Goal: Task Accomplishment & Management: Manage account settings

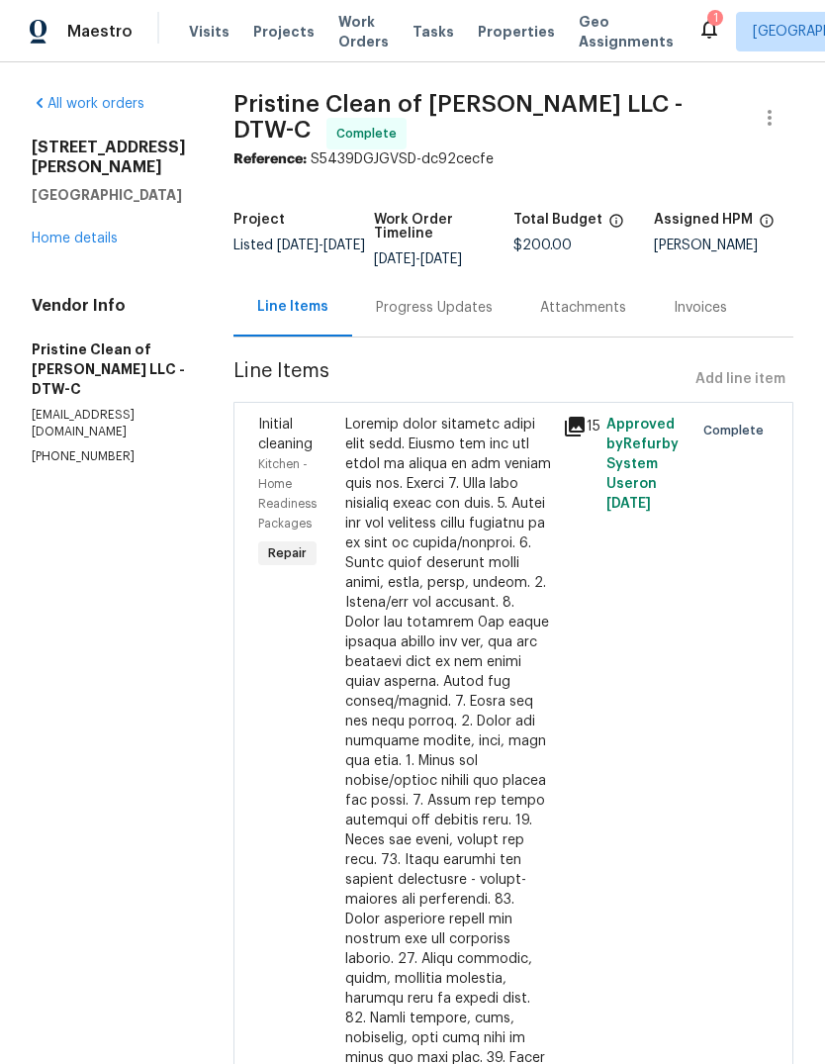
click at [484, 29] on span "Properties" at bounding box center [516, 32] width 77 height 20
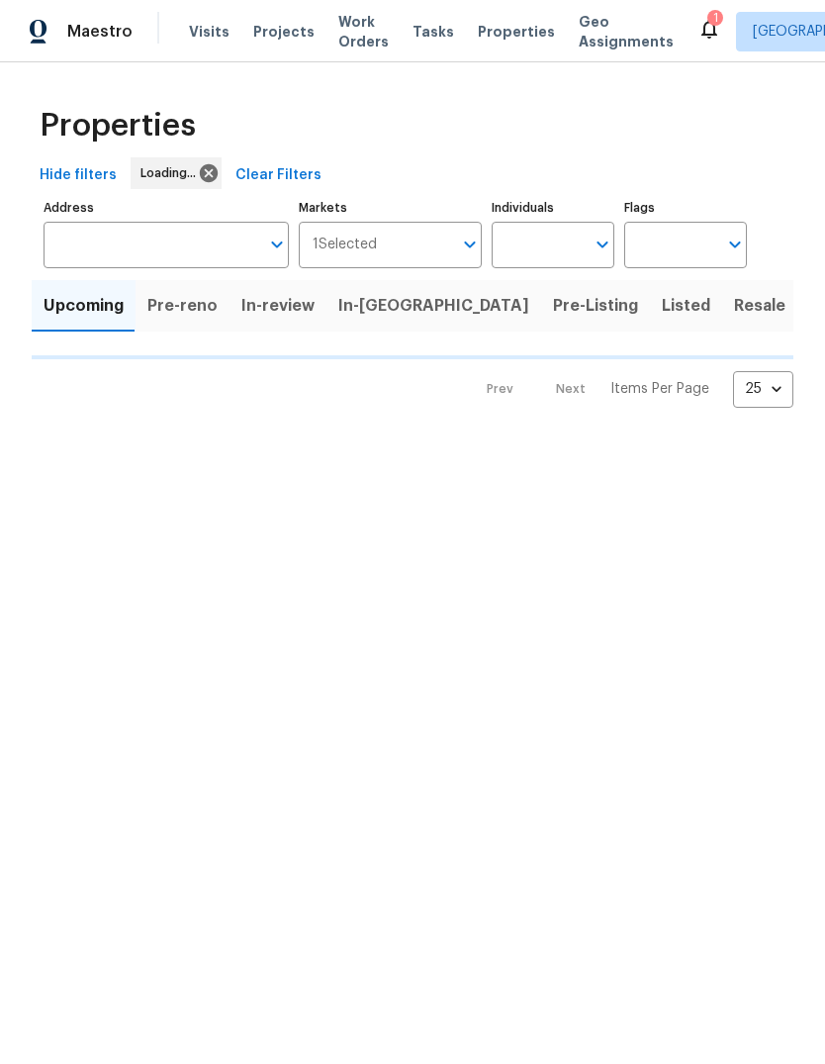
click at [698, 25] on icon at bounding box center [710, 29] width 24 height 24
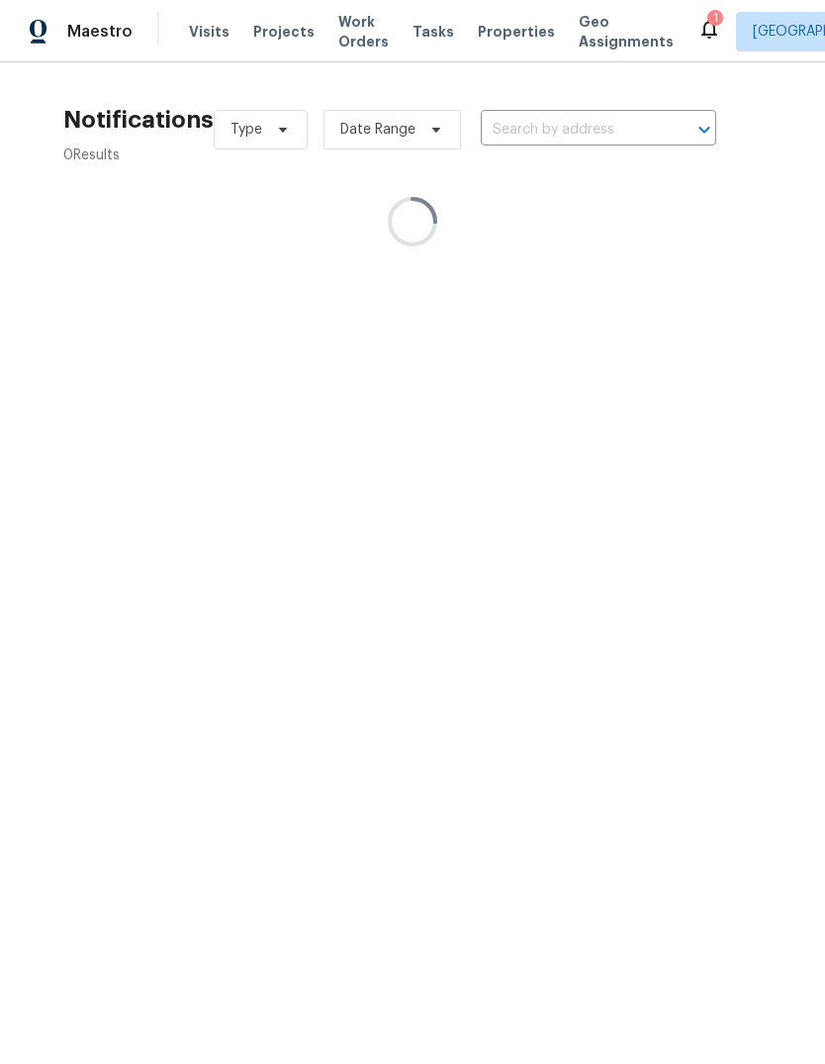
click at [702, 35] on icon at bounding box center [710, 30] width 16 height 20
click at [702, 34] on icon at bounding box center [710, 30] width 16 height 20
click at [505, 38] on span "Properties" at bounding box center [516, 32] width 77 height 20
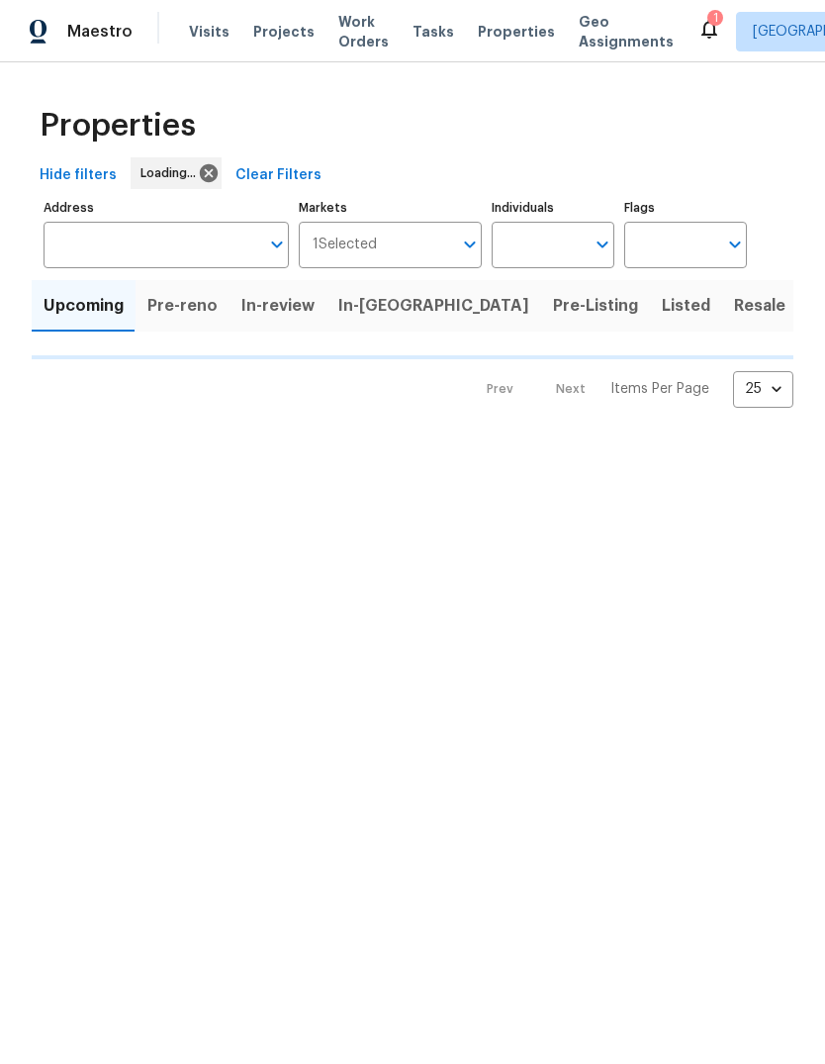
click at [340, 310] on span "In-[GEOGRAPHIC_DATA]" at bounding box center [433, 306] width 191 height 28
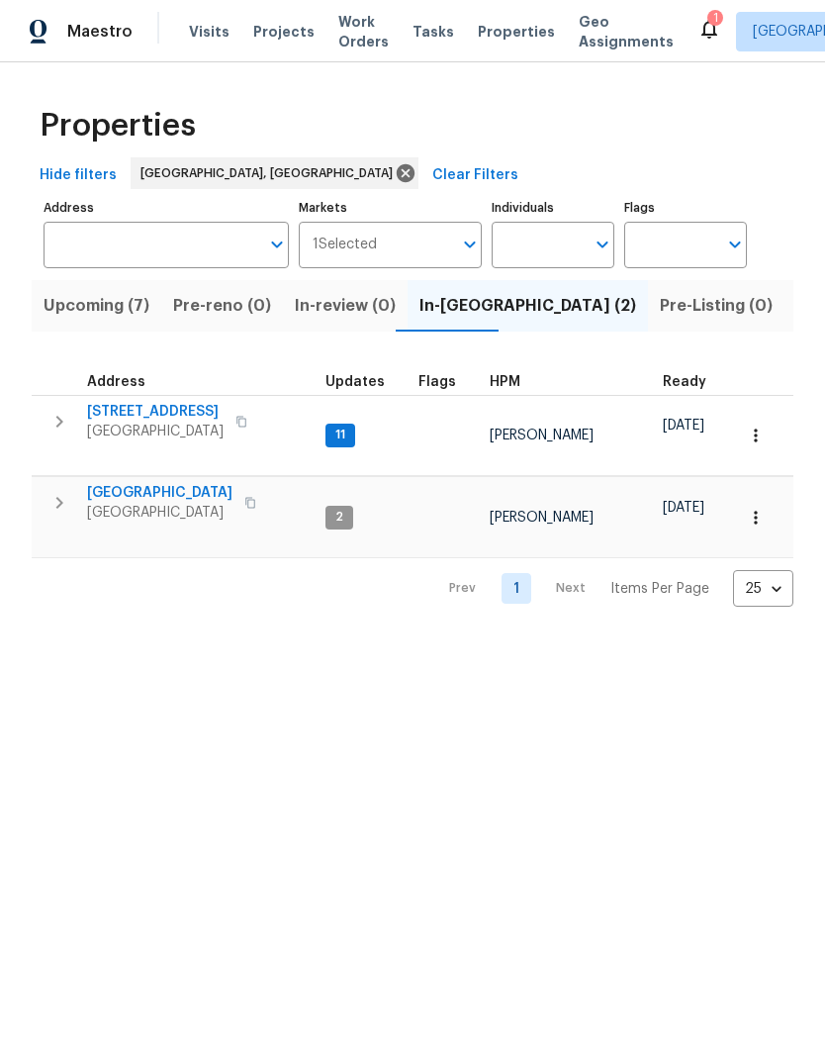
click at [702, 585] on div "Properties Hide filters Detroit, MI Clear Filters Address Address Markets 1 Sel…" at bounding box center [412, 350] width 825 height 576
click at [192, 483] on span "26333 Springfield Dr" at bounding box center [159, 493] width 145 height 20
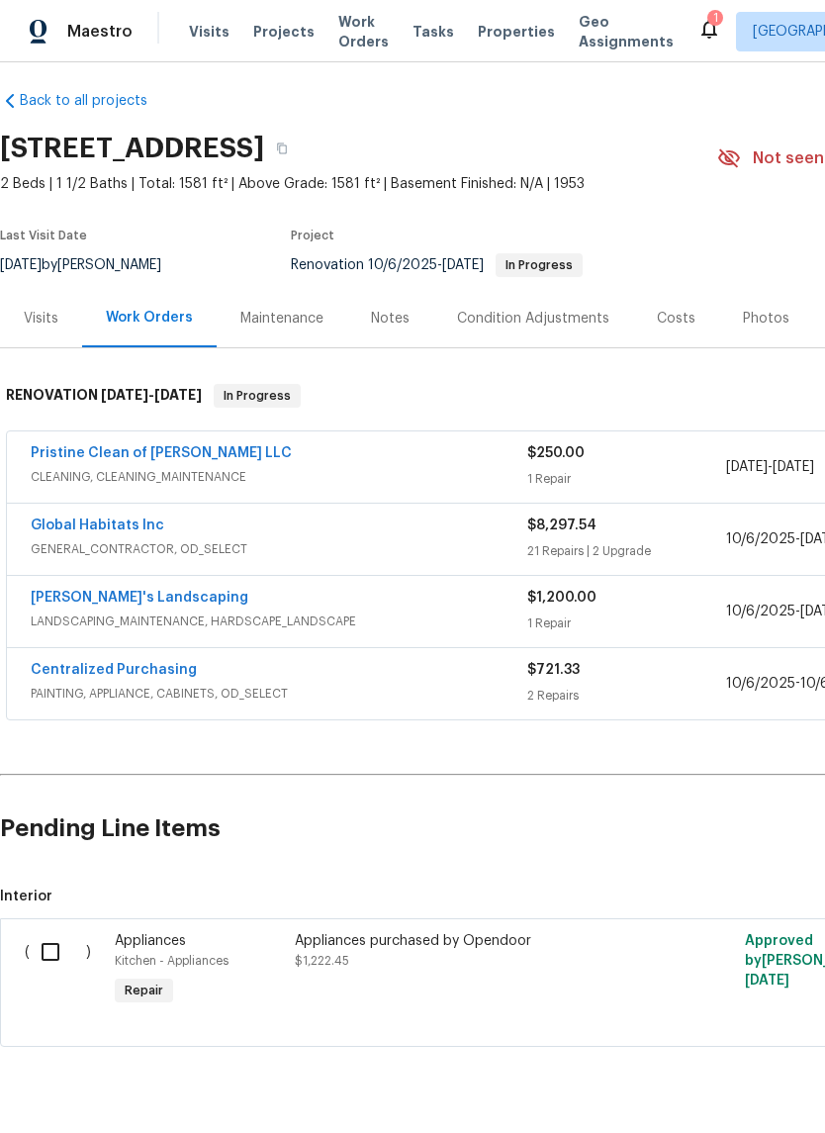
scroll to position [11, 0]
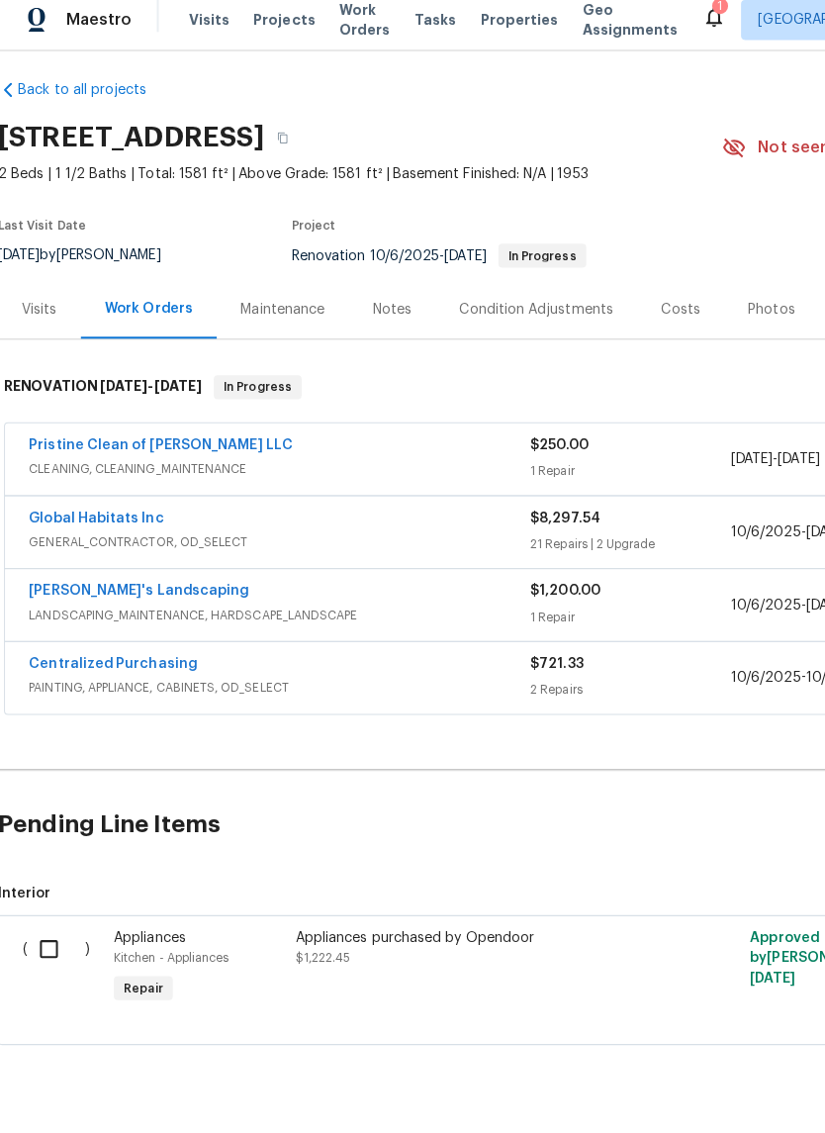
click at [366, 931] on div "Appliances purchased by Opendoor" at bounding box center [469, 941] width 348 height 20
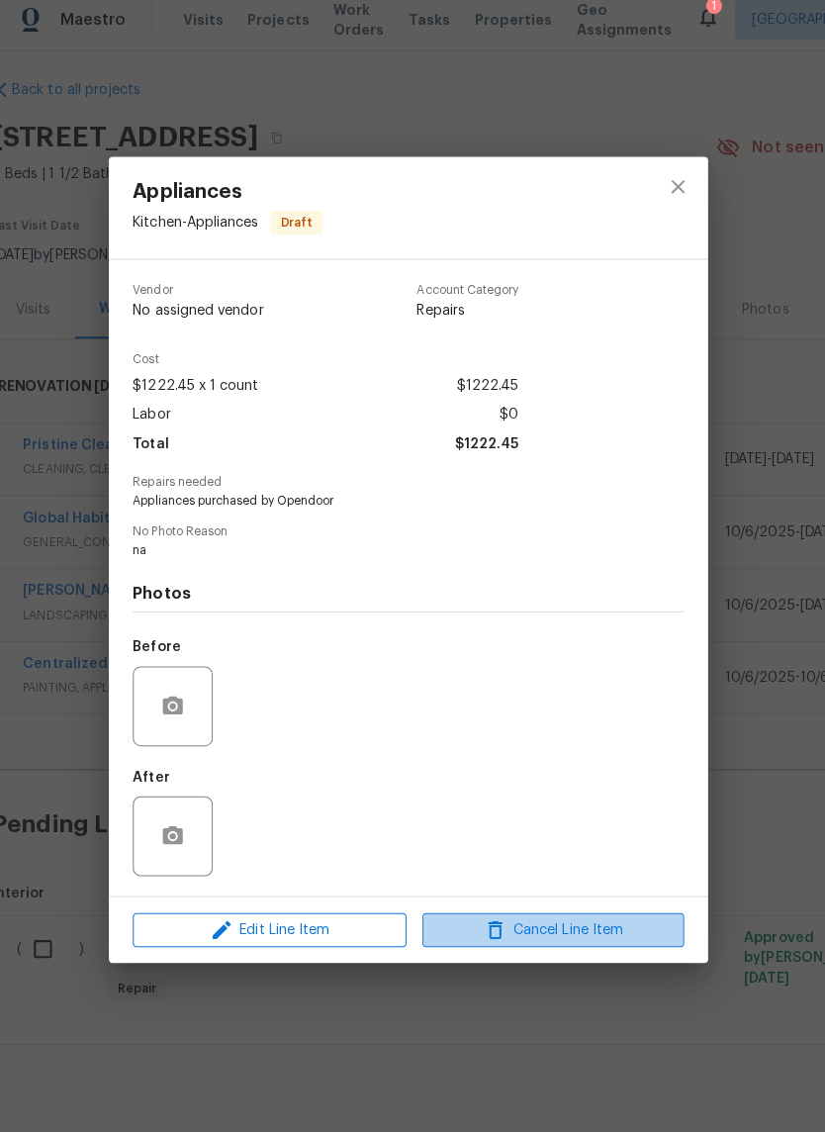
scroll to position [48, 0]
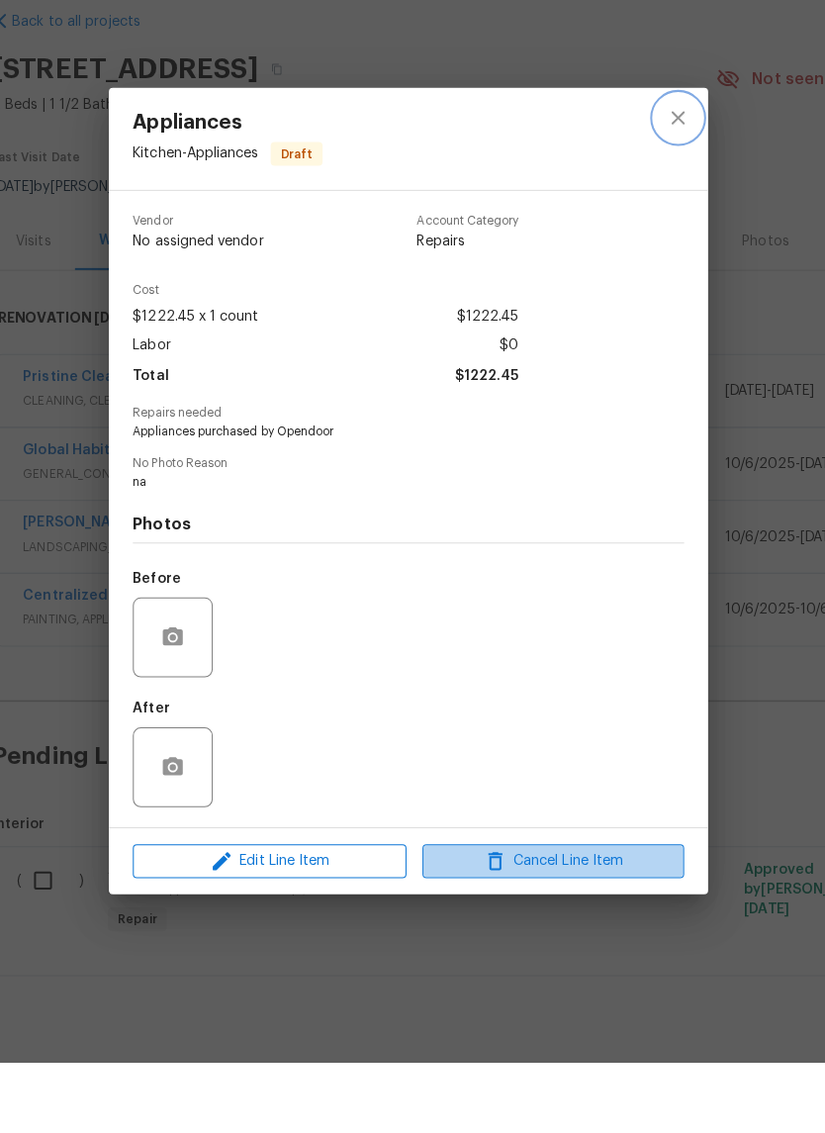
click at [668, 185] on icon "close" at bounding box center [680, 197] width 24 height 24
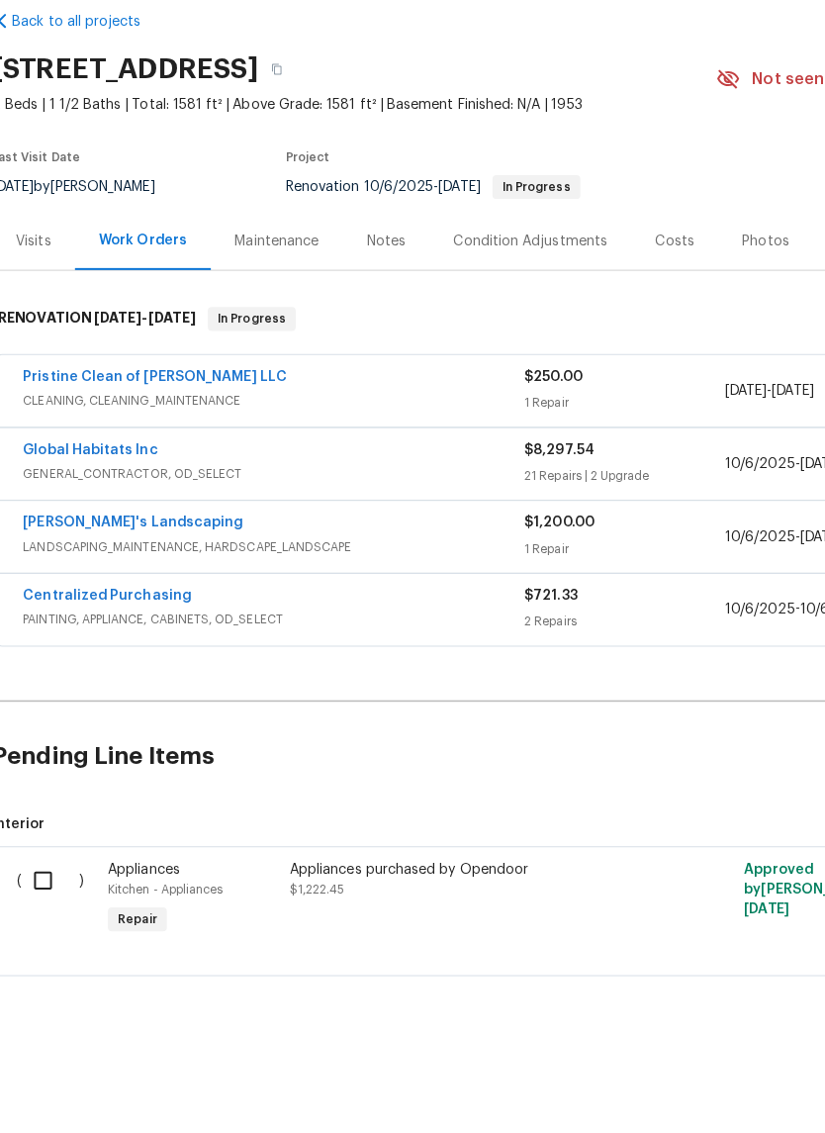
click at [130, 539] on span "GENERAL_CONTRACTOR, OD_SELECT" at bounding box center [279, 549] width 497 height 20
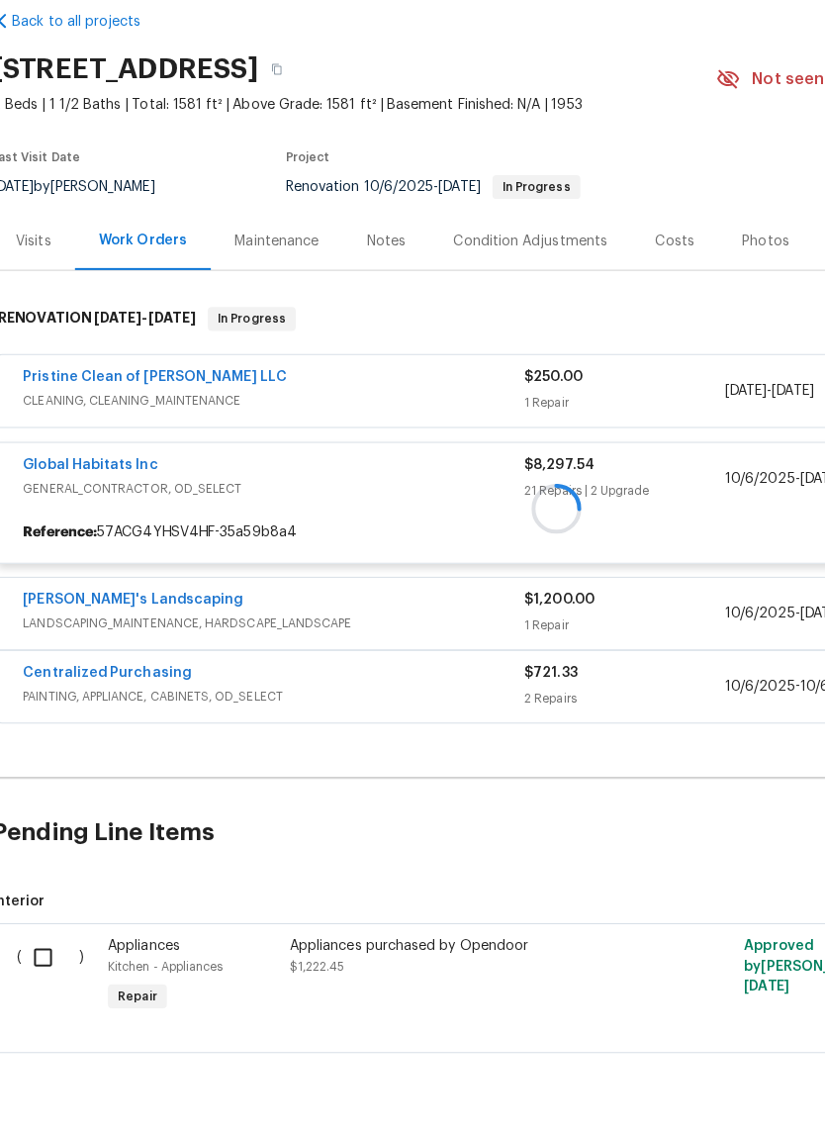
click at [108, 405] on div at bounding box center [559, 583] width 1118 height 438
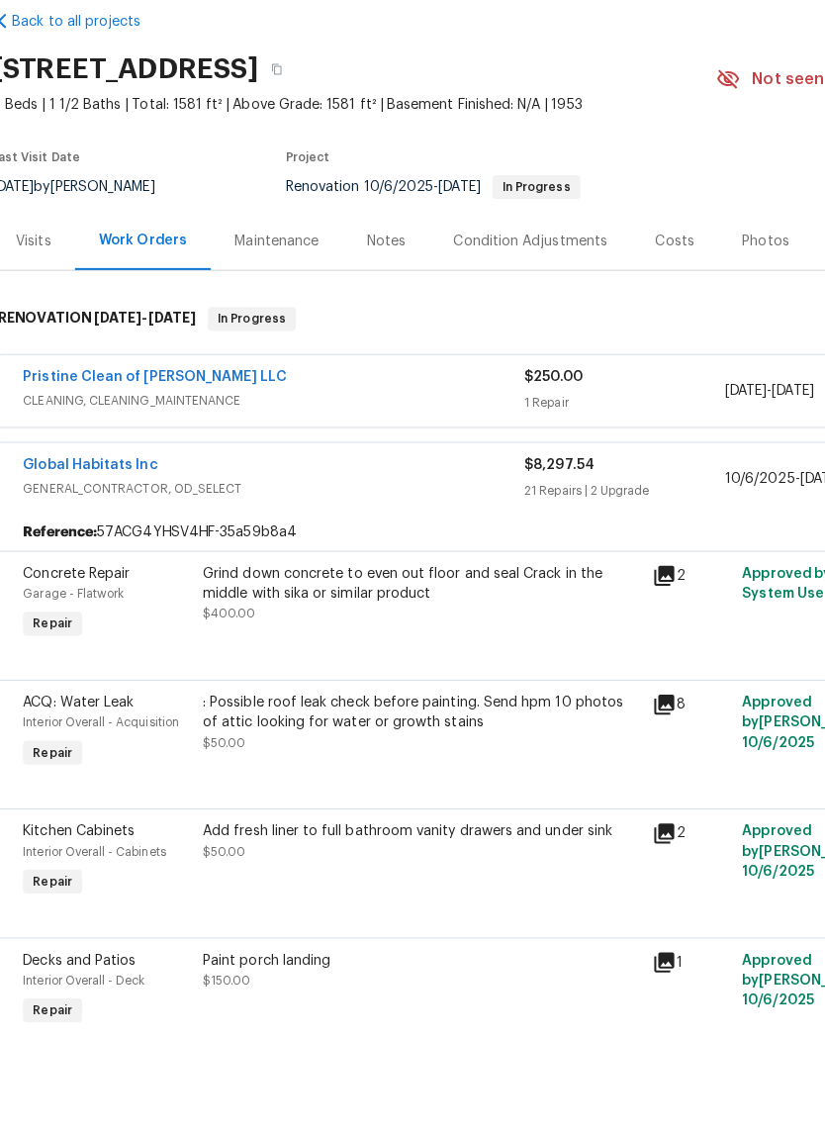
click at [112, 533] on link "Global Habitats Inc" at bounding box center [98, 540] width 134 height 14
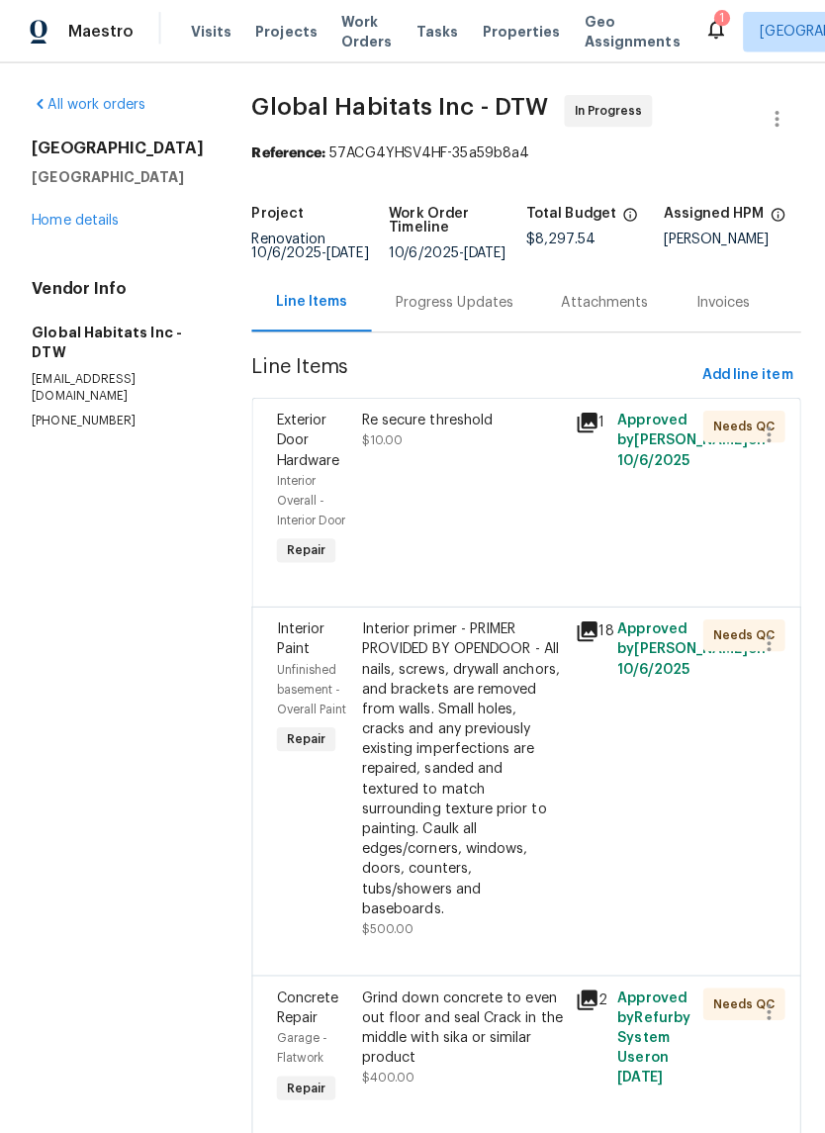
click at [577, 979] on icon at bounding box center [582, 991] width 24 height 24
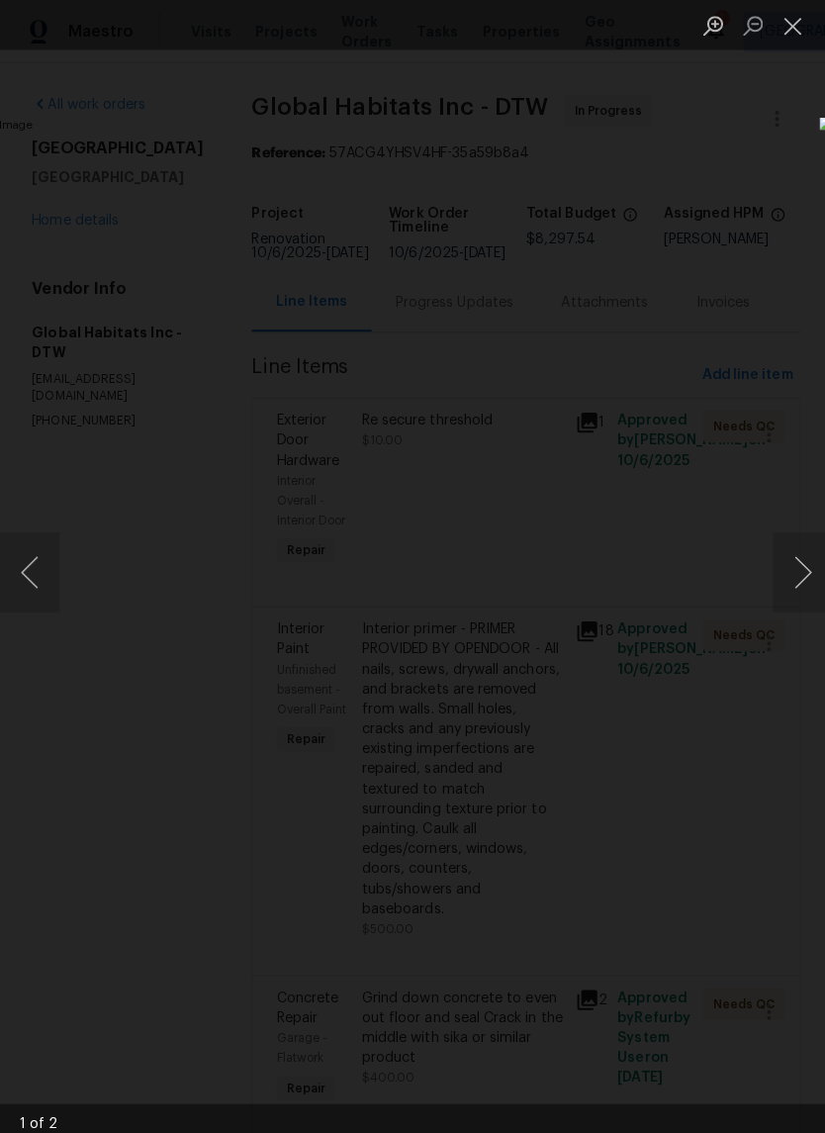
click at [785, 543] on button "Next image" at bounding box center [795, 566] width 59 height 79
click at [786, 565] on button "Next image" at bounding box center [795, 566] width 59 height 79
click at [787, 561] on button "Next image" at bounding box center [795, 566] width 59 height 79
click at [786, 561] on button "Next image" at bounding box center [795, 566] width 59 height 79
click at [791, 22] on button "Close lightbox" at bounding box center [786, 25] width 40 height 35
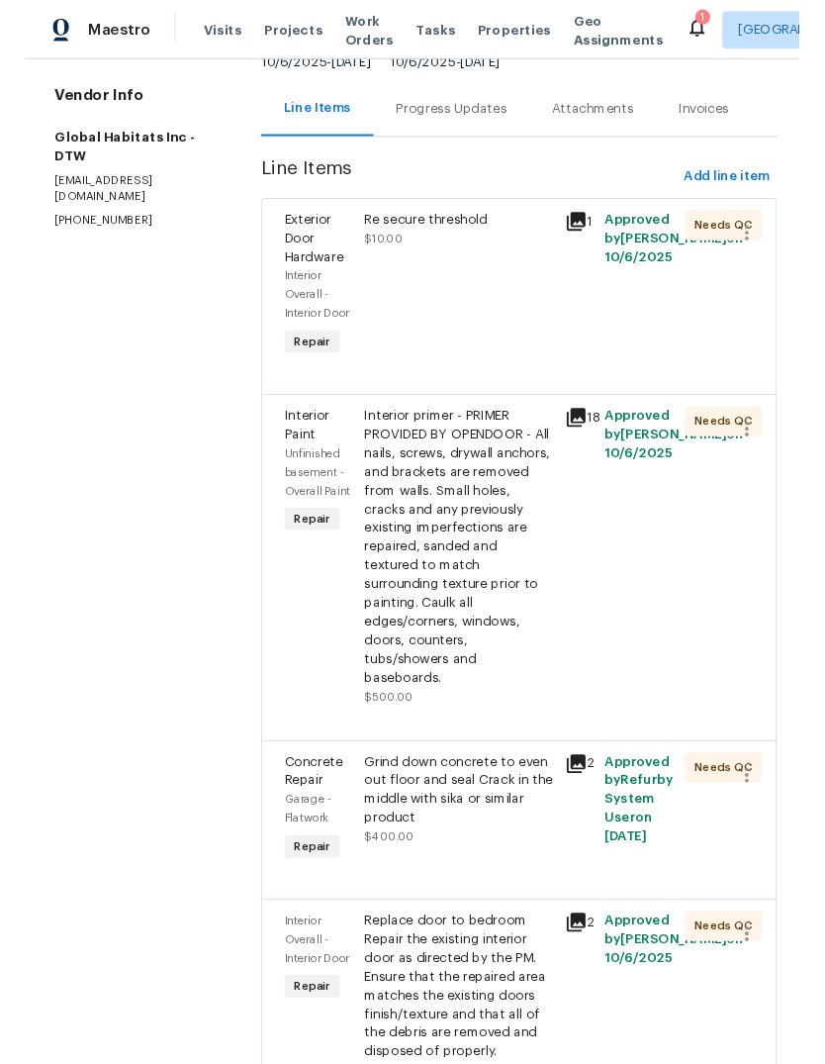
scroll to position [186, 0]
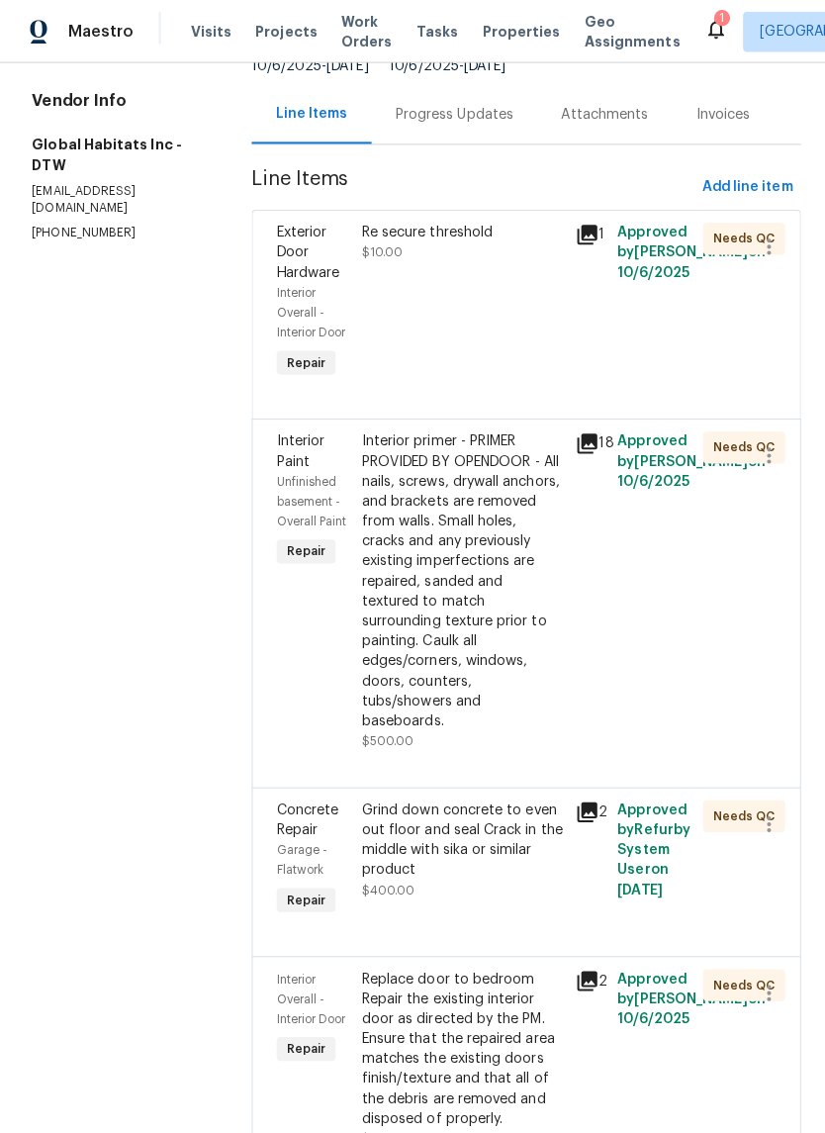
click at [397, 834] on div "Grind down concrete to even out floor and seal Crack in the middle with sika or…" at bounding box center [457, 832] width 199 height 79
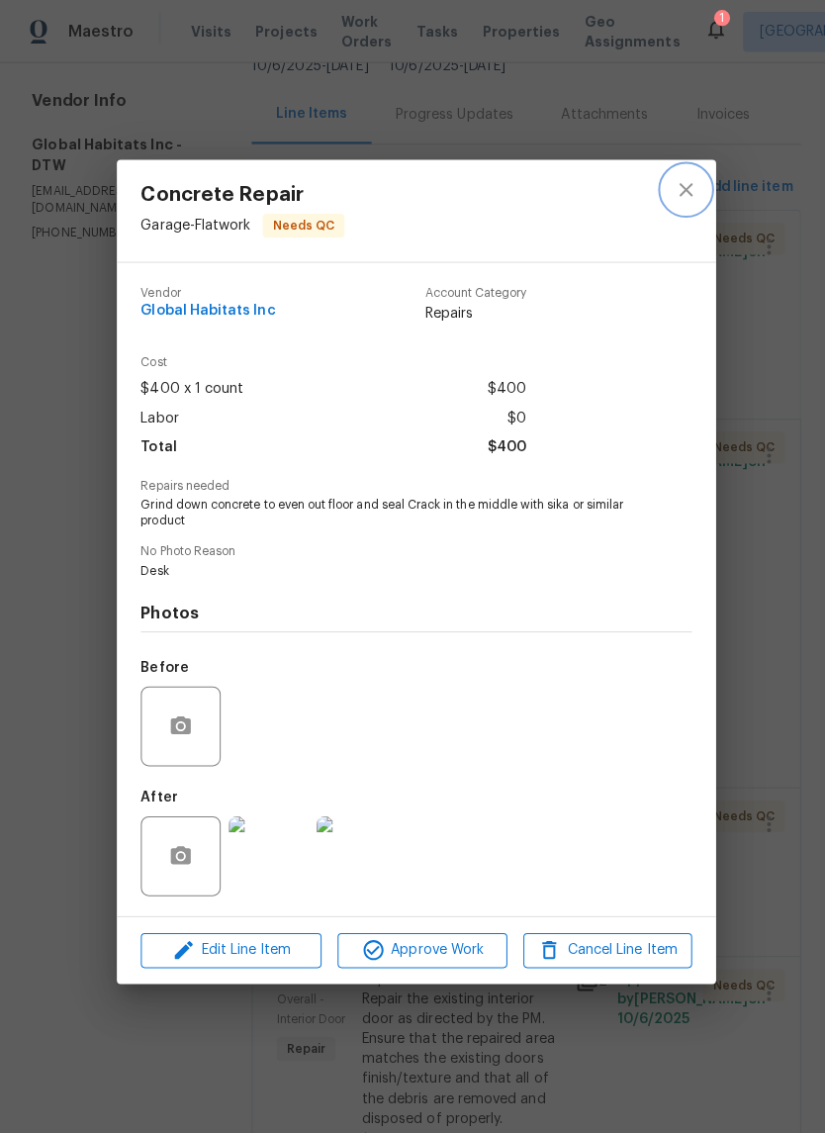
click at [672, 193] on icon "close" at bounding box center [680, 188] width 24 height 24
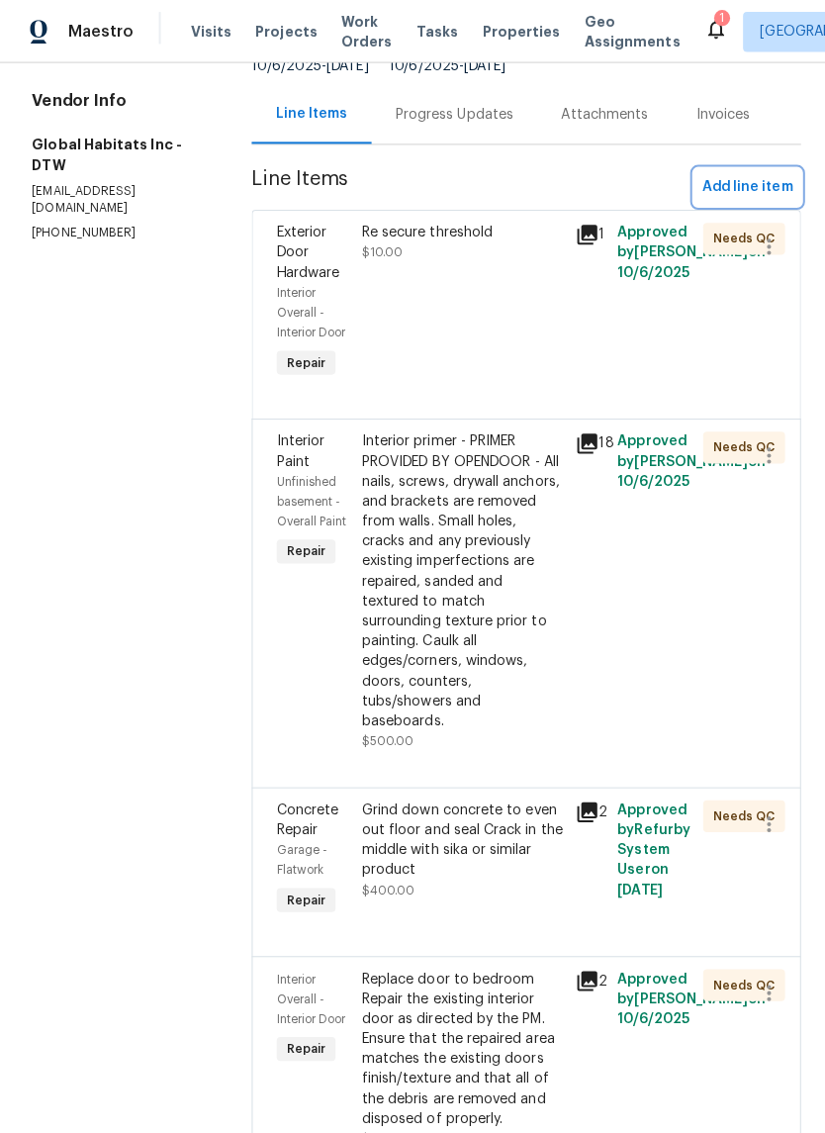
click at [741, 188] on span "Add line item" at bounding box center [741, 185] width 90 height 25
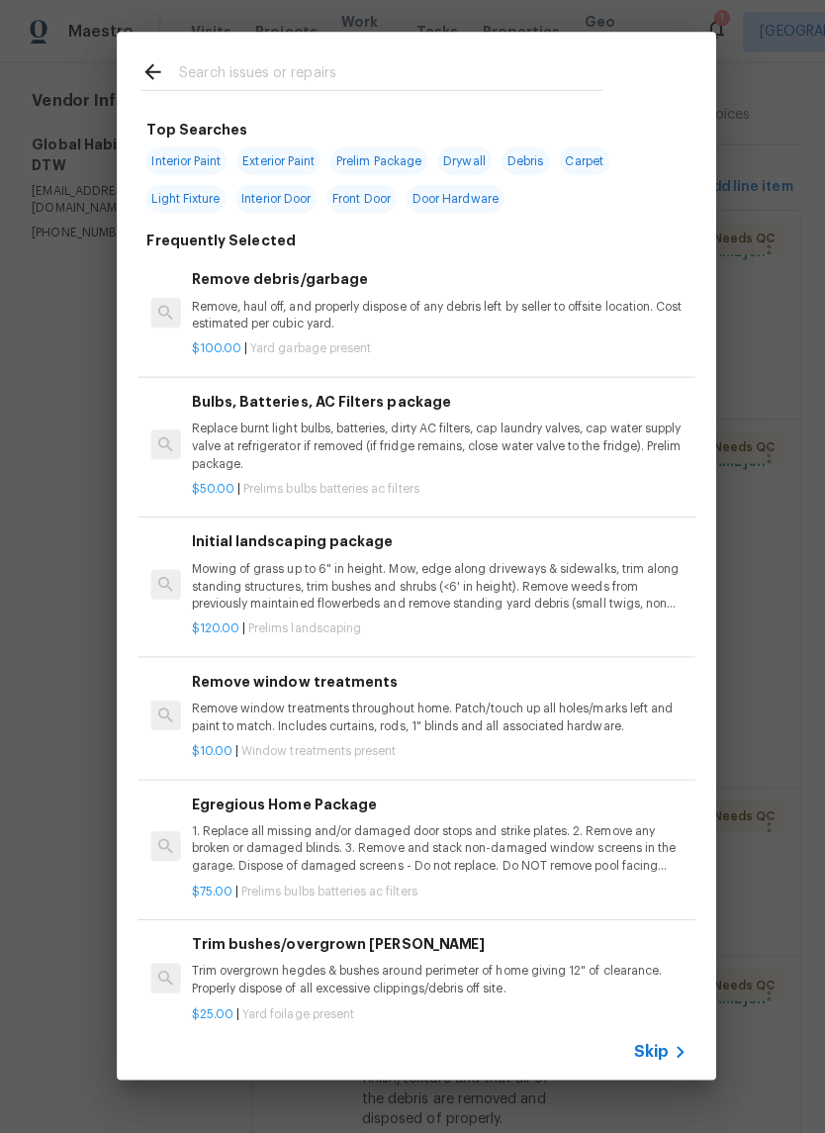
click at [449, 72] on input "text" at bounding box center [387, 74] width 420 height 30
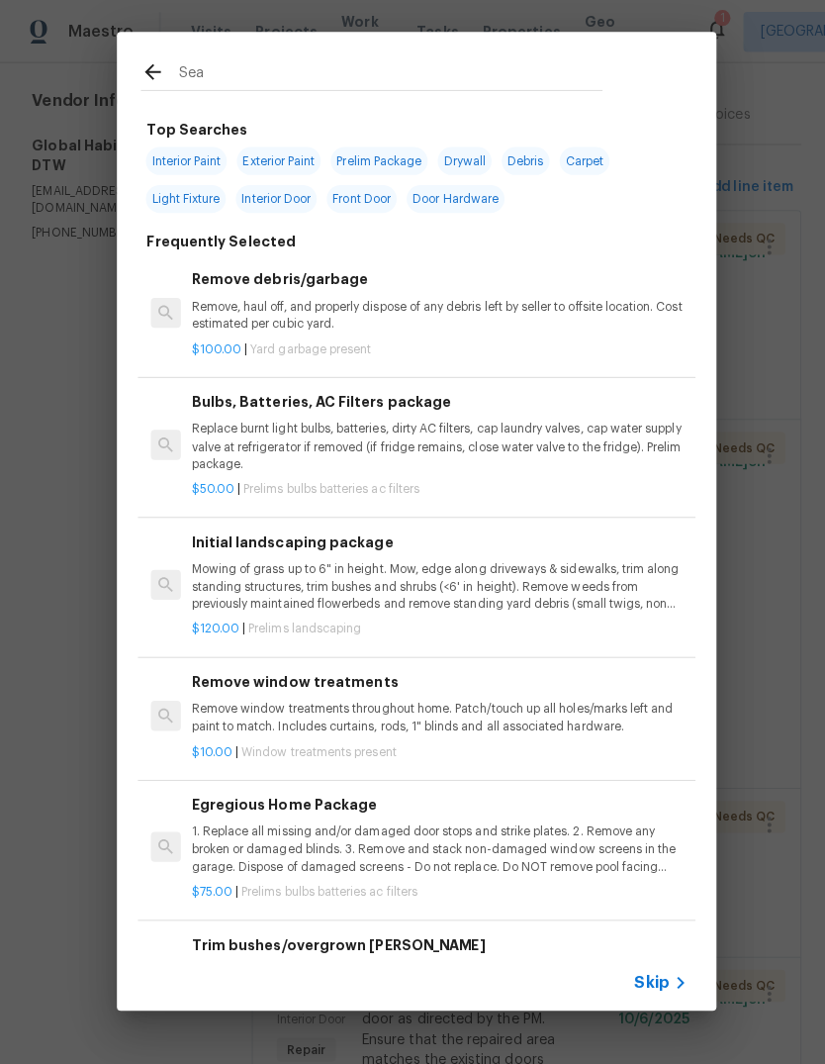
type input "Seal"
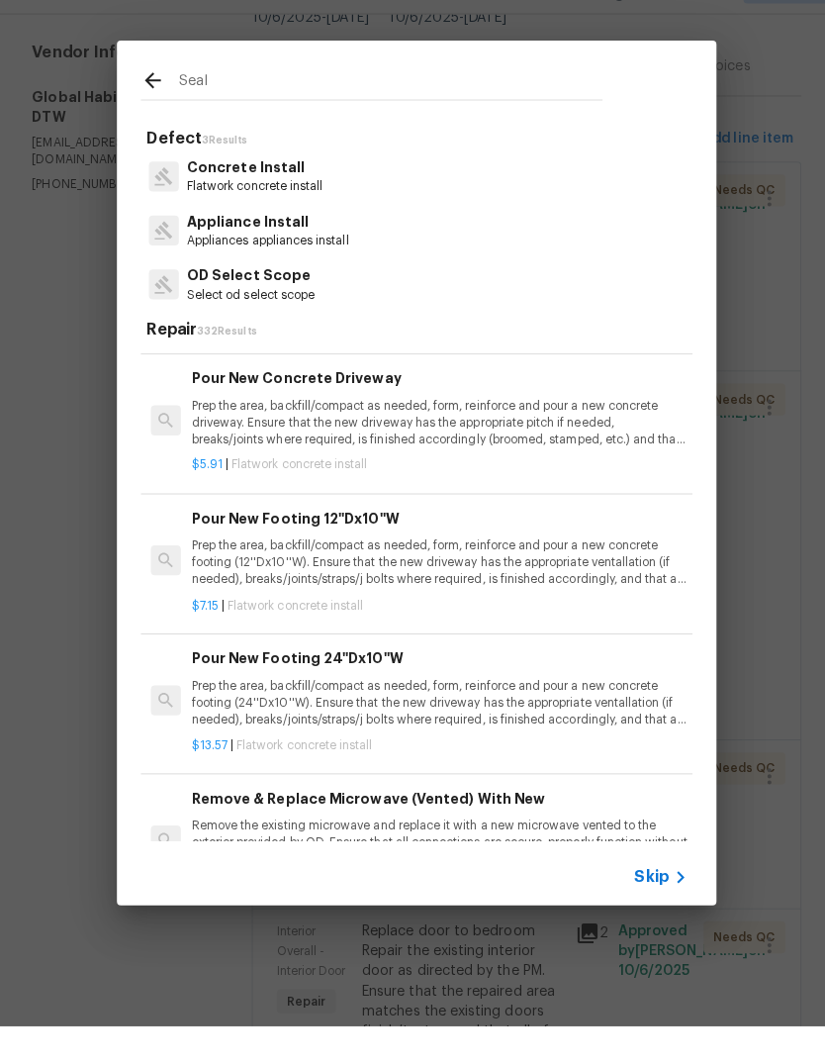
scroll to position [827, 0]
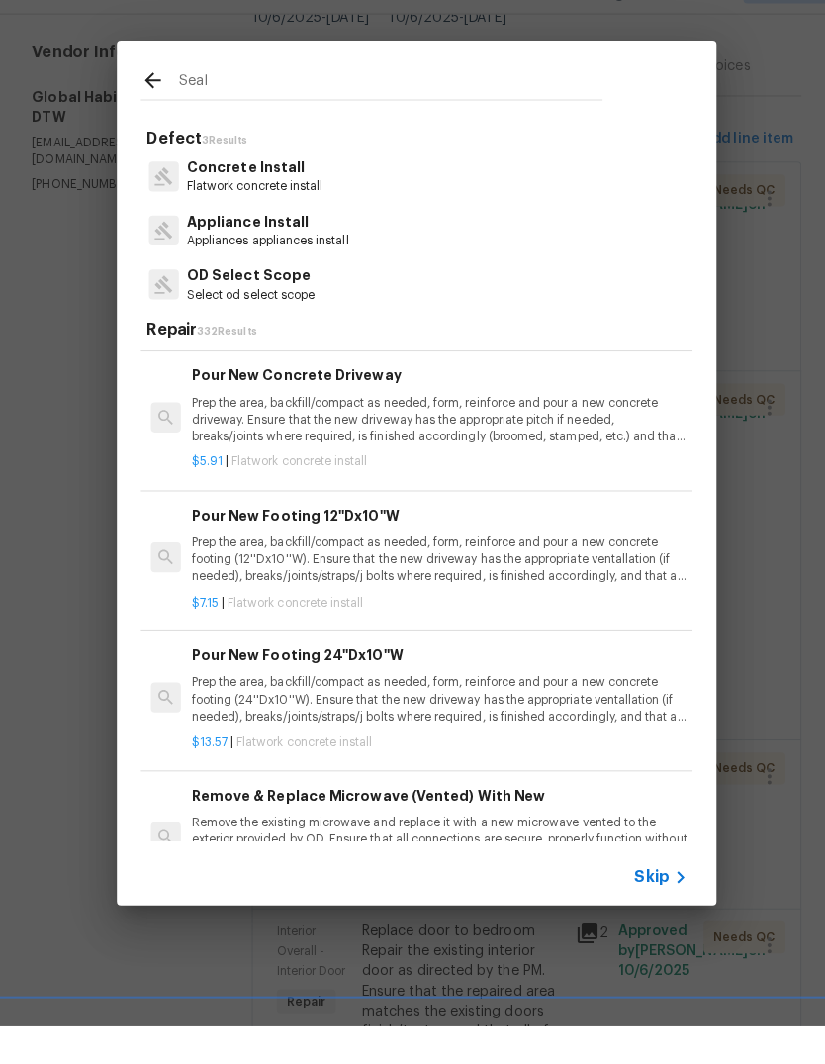
click at [522, 438] on p "Prep the area, backfill/compact as needed, form, reinforce and pour a new concr…" at bounding box center [435, 463] width 491 height 50
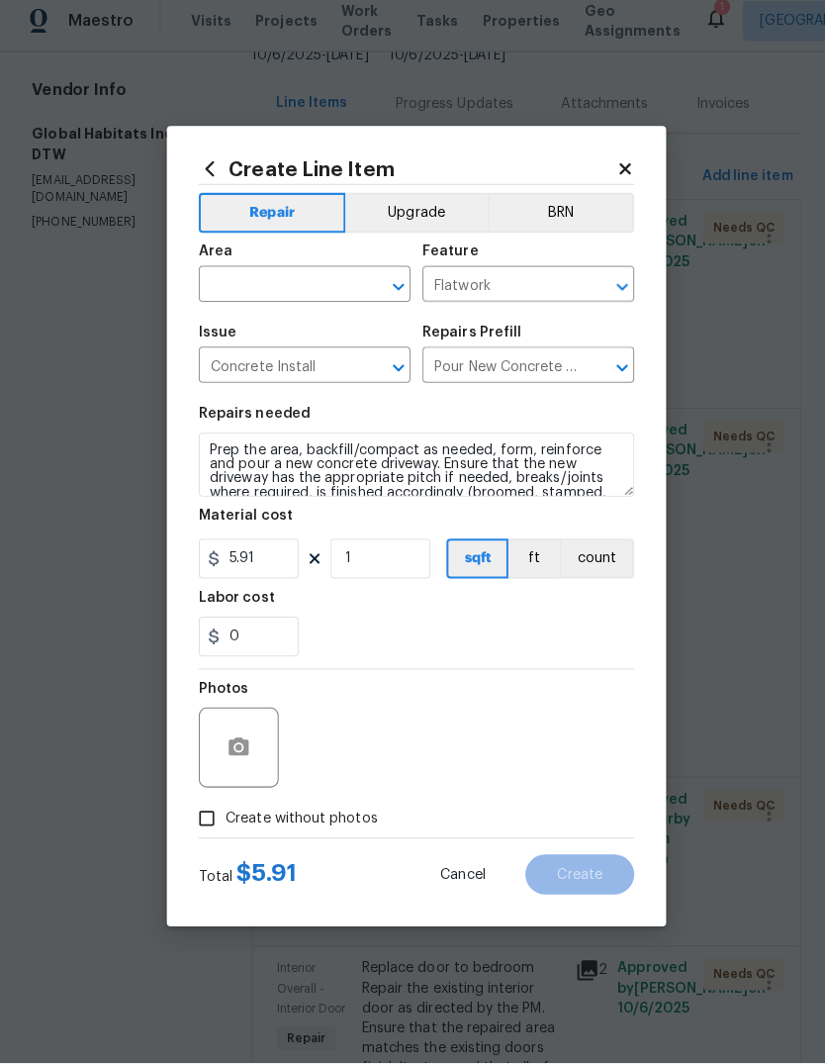
click at [520, 415] on div "Repairs needed" at bounding box center [412, 427] width 431 height 26
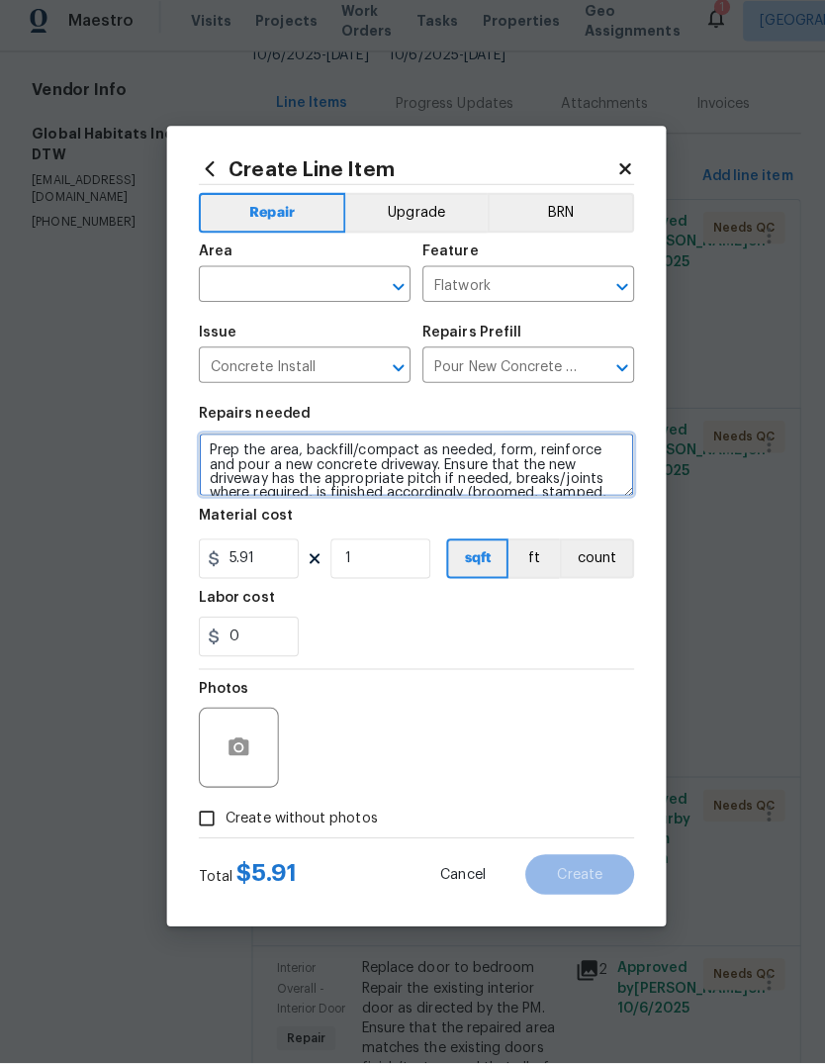
click at [476, 456] on textarea "Prep the area, backfill/compact as needed, form, reinforce and pour a new concr…" at bounding box center [412, 470] width 431 height 63
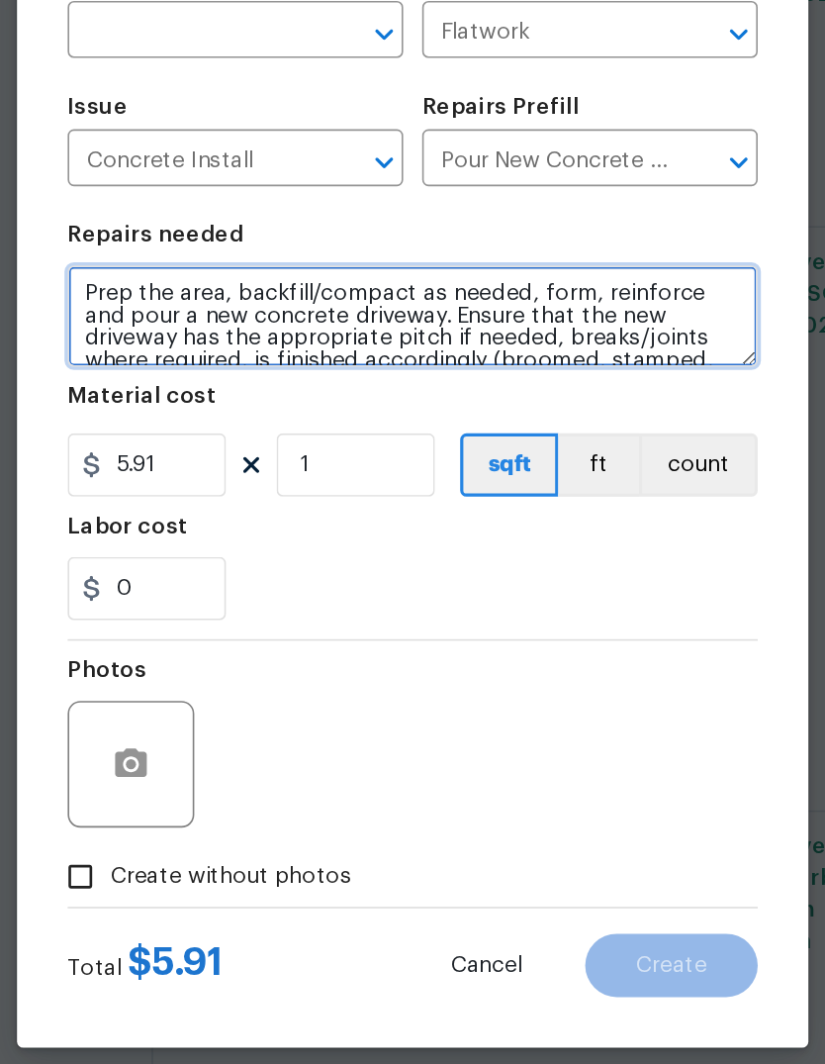
click at [324, 439] on textarea "Prep the area, backfill/compact as needed, form, reinforce and pour a new concr…" at bounding box center [412, 470] width 431 height 63
click at [333, 439] on textarea "Prep the area, backfill/compact as needed, form, reinforce and pour a new concr…" at bounding box center [412, 470] width 431 height 63
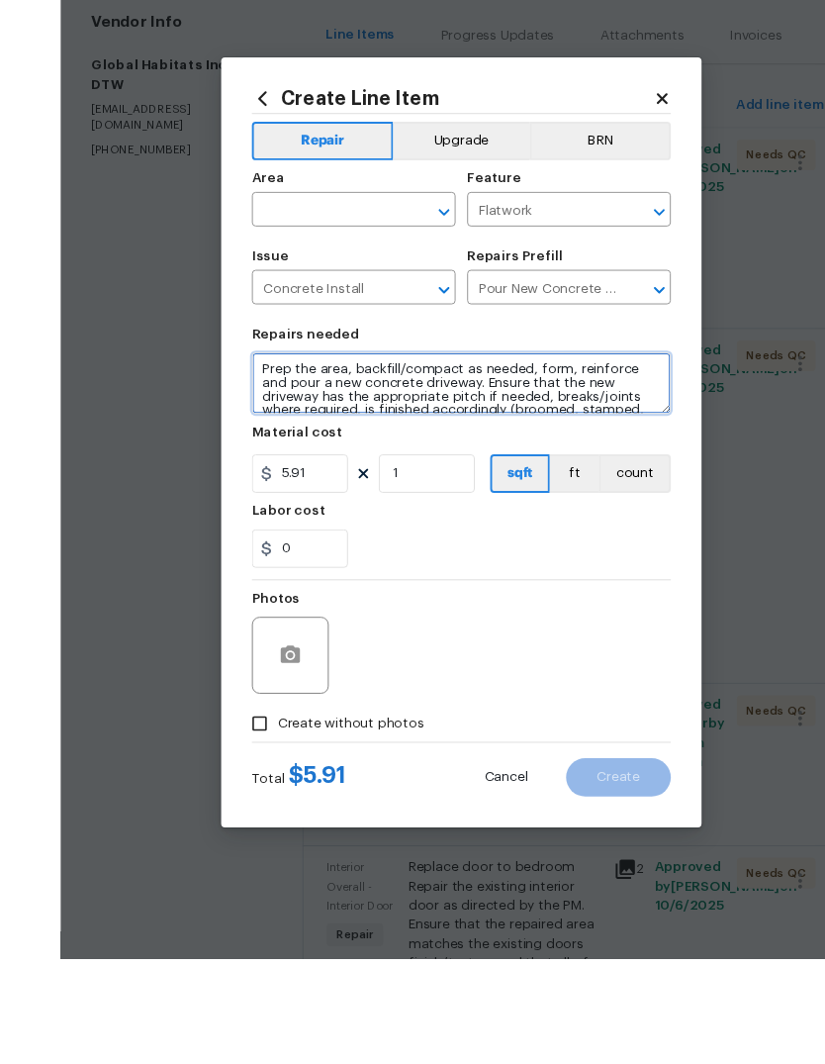
scroll to position [65, 0]
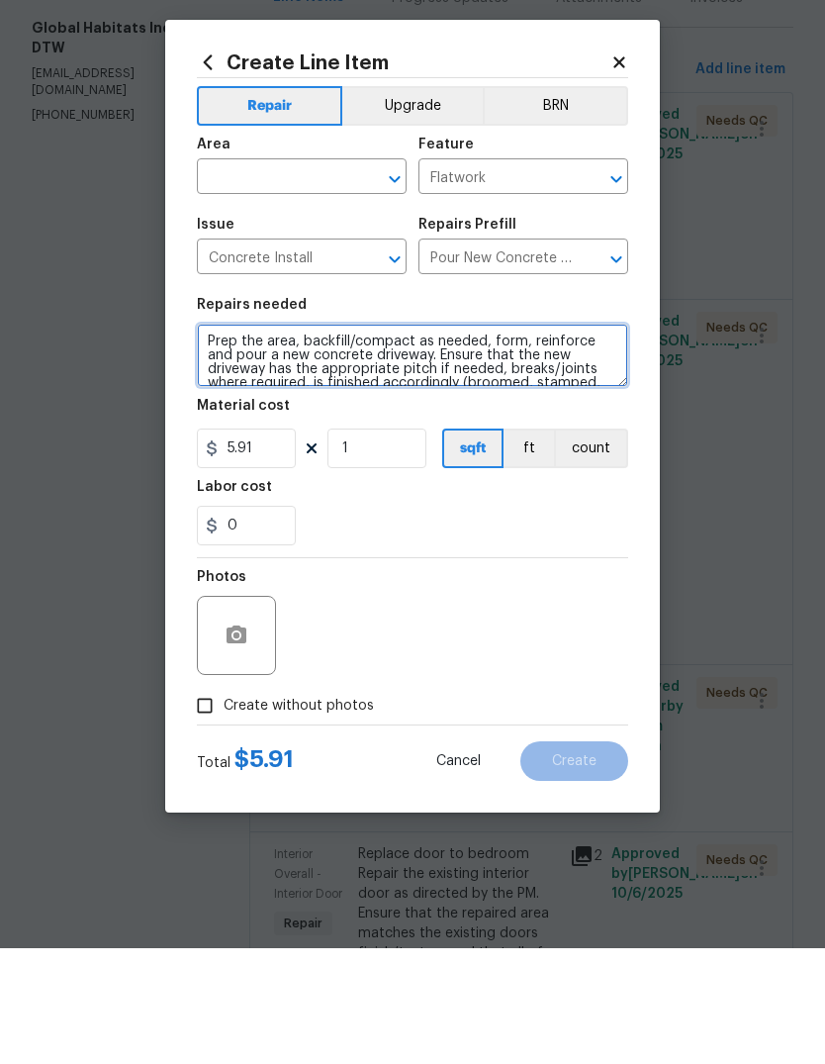
click at [516, 439] on textarea "Prep the area, backfill/compact as needed, form, reinforce and pour a new concr…" at bounding box center [412, 470] width 431 height 63
click at [533, 439] on textarea "Prep the area, backfill/compact as needed, form, reinforce and pour a new concr…" at bounding box center [412, 470] width 431 height 63
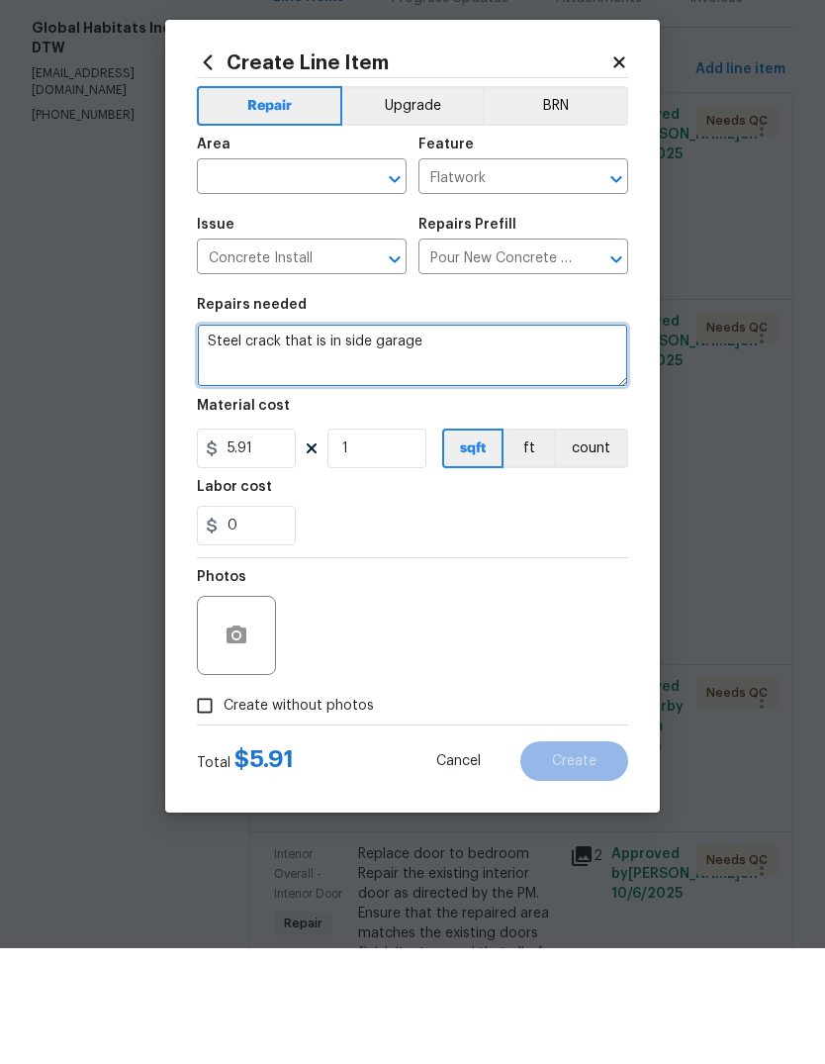
type textarea "Steel crack that is in side garage"
click at [255, 515] on figure "Material cost 5.91 1 sqft ft count" at bounding box center [412, 549] width 431 height 69
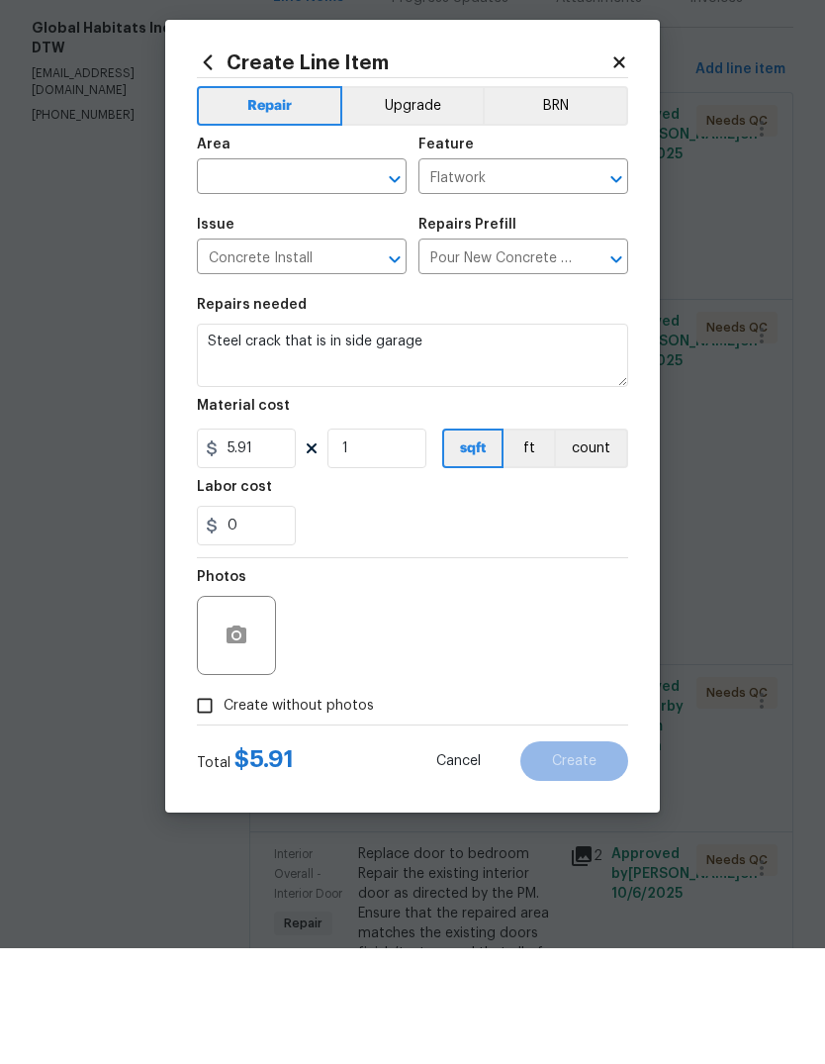
scroll to position [74, 0]
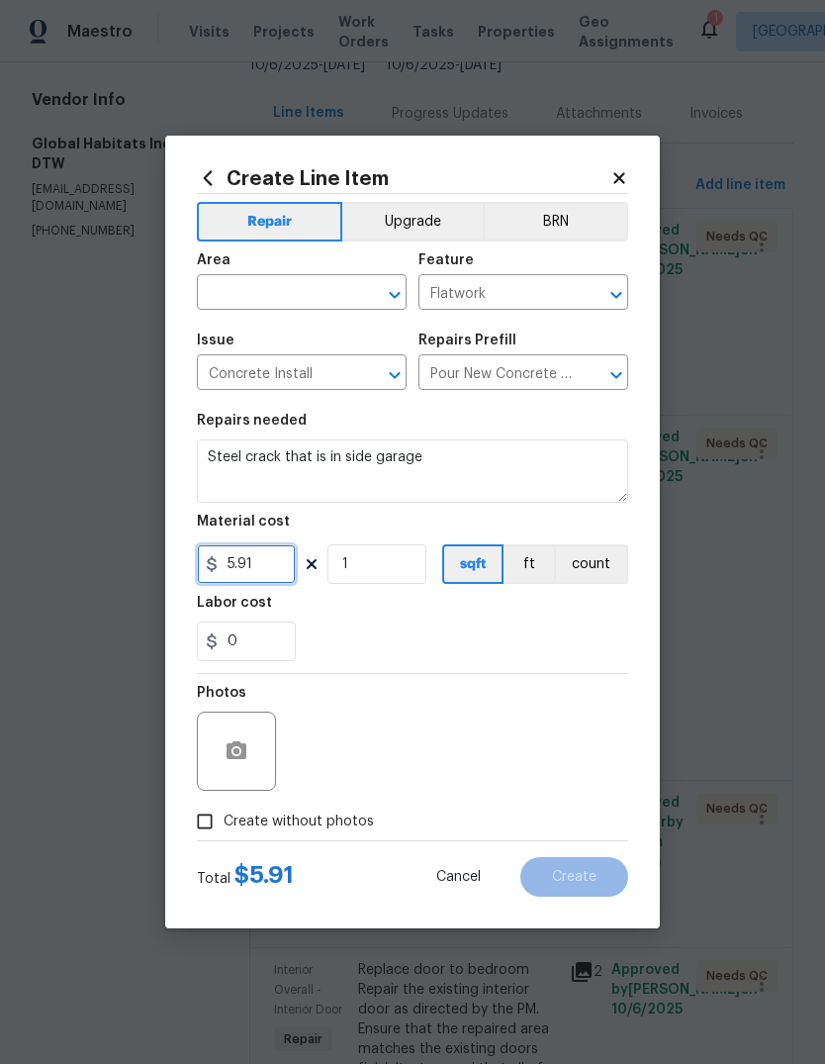
click at [248, 568] on input "5.91" at bounding box center [246, 564] width 99 height 40
click at [247, 567] on input "5.91" at bounding box center [246, 564] width 99 height 40
click at [260, 563] on input "5.91" at bounding box center [246, 564] width 99 height 40
click at [259, 562] on input "5.91" at bounding box center [246, 564] width 99 height 40
click at [267, 567] on input "5.91" at bounding box center [246, 564] width 99 height 40
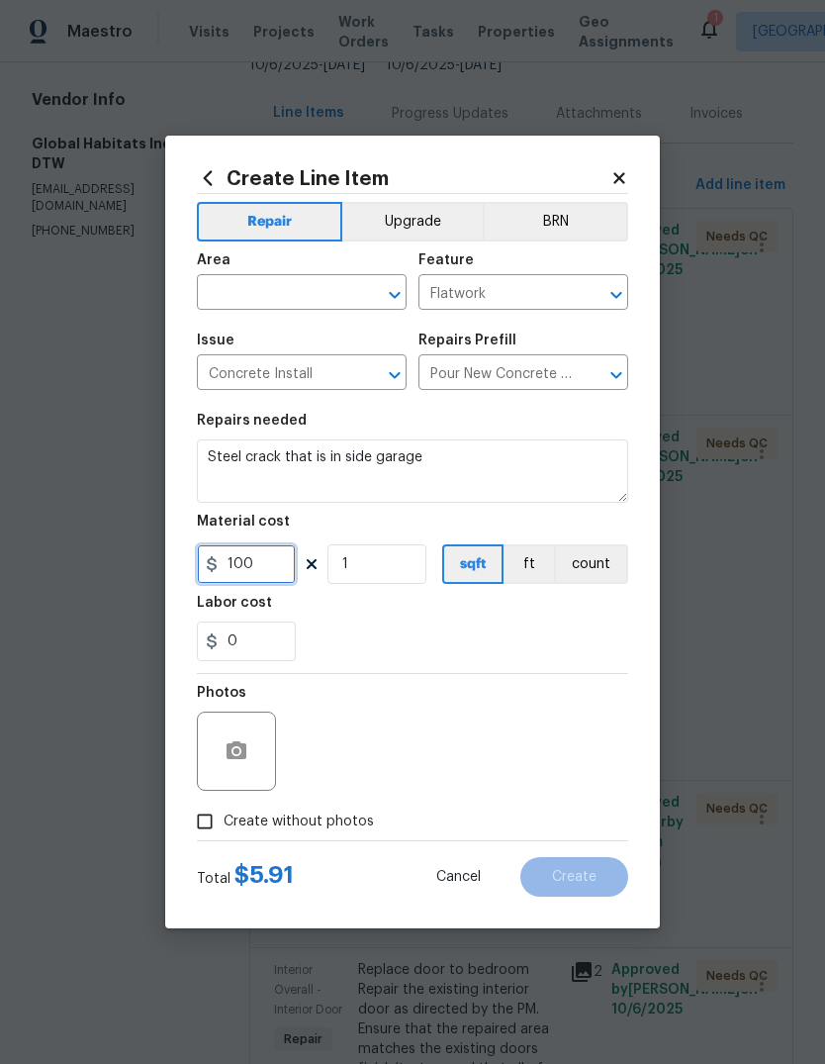
type input "100"
click at [560, 637] on div "0" at bounding box center [412, 642] width 431 height 40
click at [308, 302] on input "text" at bounding box center [274, 294] width 154 height 31
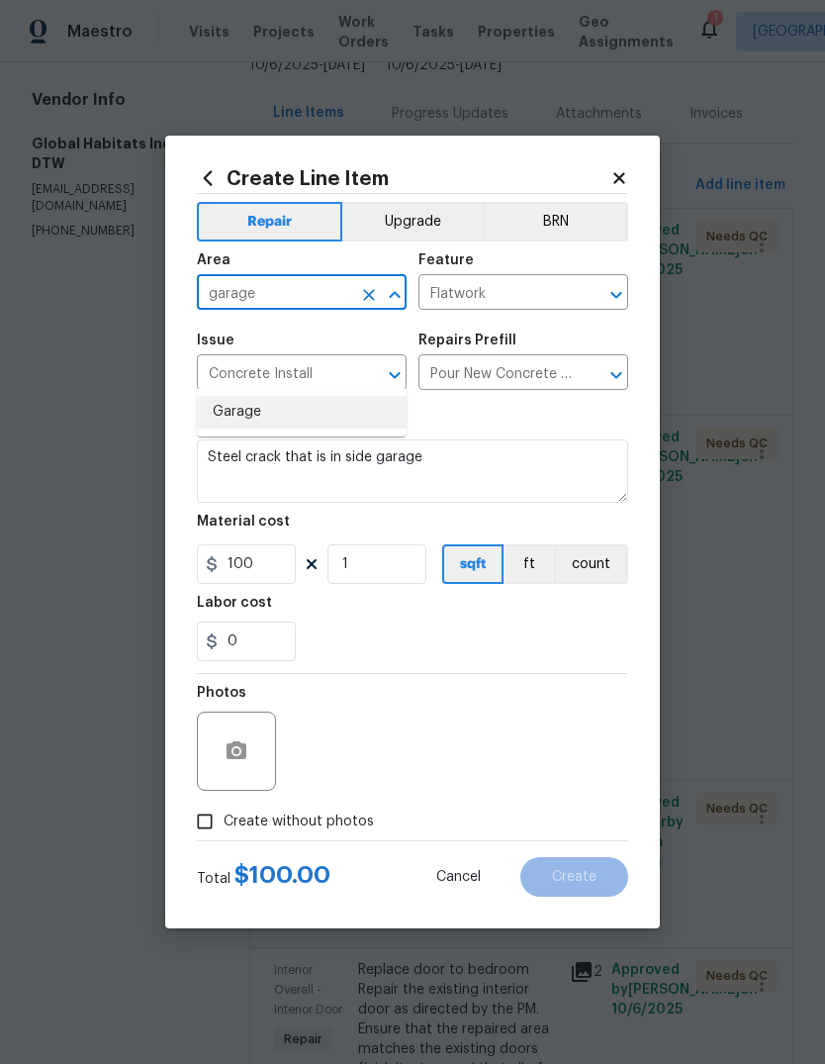
click at [298, 396] on li "Garage" at bounding box center [302, 412] width 210 height 33
type input "Garage"
click at [406, 659] on div "0" at bounding box center [412, 642] width 431 height 40
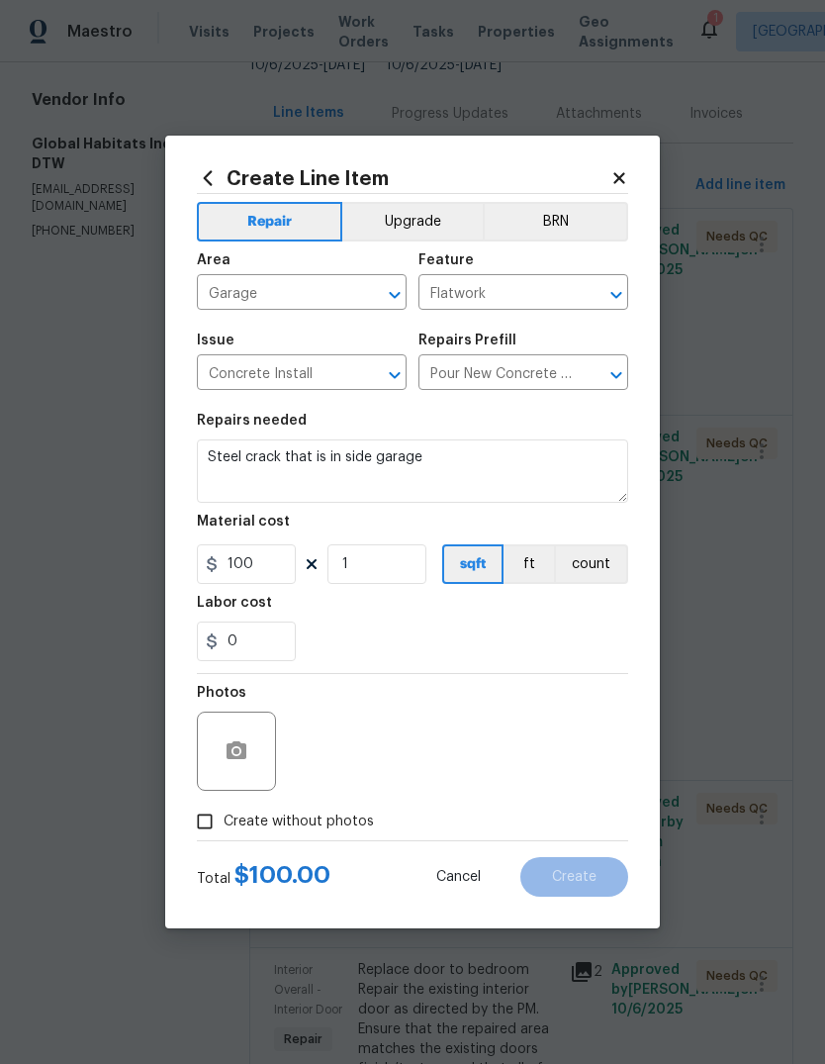
click at [339, 816] on span "Create without photos" at bounding box center [299, 822] width 150 height 21
click at [224, 816] on input "Create without photos" at bounding box center [205, 822] width 38 height 38
checkbox input "true"
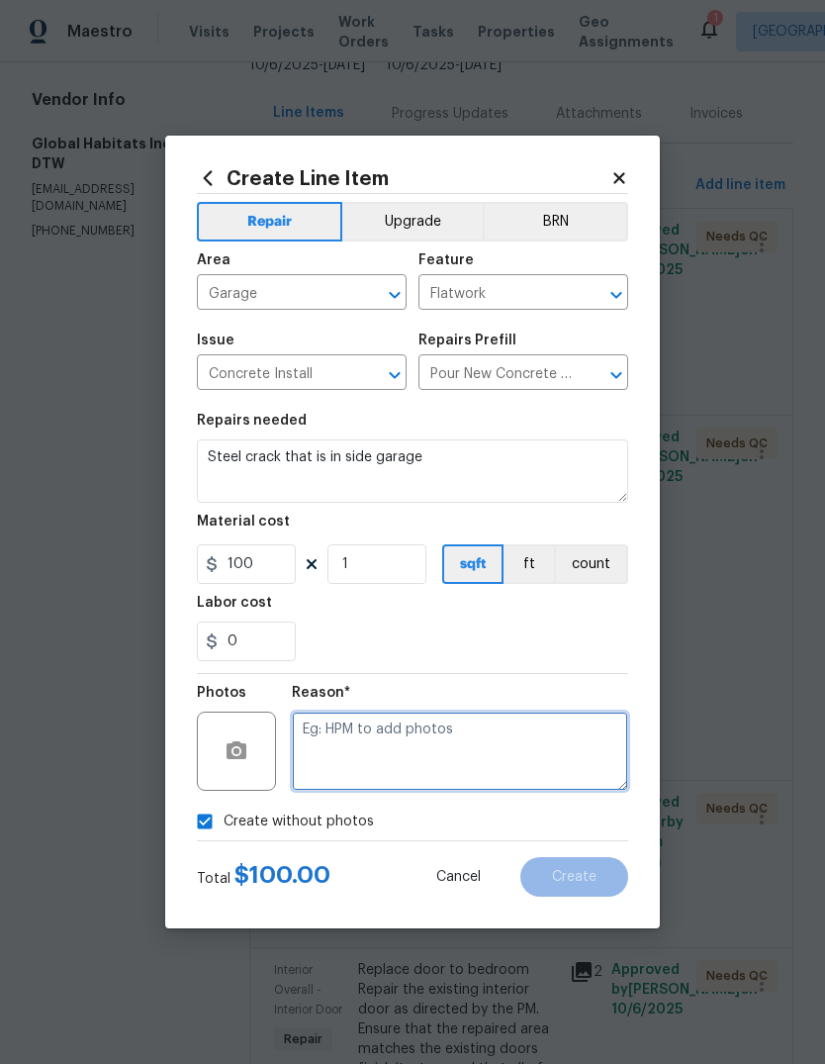
click at [401, 745] on textarea at bounding box center [460, 751] width 336 height 79
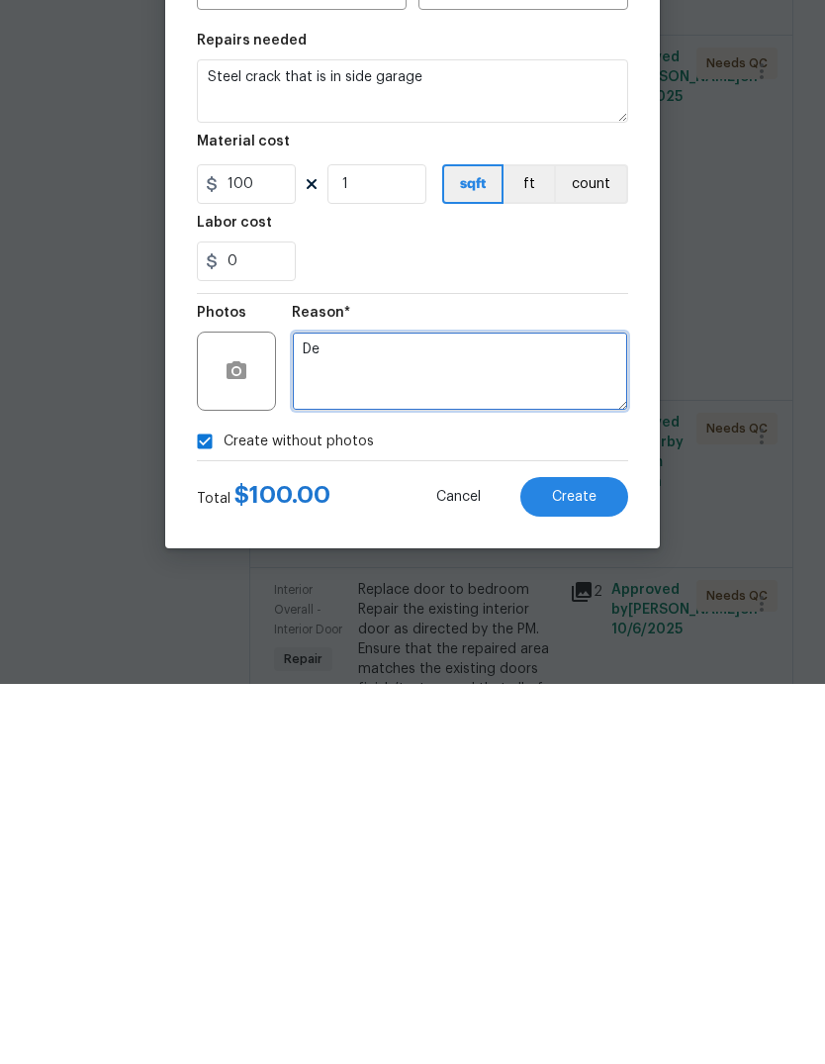
type textarea "D"
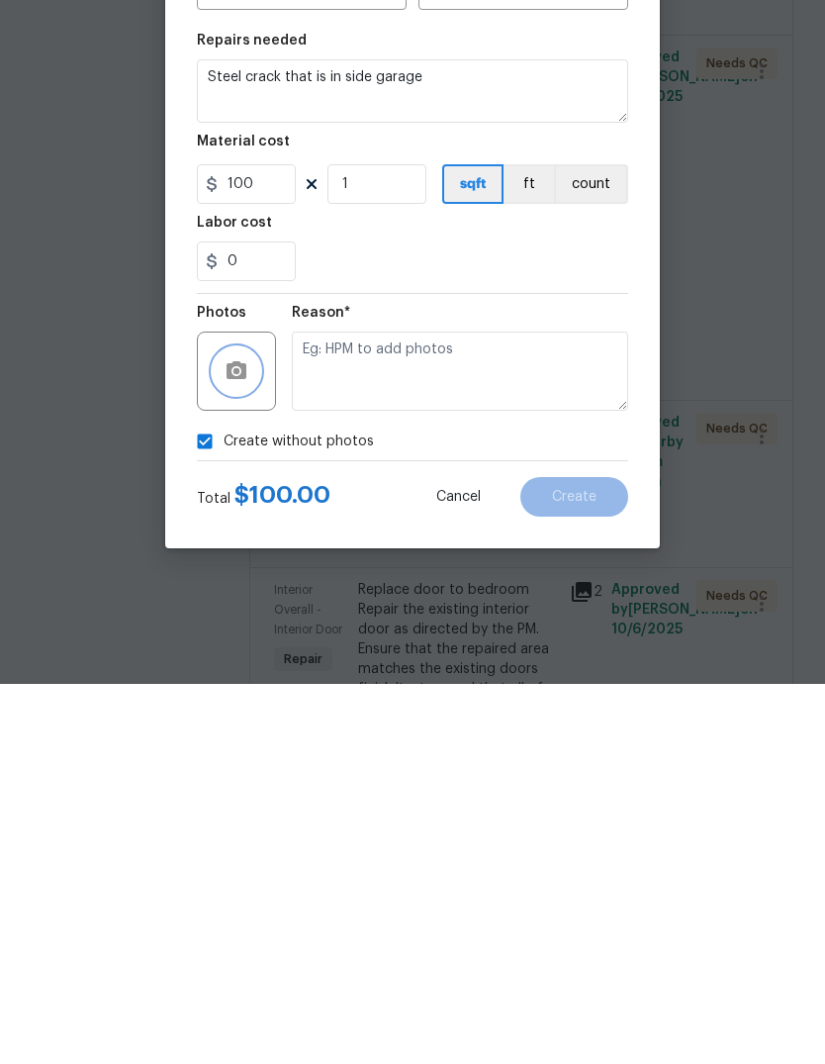
click at [251, 727] on button "button" at bounding box center [237, 751] width 48 height 48
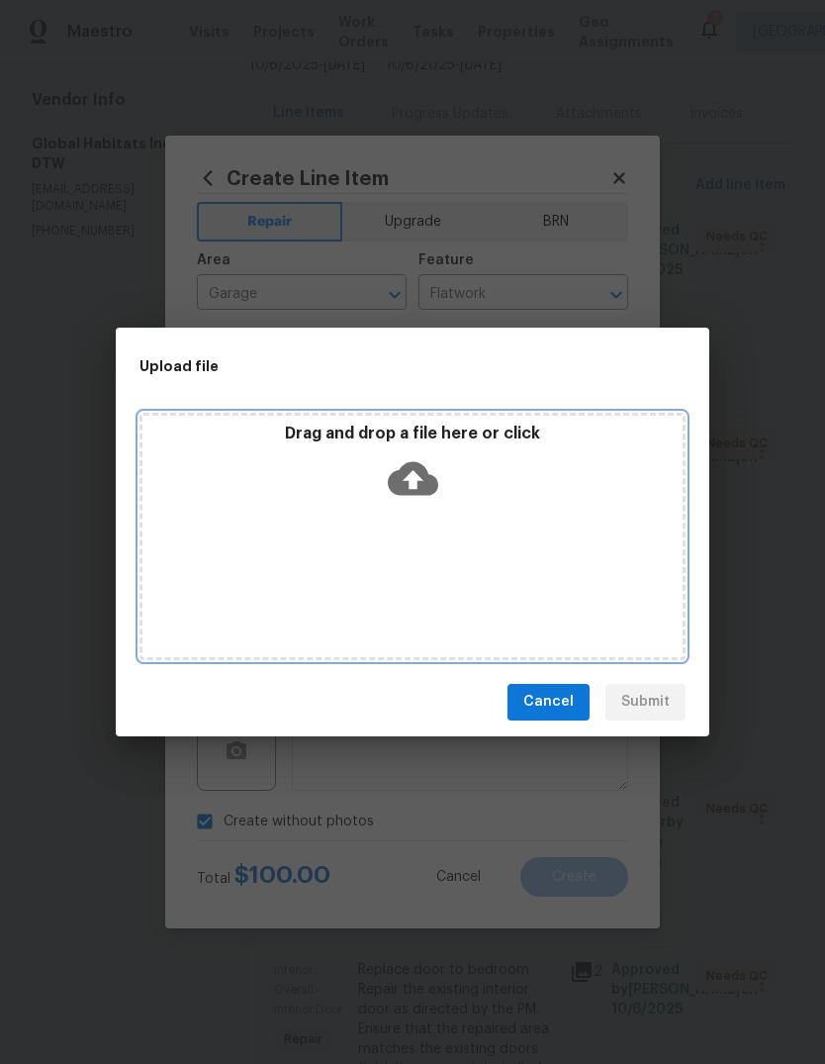
click at [545, 424] on p "Drag and drop a file here or click" at bounding box center [413, 434] width 540 height 21
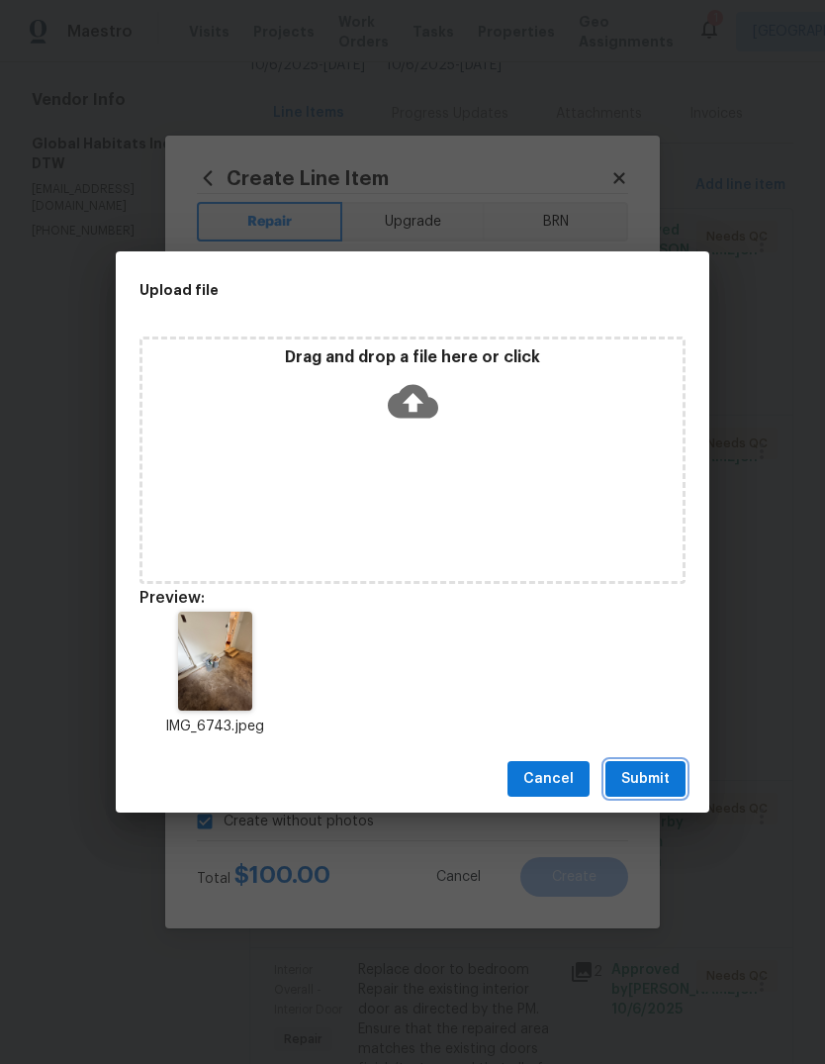
click at [666, 764] on button "Submit" at bounding box center [646, 779] width 80 height 37
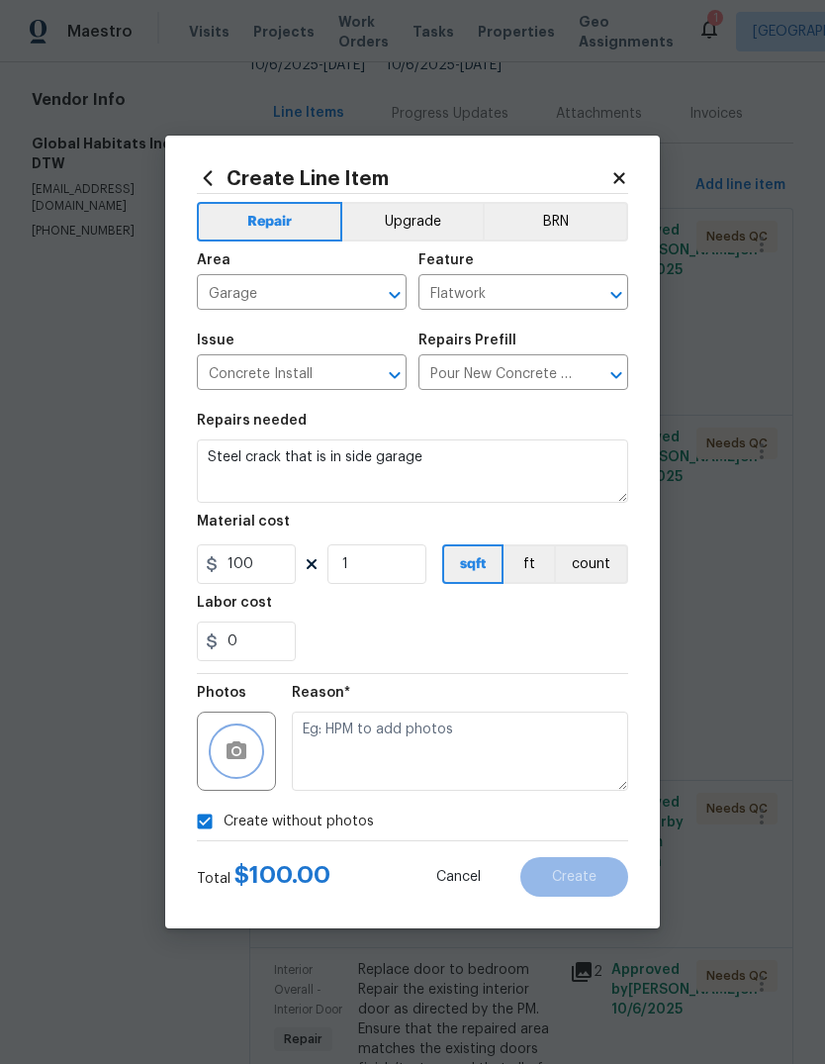
checkbox input "false"
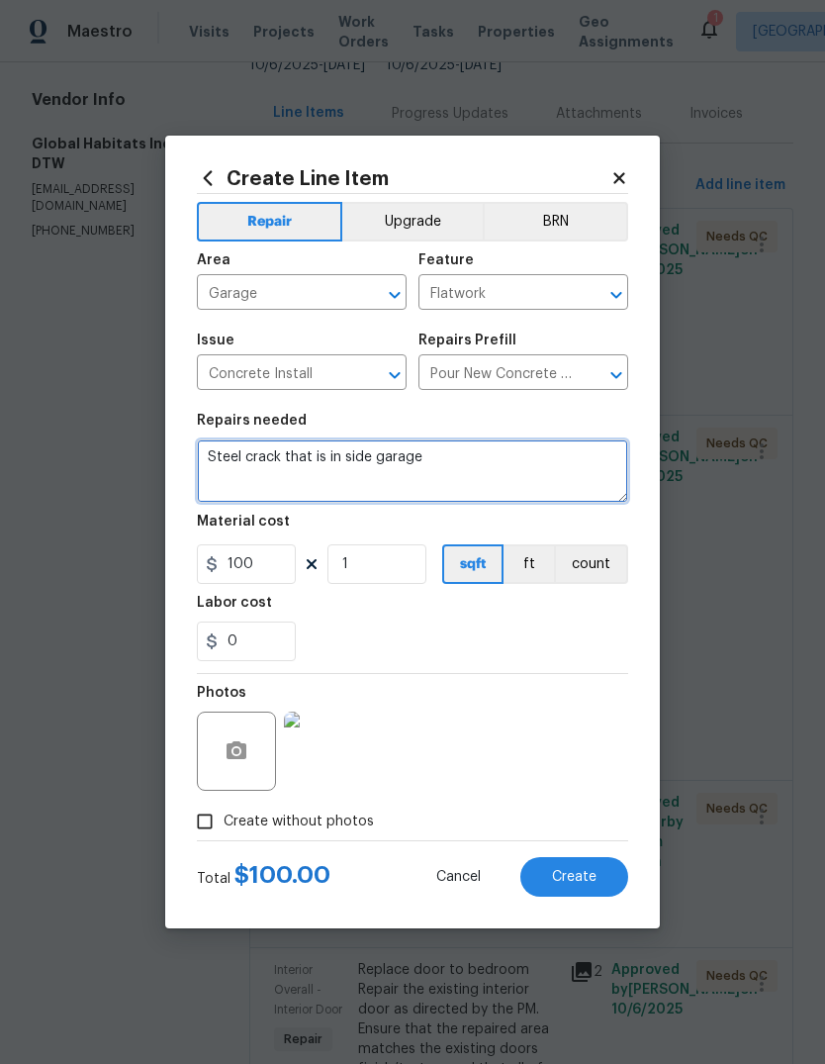
click at [346, 465] on textarea "Steel crack that is in side garage" at bounding box center [412, 470] width 431 height 63
click at [512, 469] on textarea "Steel crack that is inside garage" at bounding box center [412, 470] width 431 height 63
type textarea "Steel crack that is inside garage floor"
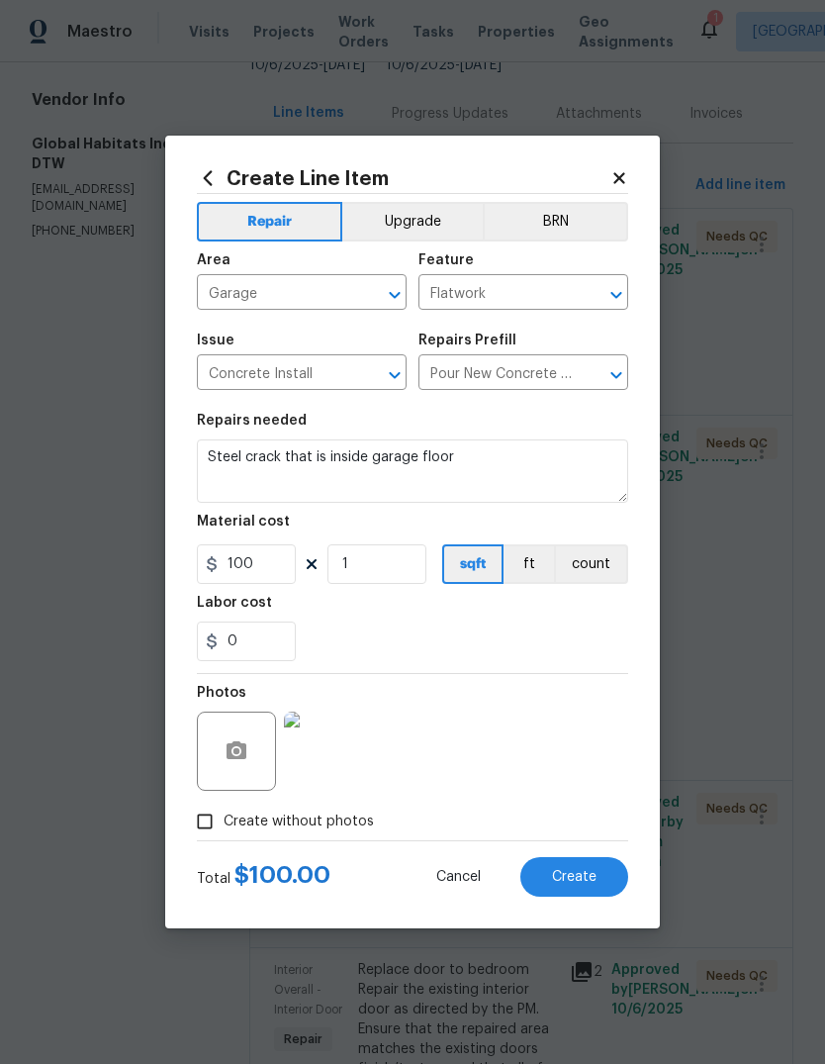
click at [533, 597] on section "Repairs needed Steel crack that is inside garage floor Material cost 100 1 sqft…" at bounding box center [412, 537] width 431 height 271
click at [577, 867] on button "Create" at bounding box center [575, 877] width 108 height 40
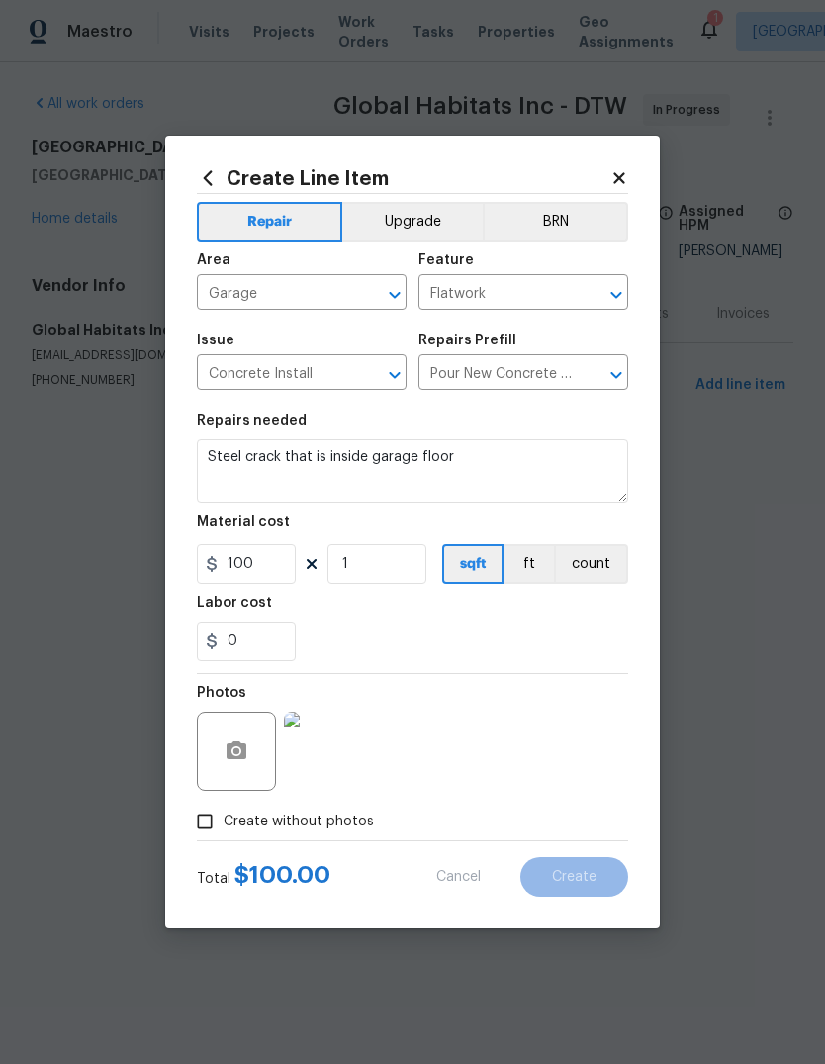
scroll to position [0, 0]
type input "0"
checkbox input "true"
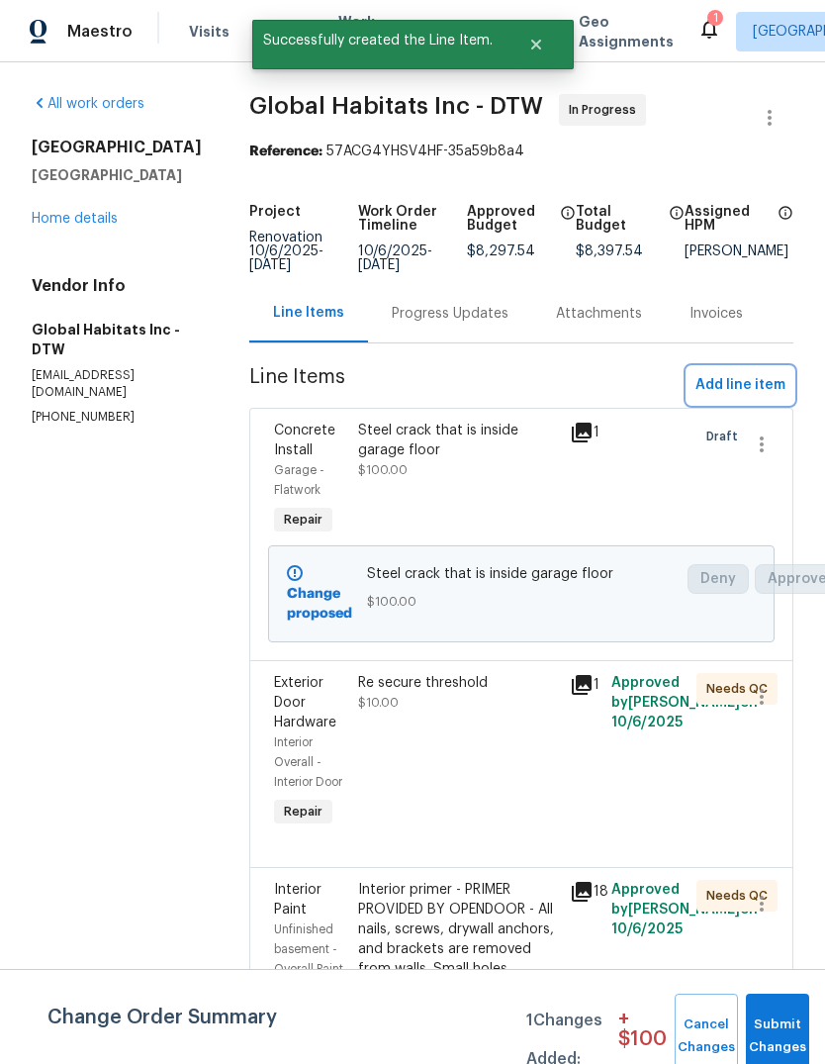
click at [731, 396] on span "Add line item" at bounding box center [741, 385] width 90 height 25
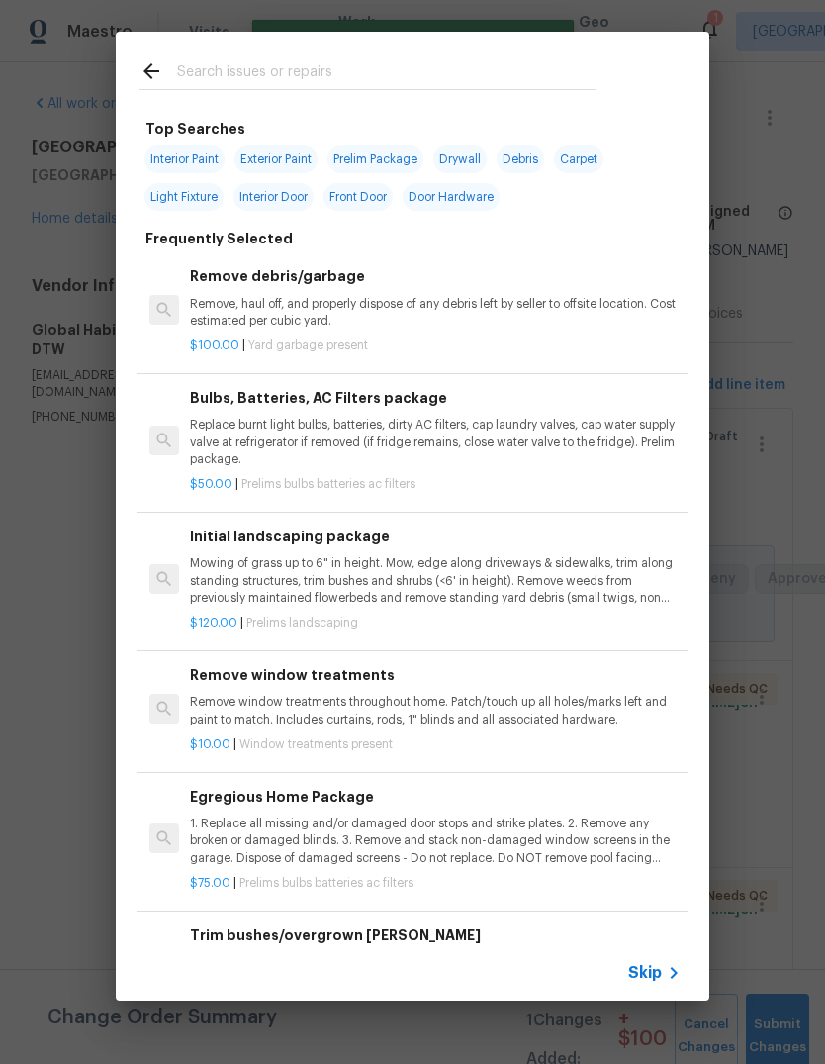
click at [381, 87] on input "text" at bounding box center [387, 74] width 420 height 30
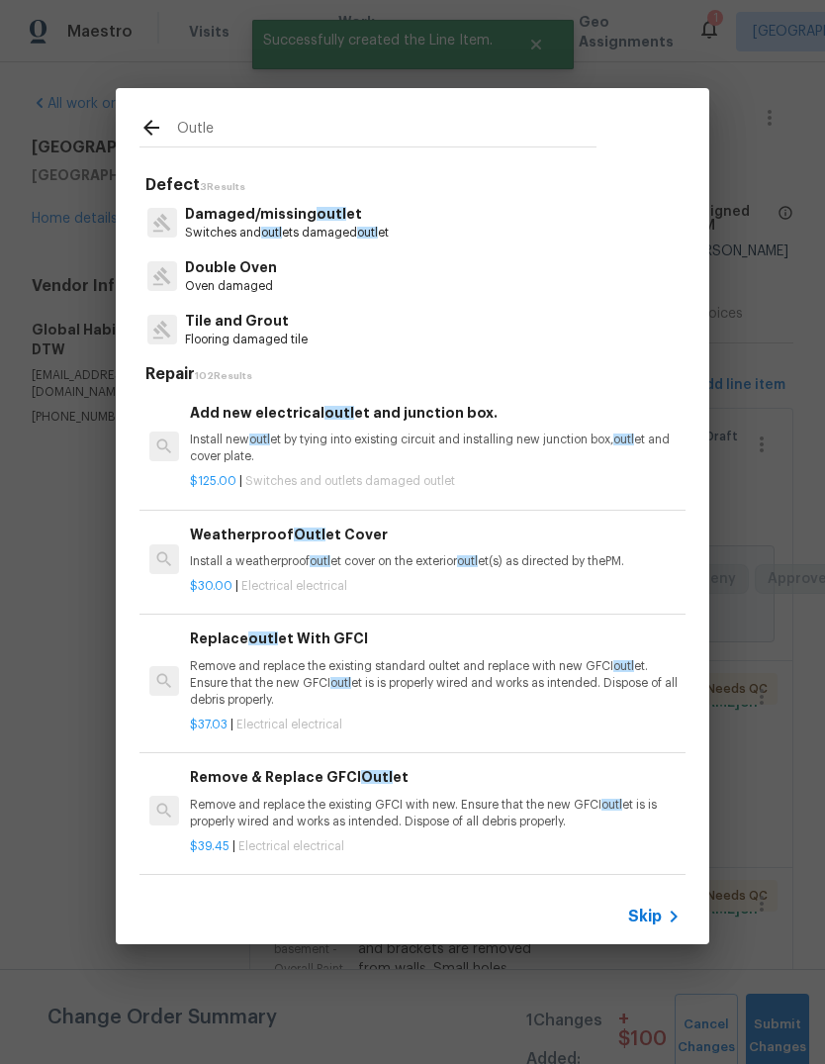
type input "Outlet"
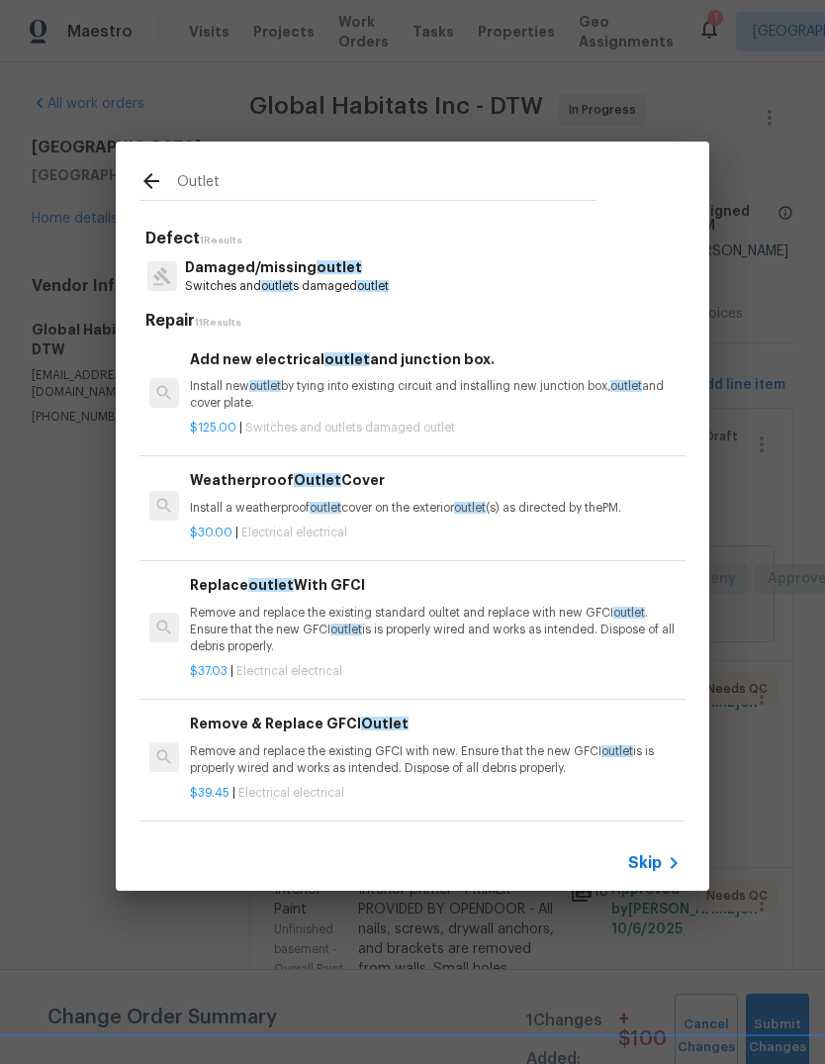
click at [572, 398] on p "Install new outlet by tying into existing circuit and installing new junction b…" at bounding box center [435, 395] width 491 height 34
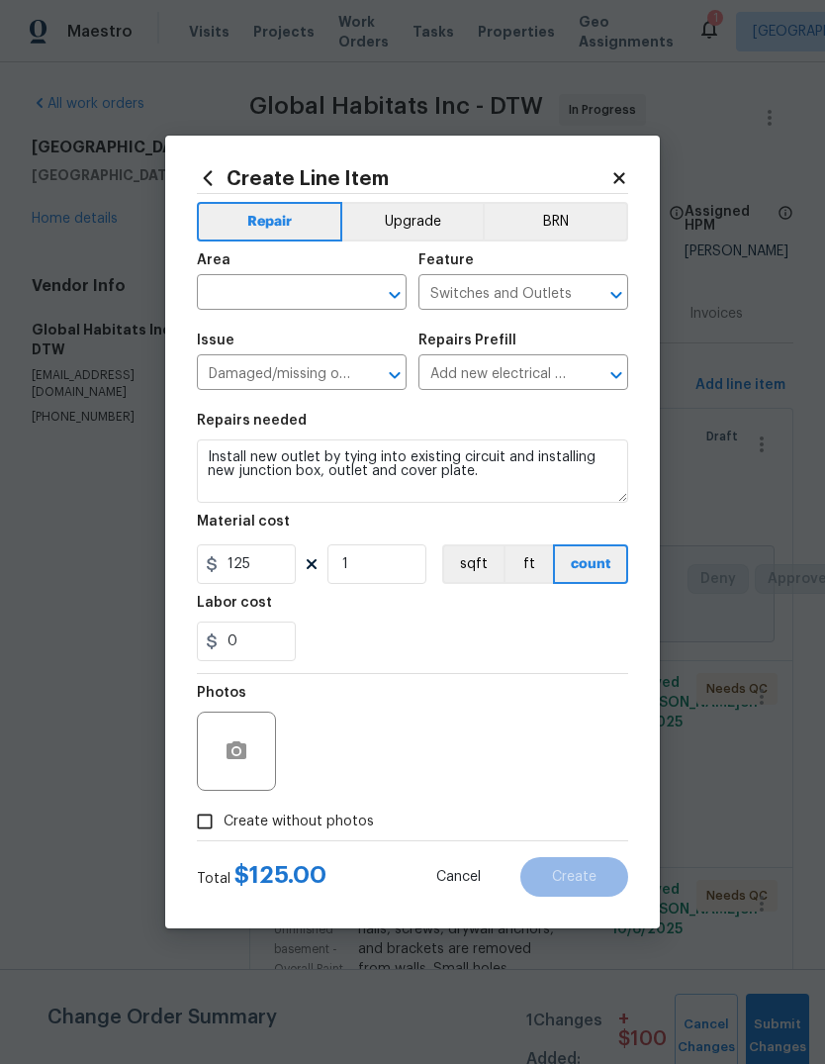
click at [311, 279] on input "text" at bounding box center [274, 294] width 154 height 31
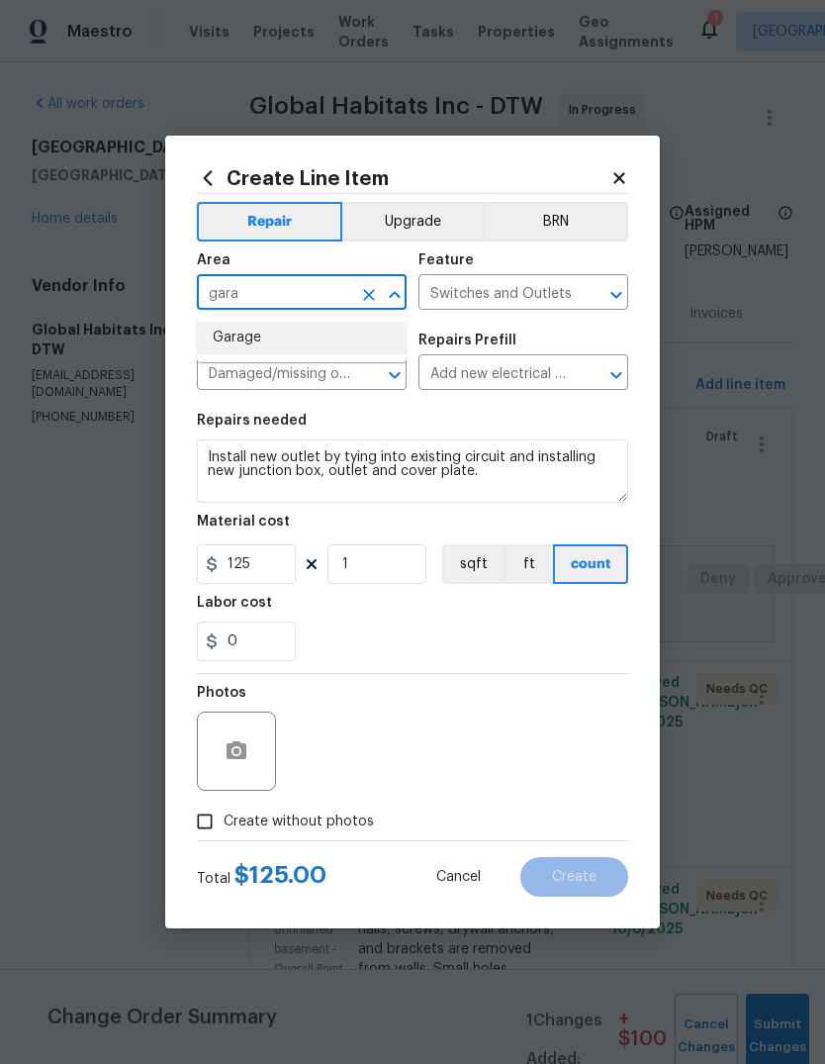
click at [296, 341] on li "Garage" at bounding box center [302, 338] width 210 height 33
type input "Garage"
click at [415, 614] on div "Labor cost" at bounding box center [412, 609] width 431 height 26
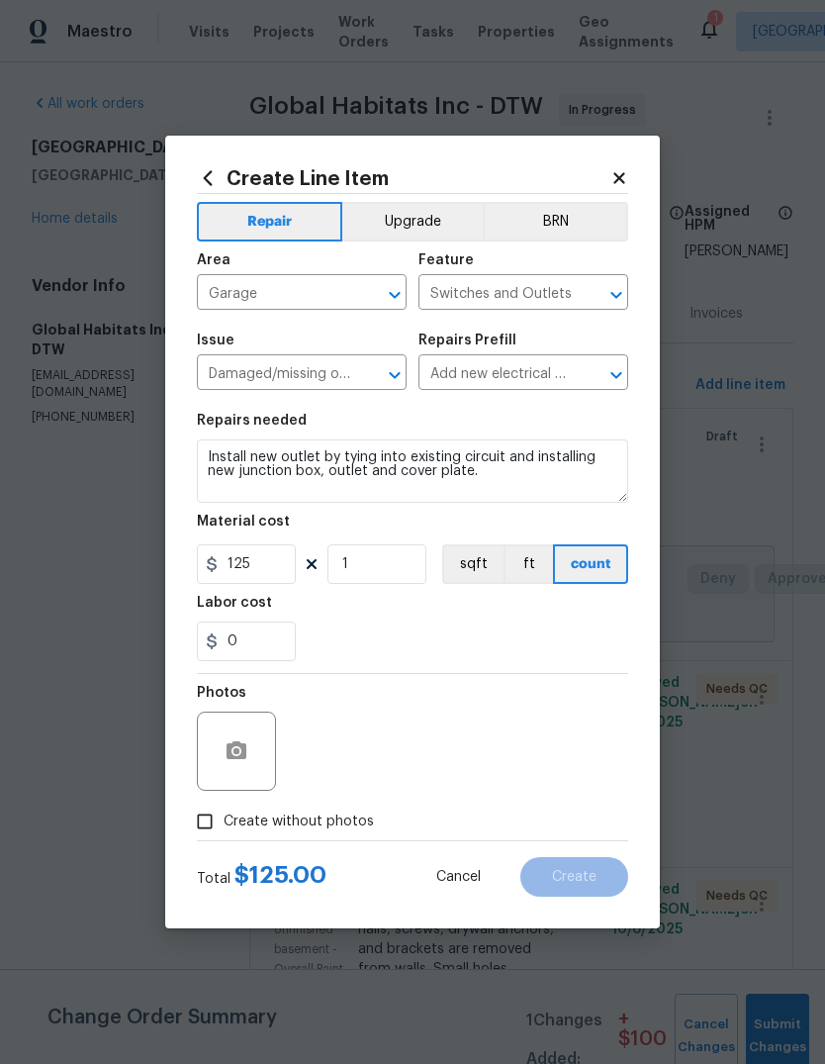
click at [251, 722] on div at bounding box center [236, 751] width 79 height 79
click at [225, 769] on button "button" at bounding box center [237, 751] width 48 height 48
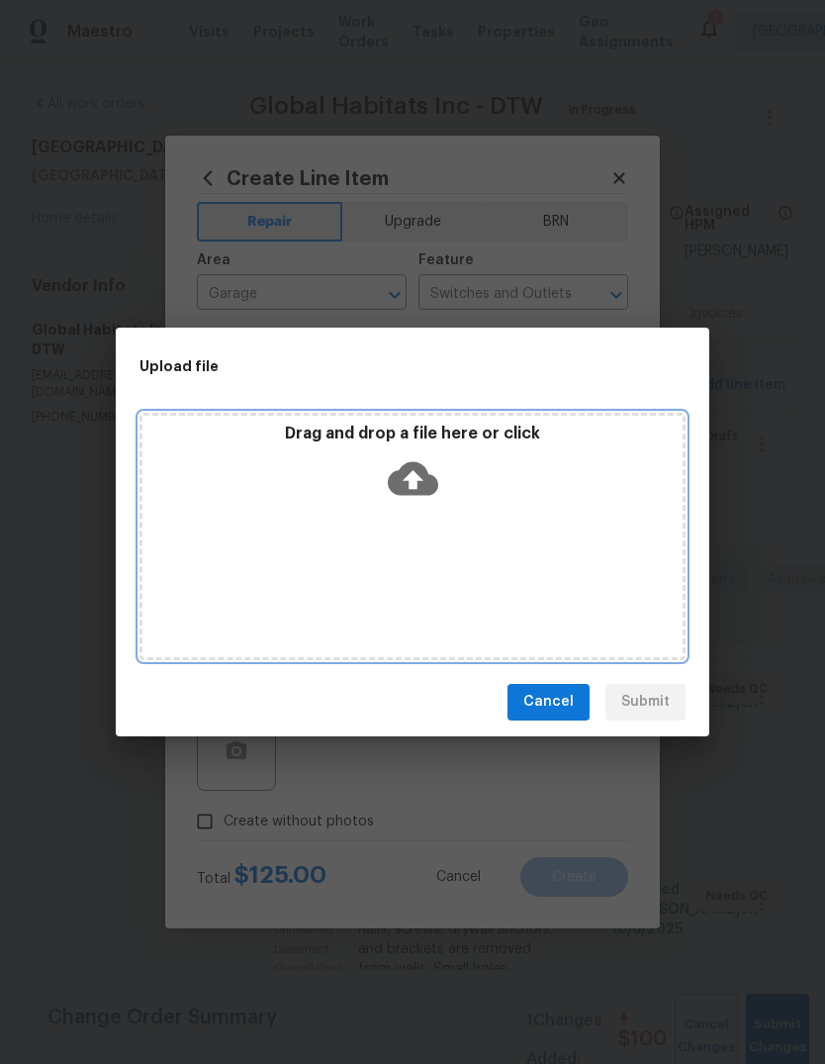
click at [503, 431] on p "Drag and drop a file here or click" at bounding box center [413, 434] width 540 height 21
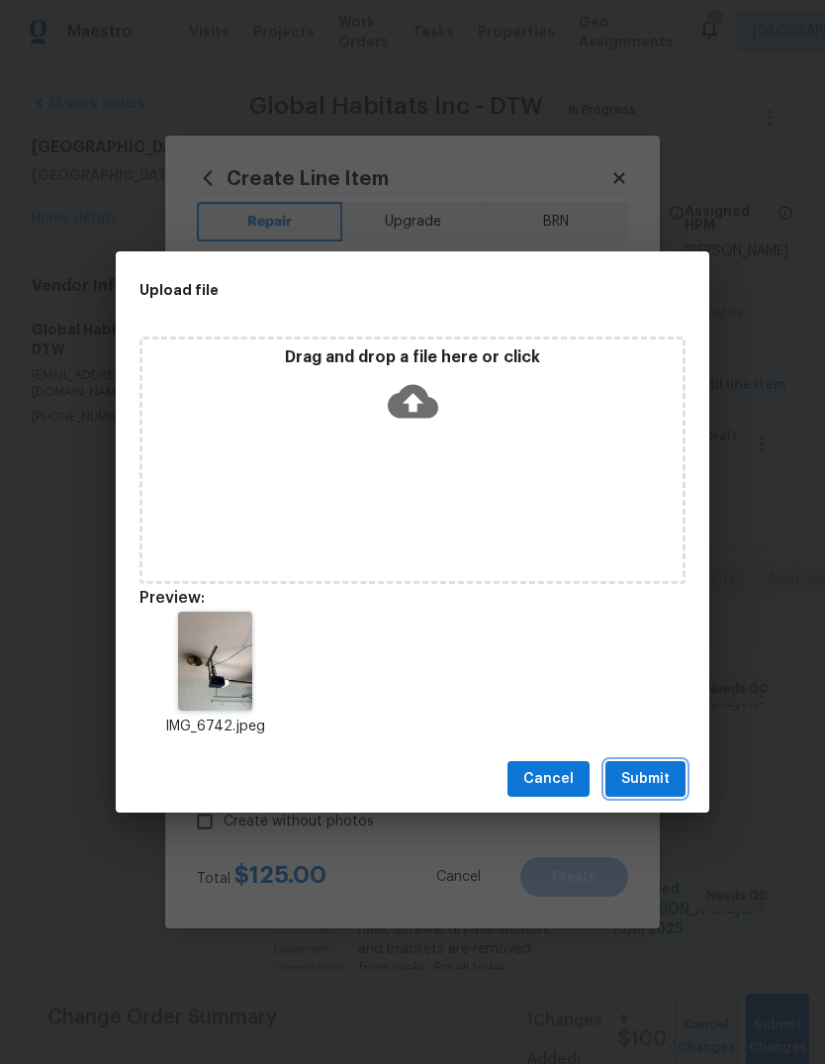
click at [661, 786] on span "Submit" at bounding box center [646, 779] width 48 height 25
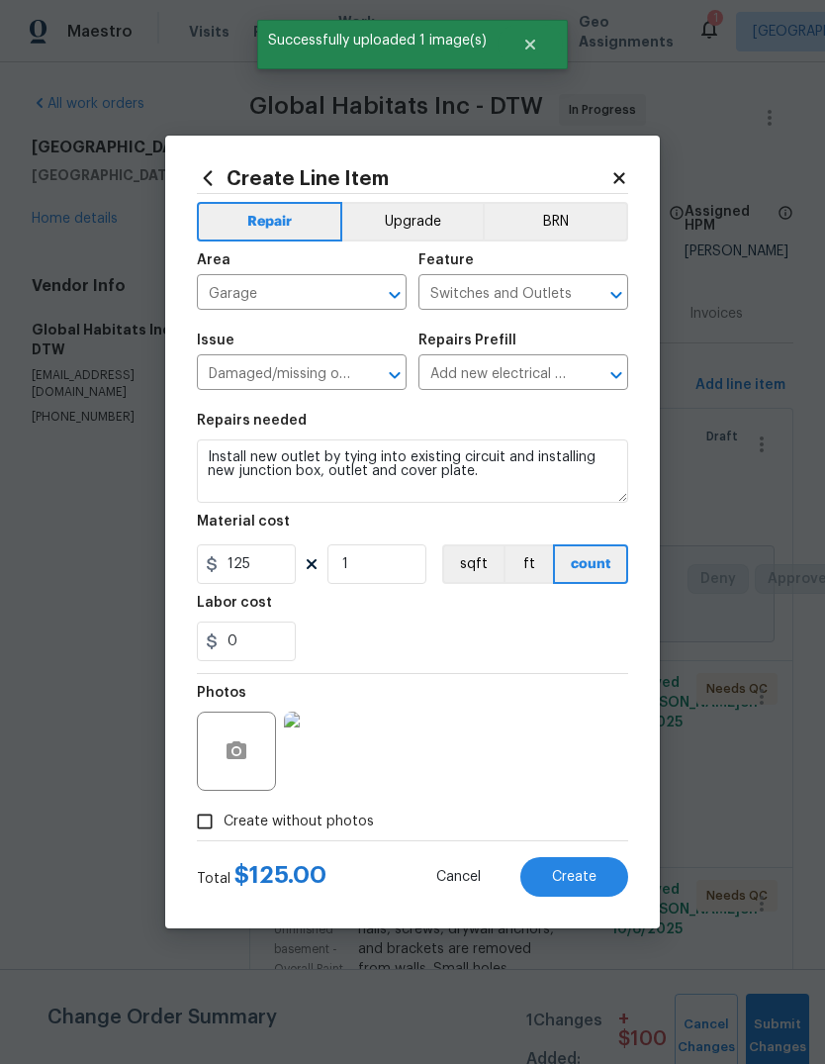
click at [568, 897] on button "Create" at bounding box center [575, 877] width 108 height 40
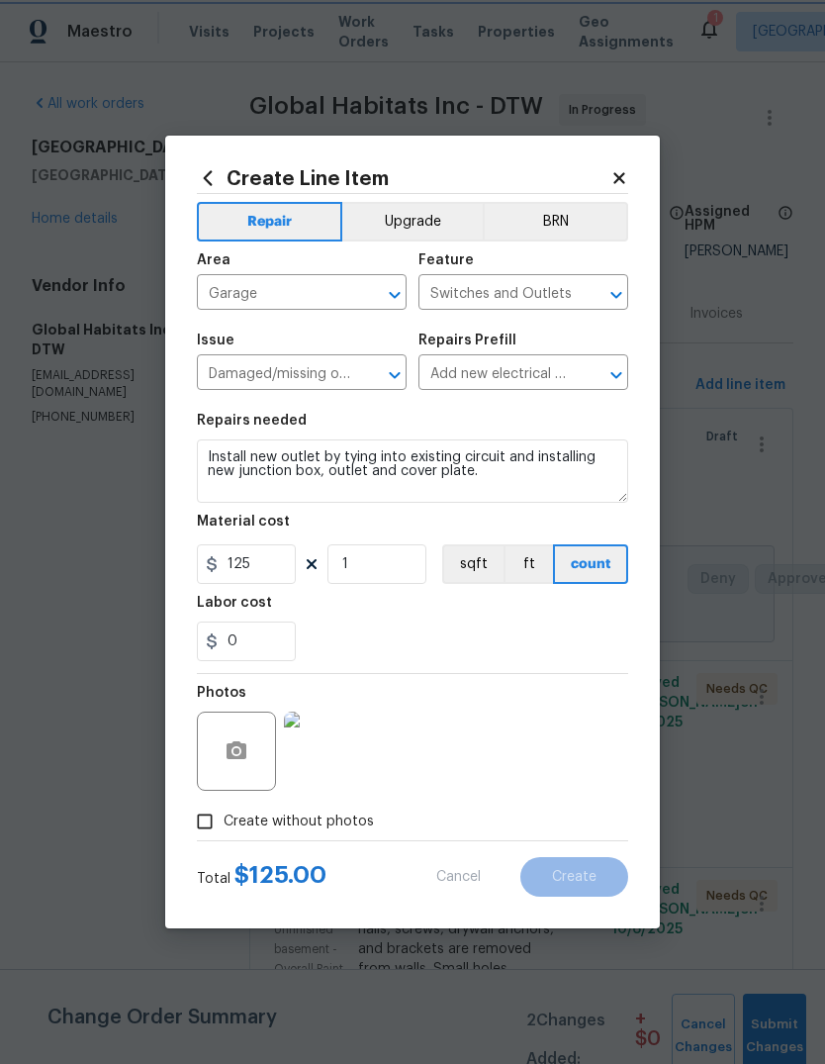
type input "0"
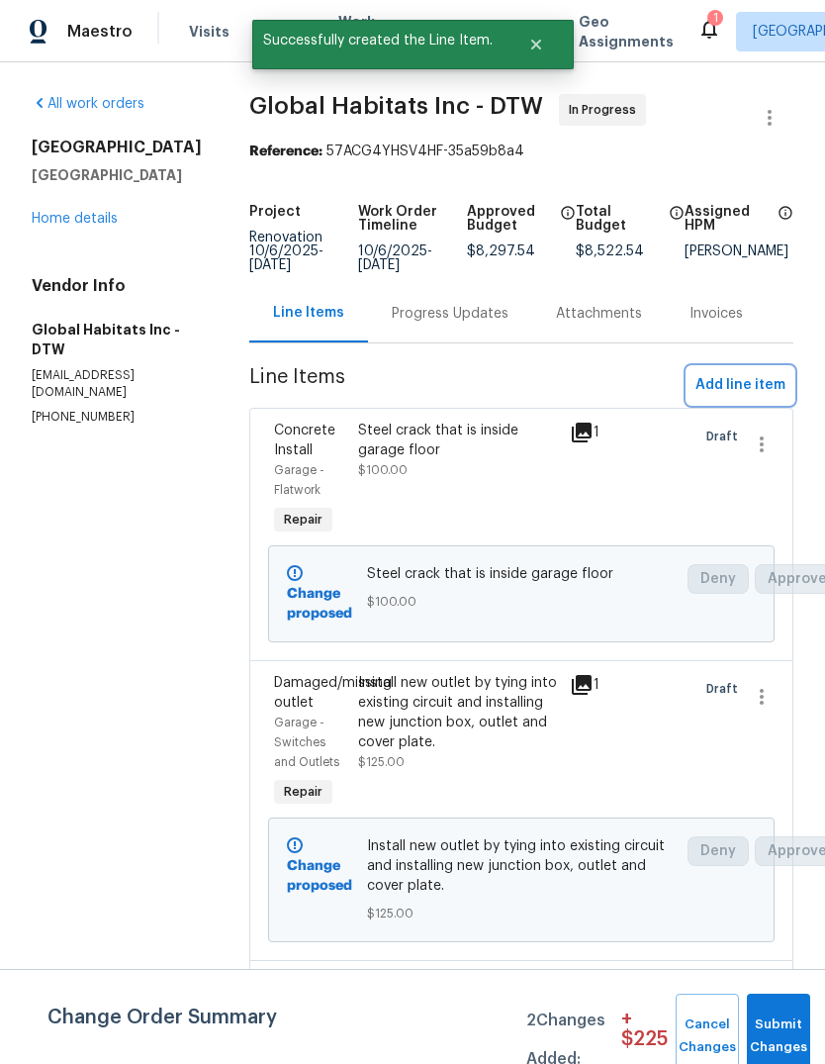
click at [759, 384] on span "Add line item" at bounding box center [741, 385] width 90 height 25
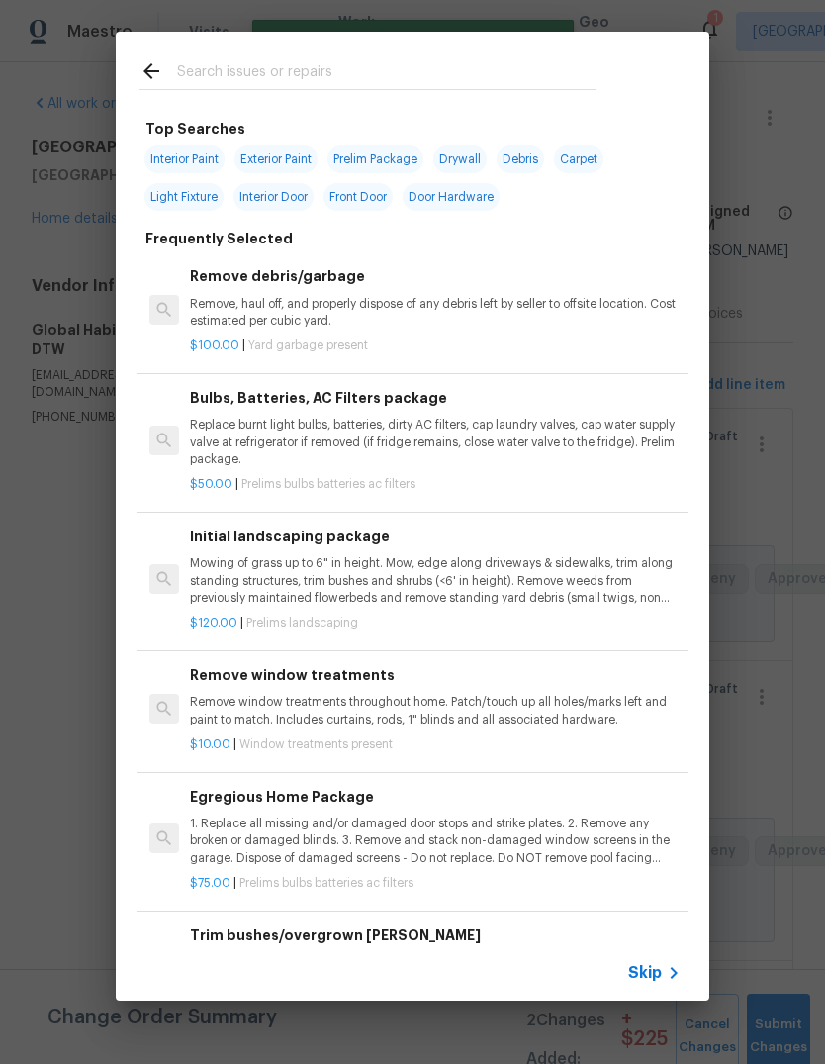
click at [442, 82] on input "text" at bounding box center [387, 74] width 420 height 30
type input "Screen"
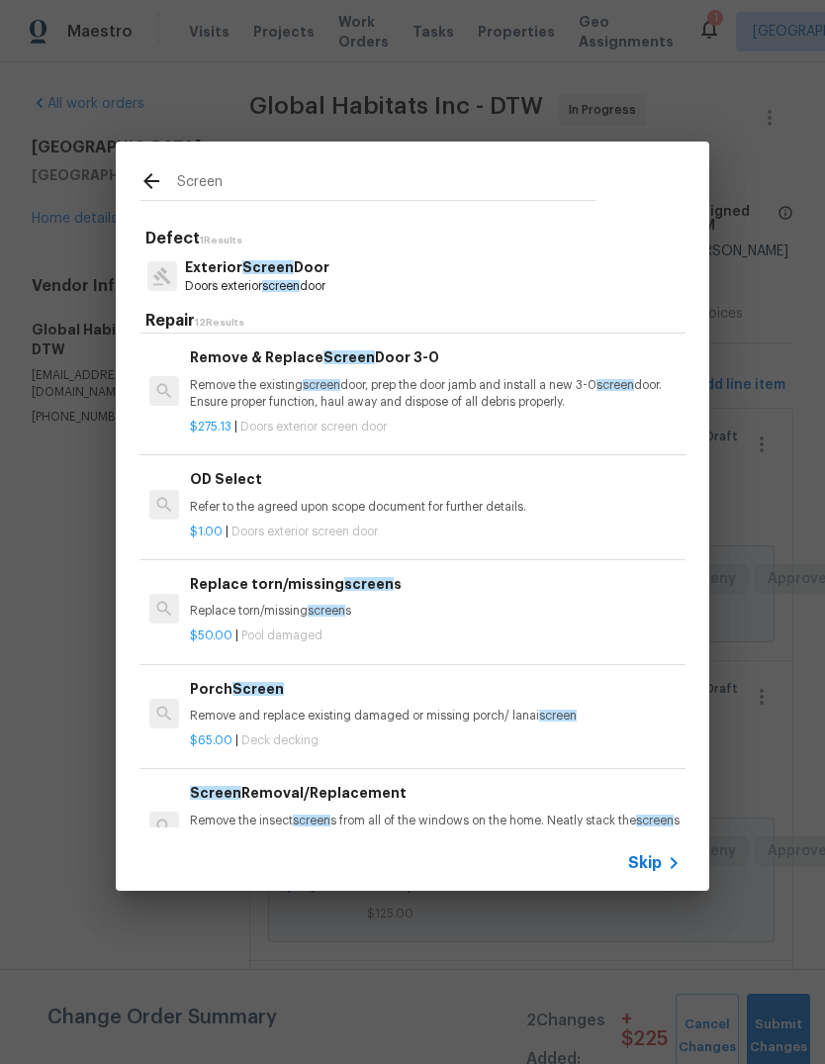
scroll to position [246, 0]
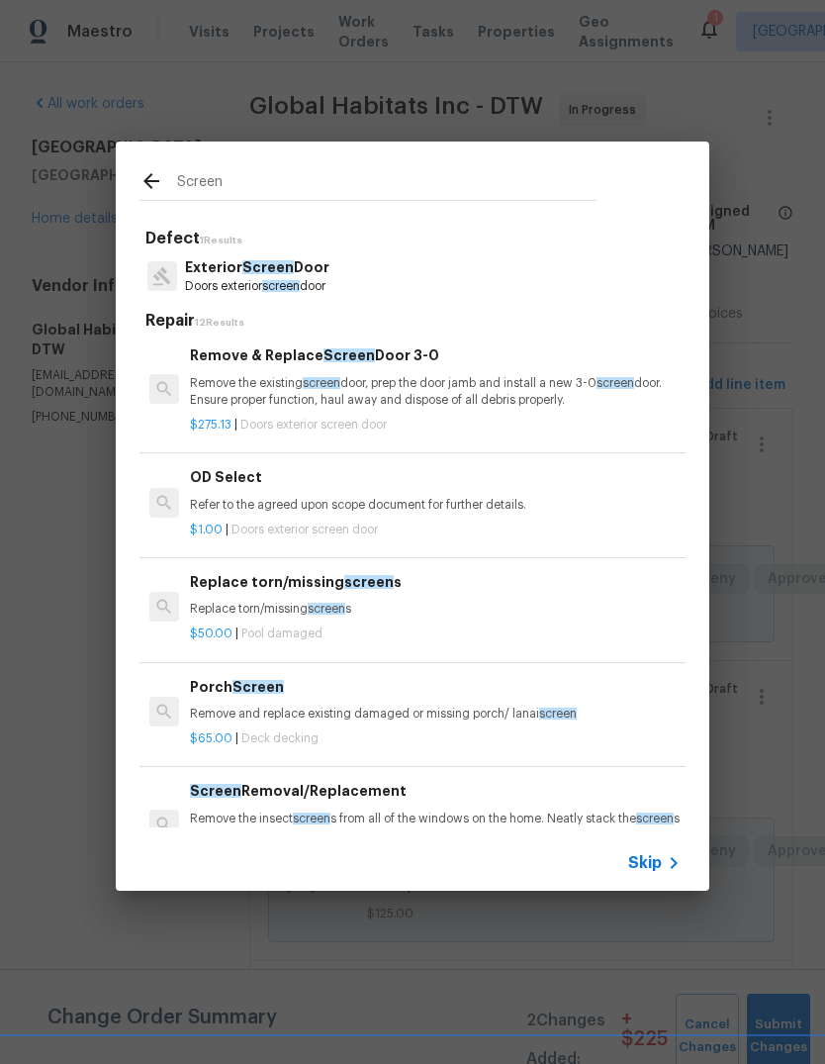
click at [355, 601] on p "Replace torn/missing screen s" at bounding box center [435, 609] width 491 height 17
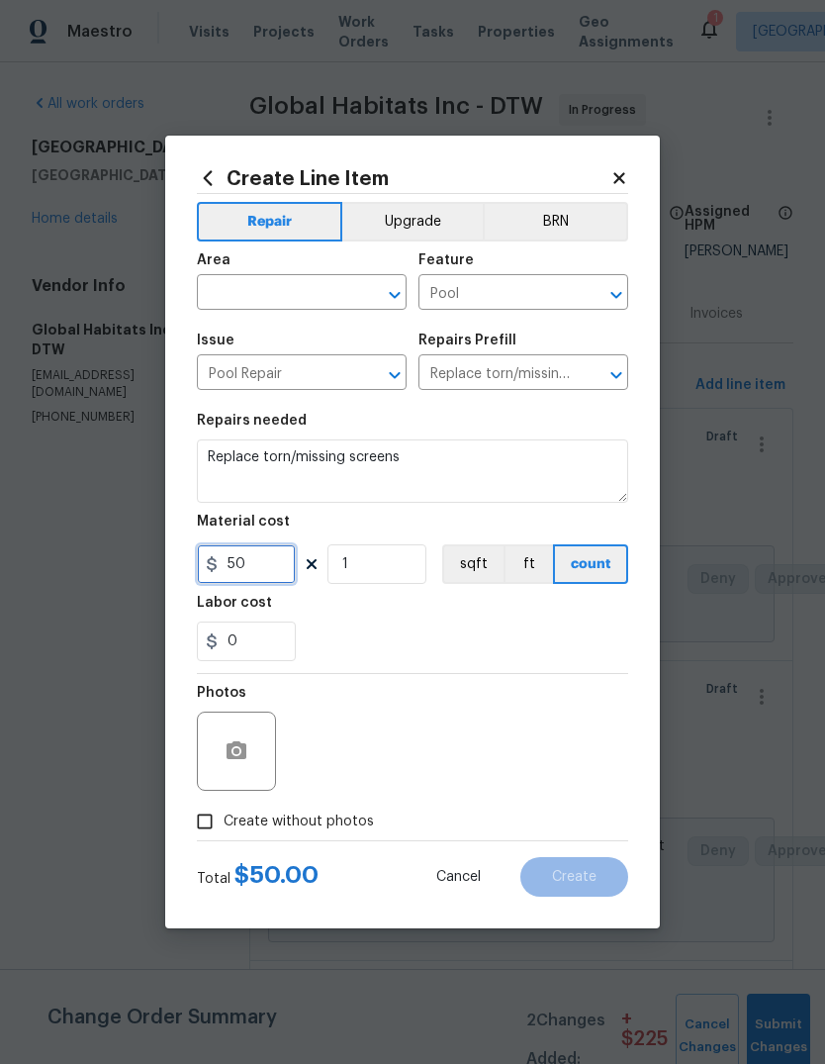
click at [234, 566] on input "50" at bounding box center [246, 564] width 99 height 40
type input "150"
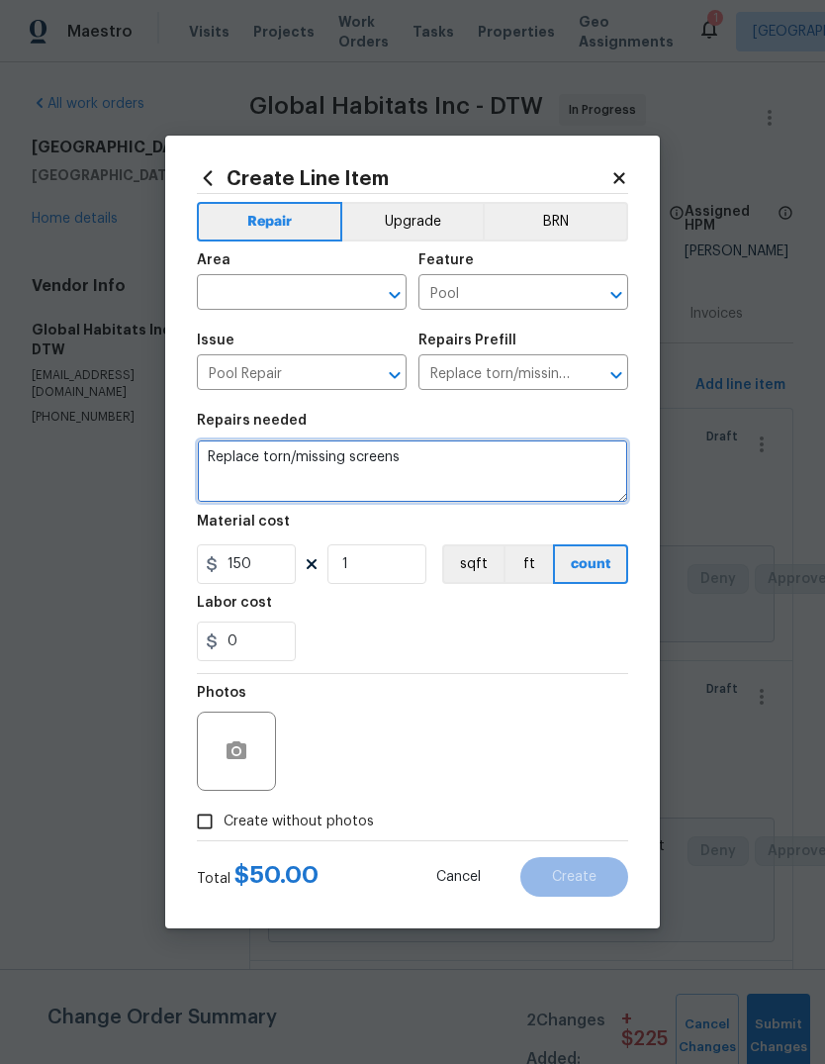
click at [397, 502] on textarea "Replace torn/missing screens" at bounding box center [412, 470] width 431 height 63
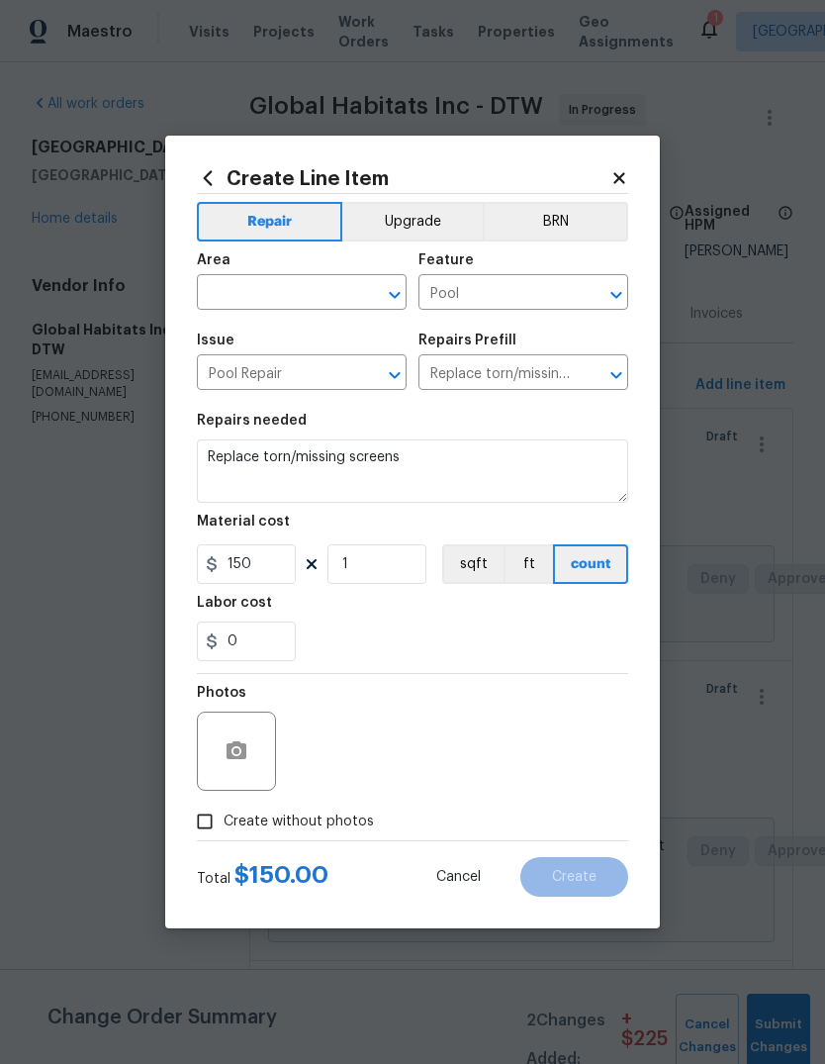
click at [472, 612] on div "Labor cost" at bounding box center [412, 609] width 431 height 26
click at [232, 765] on button "button" at bounding box center [237, 751] width 48 height 48
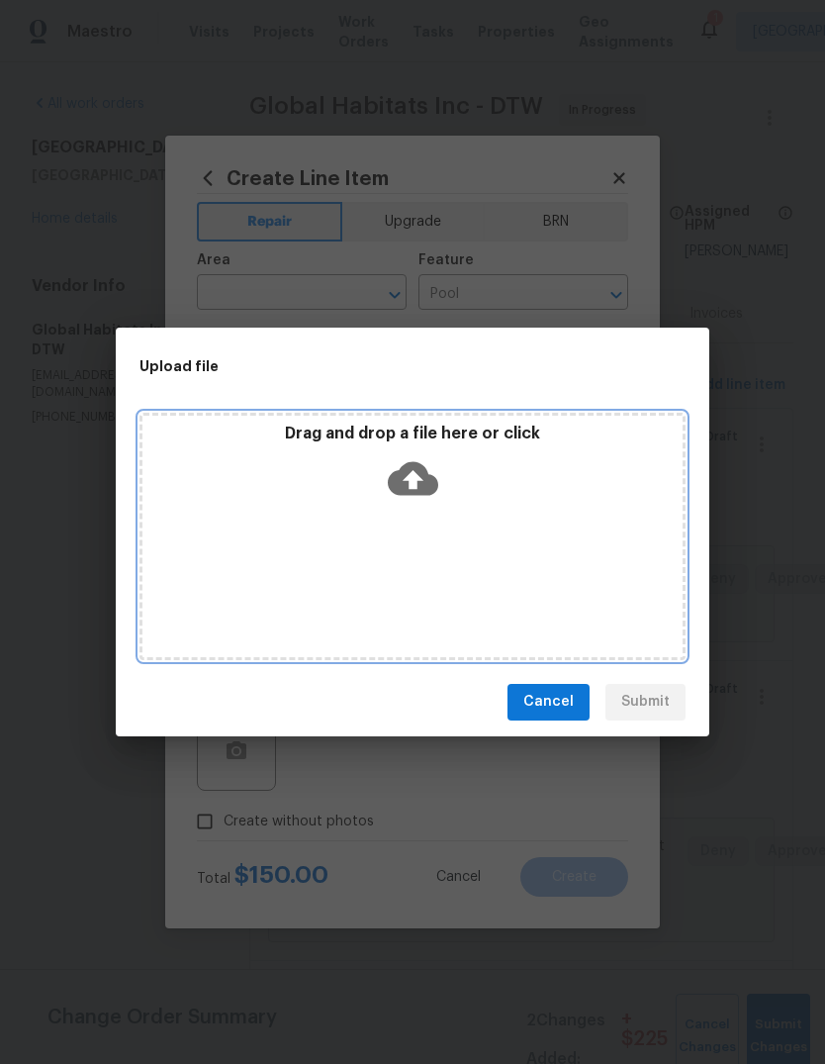
click at [557, 448] on div "Drag and drop a file here or click" at bounding box center [413, 466] width 540 height 85
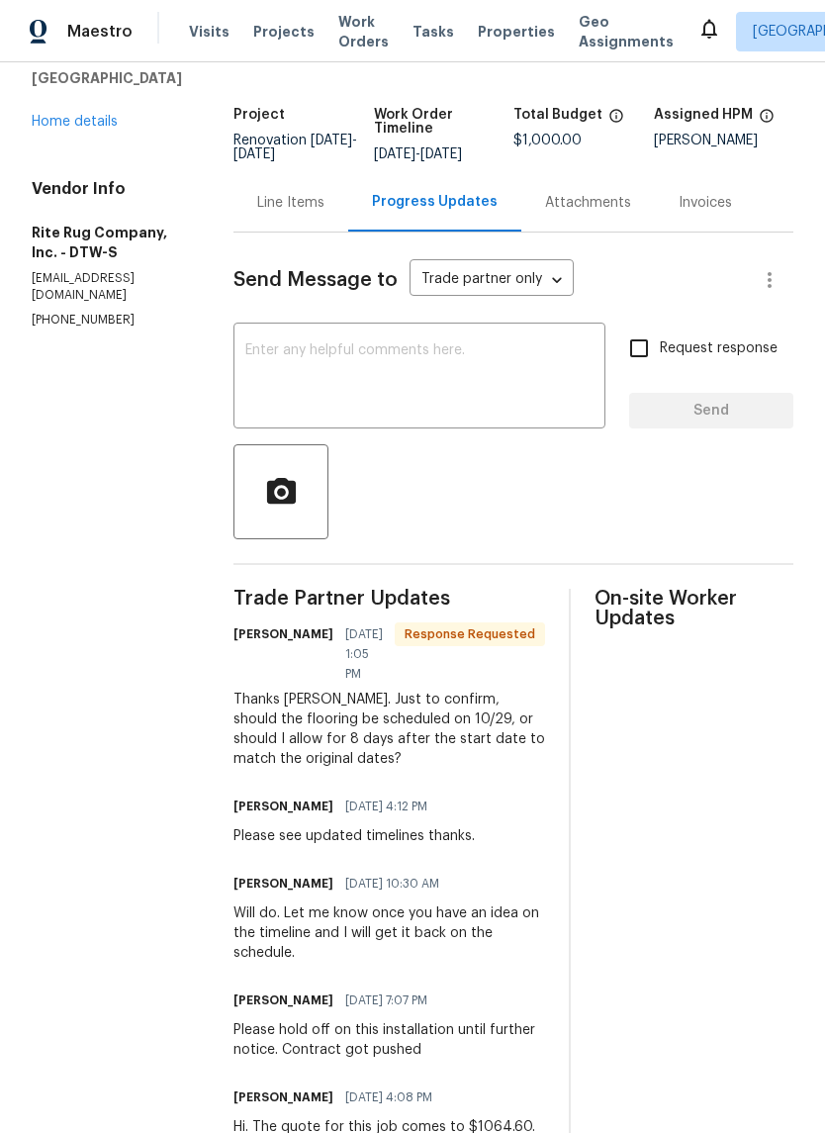
scroll to position [98, 0]
click at [315, 231] on div "Line Items" at bounding box center [291, 201] width 115 height 58
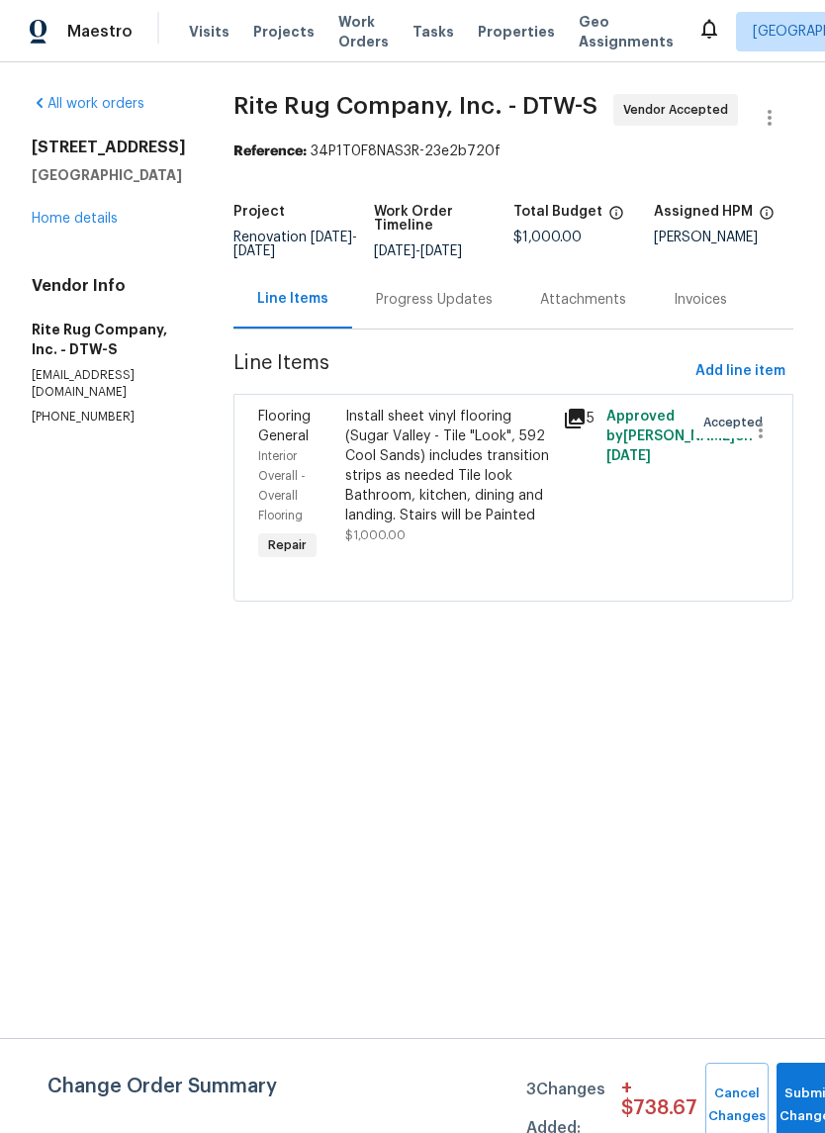
click at [82, 214] on link "Home details" at bounding box center [75, 219] width 86 height 14
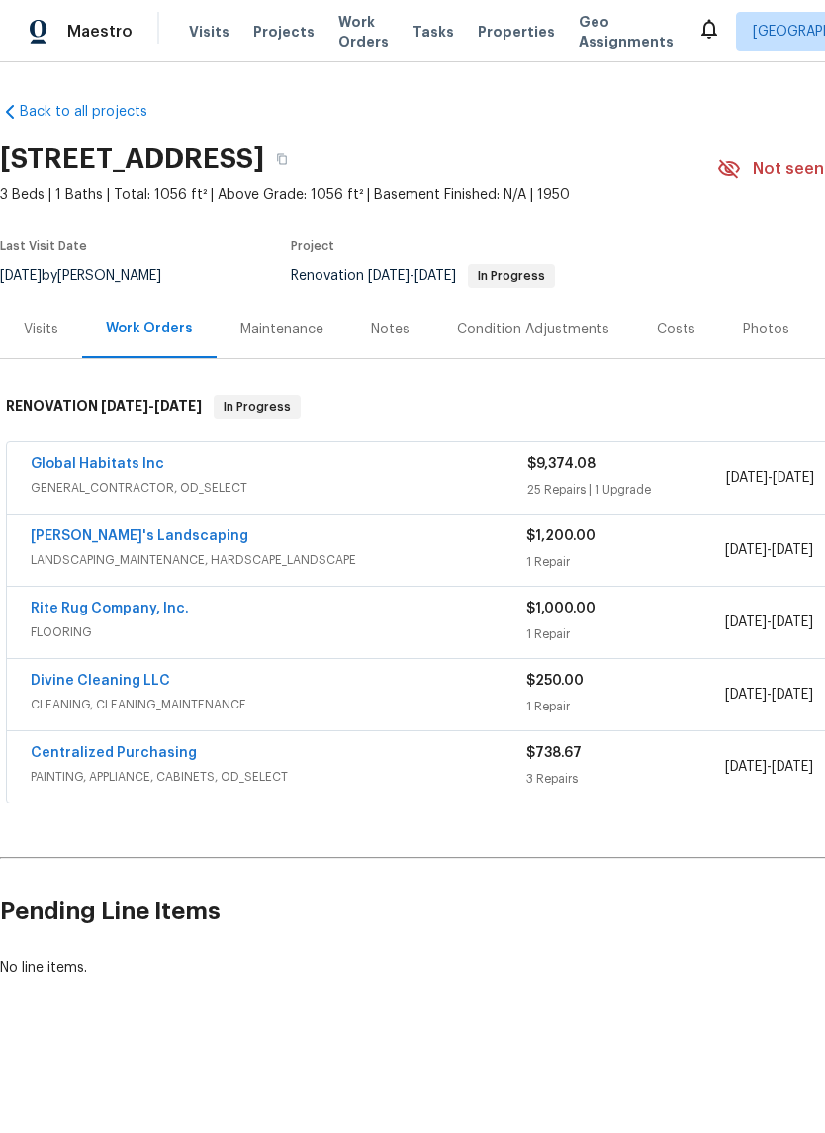
click at [281, 631] on span "FLOORING" at bounding box center [279, 632] width 496 height 20
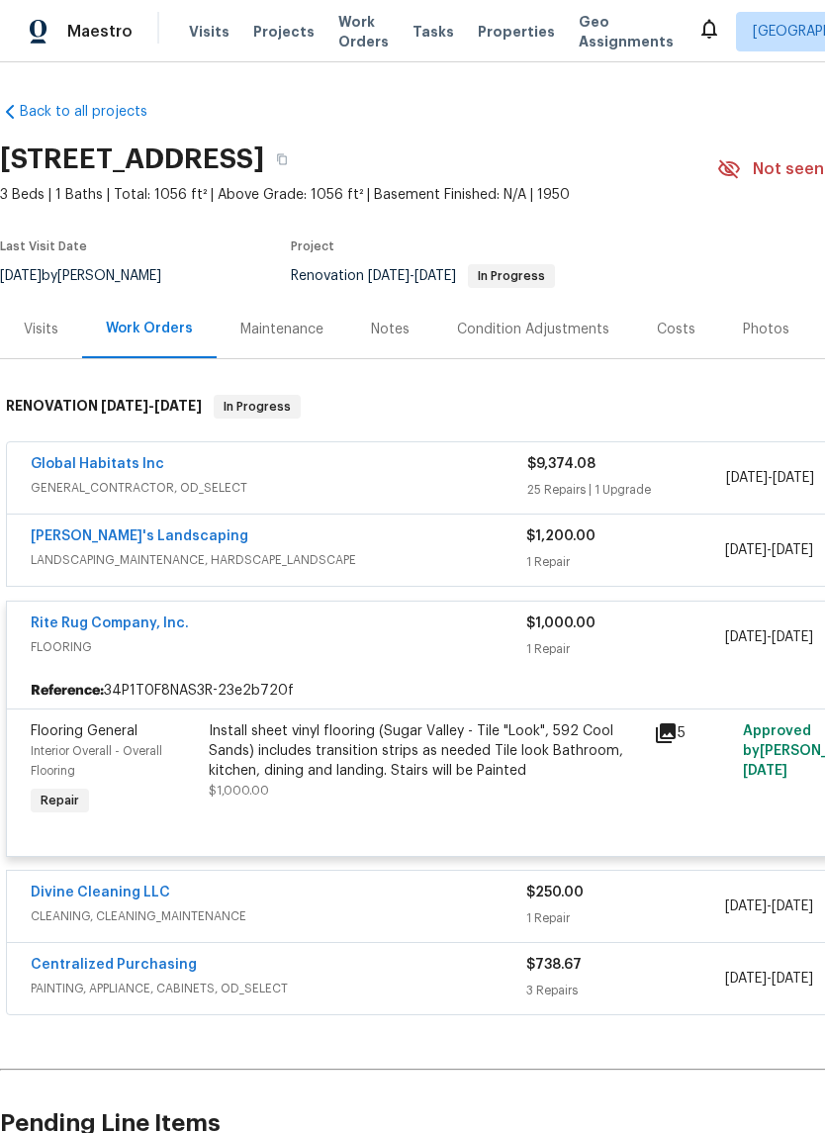
click at [162, 629] on link "Rite Rug Company, Inc." at bounding box center [110, 624] width 158 height 14
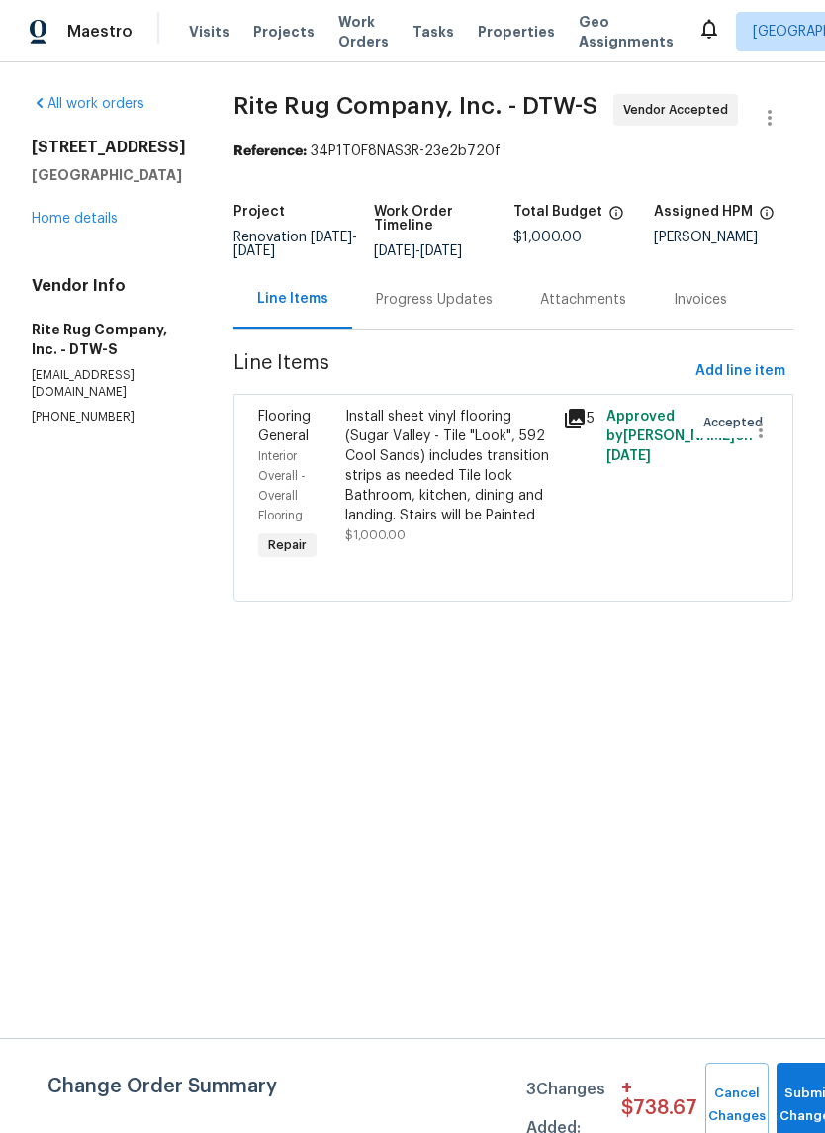
click at [472, 325] on div "Progress Updates" at bounding box center [434, 299] width 164 height 58
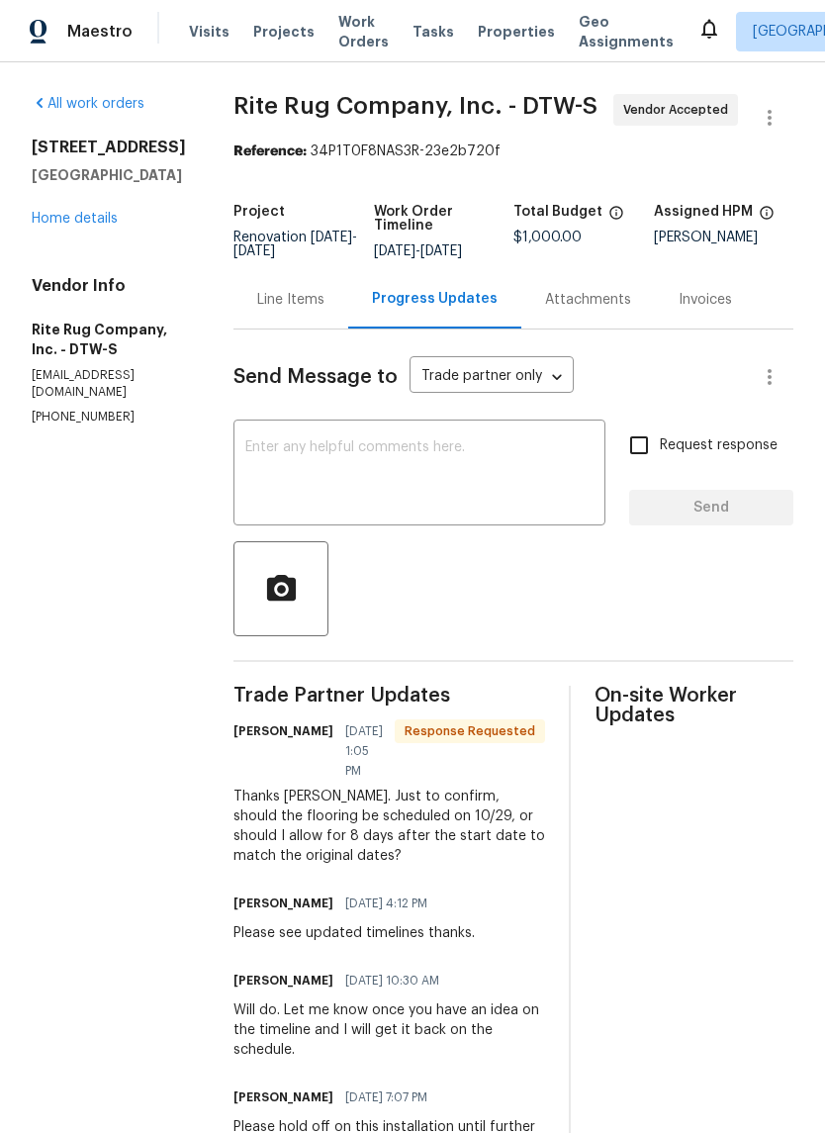
click at [444, 510] on textarea at bounding box center [419, 474] width 348 height 69
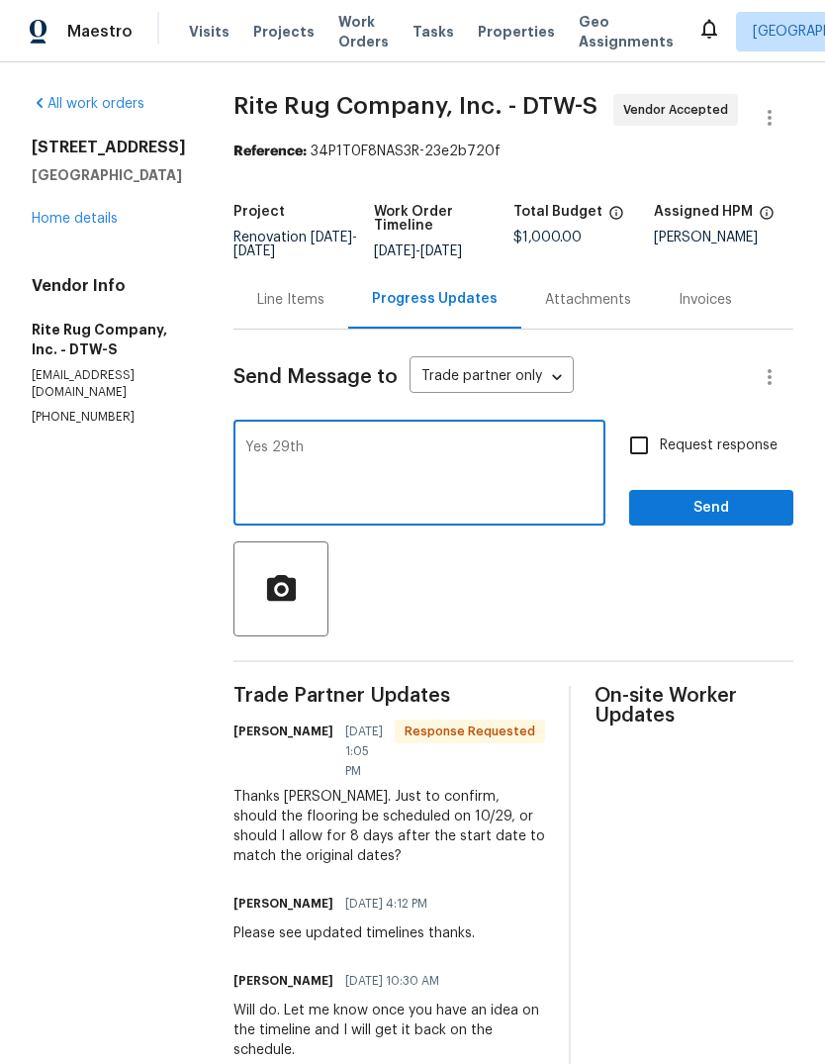
type textarea "Yes 29th"
click at [727, 521] on span "Send" at bounding box center [711, 508] width 133 height 25
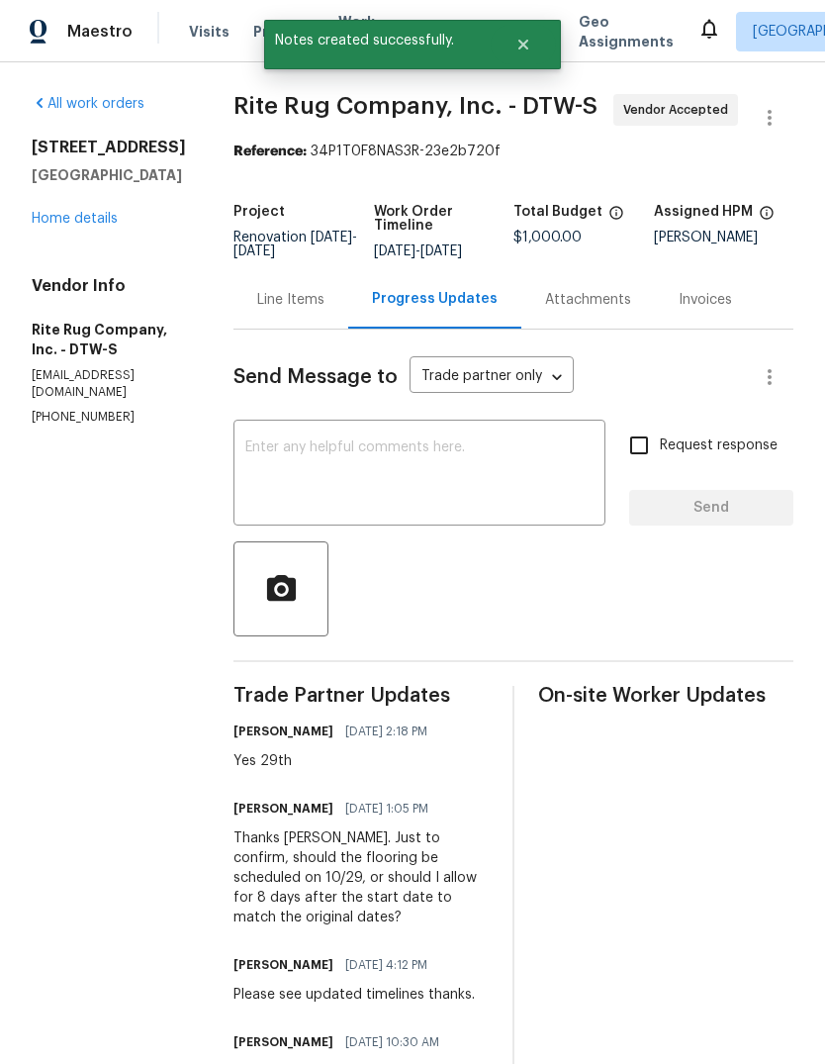
click at [91, 206] on div "6441 Crest Dr Waterford, MI 48329 Home details" at bounding box center [109, 183] width 154 height 91
click at [104, 218] on link "Home details" at bounding box center [75, 219] width 86 height 14
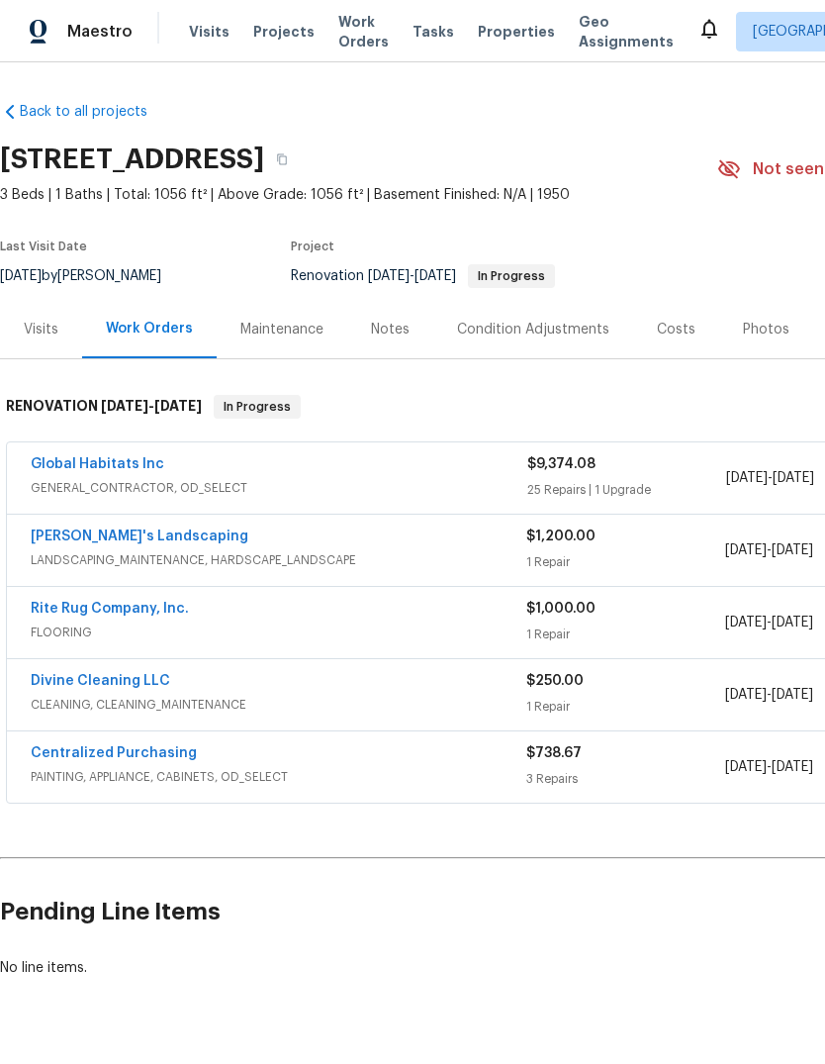
click at [138, 540] on link "[PERSON_NAME]'s Landscaping" at bounding box center [140, 536] width 218 height 14
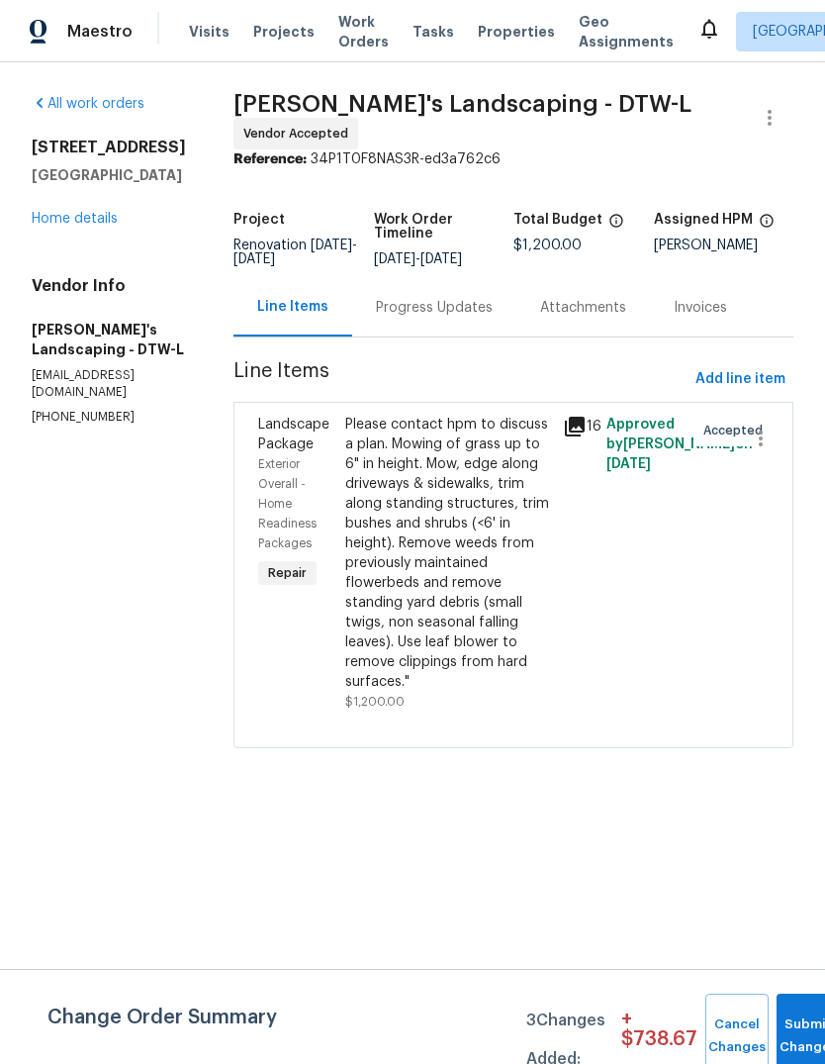
click at [585, 427] on icon at bounding box center [575, 427] width 20 height 20
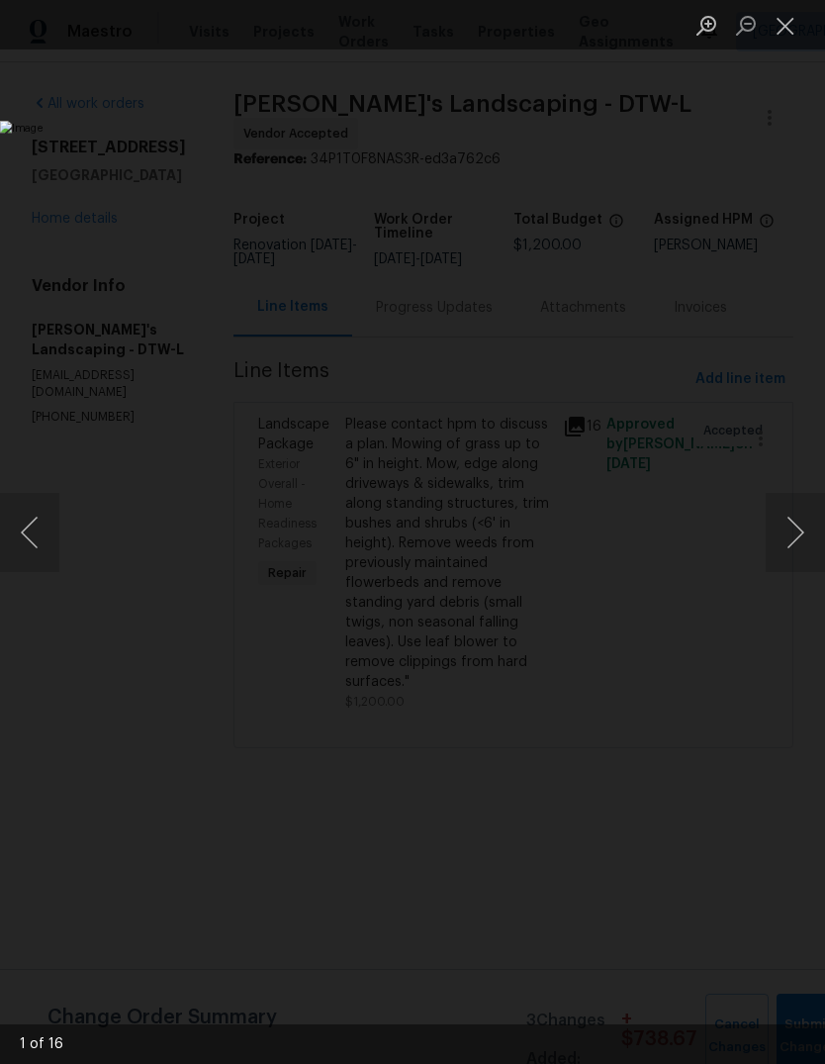
click at [790, 523] on button "Next image" at bounding box center [795, 532] width 59 height 79
click at [801, 528] on button "Next image" at bounding box center [795, 532] width 59 height 79
click at [785, 549] on button "Next image" at bounding box center [795, 532] width 59 height 79
click at [783, 554] on button "Next image" at bounding box center [795, 532] width 59 height 79
click at [786, 561] on button "Next image" at bounding box center [795, 532] width 59 height 79
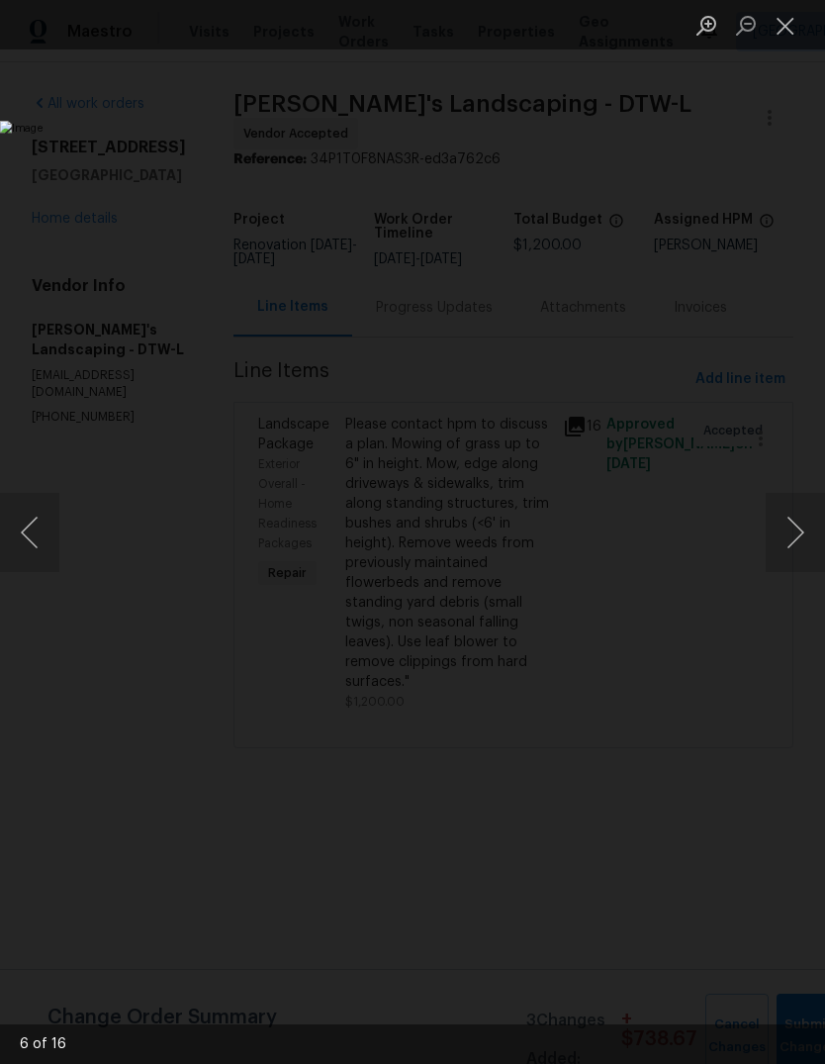
click at [781, 564] on button "Next image" at bounding box center [795, 532] width 59 height 79
click at [775, 513] on button "Next image" at bounding box center [795, 532] width 59 height 79
click at [768, 534] on button "Next image" at bounding box center [795, 532] width 59 height 79
click at [777, 533] on button "Next image" at bounding box center [795, 532] width 59 height 79
click at [781, 551] on button "Next image" at bounding box center [795, 532] width 59 height 79
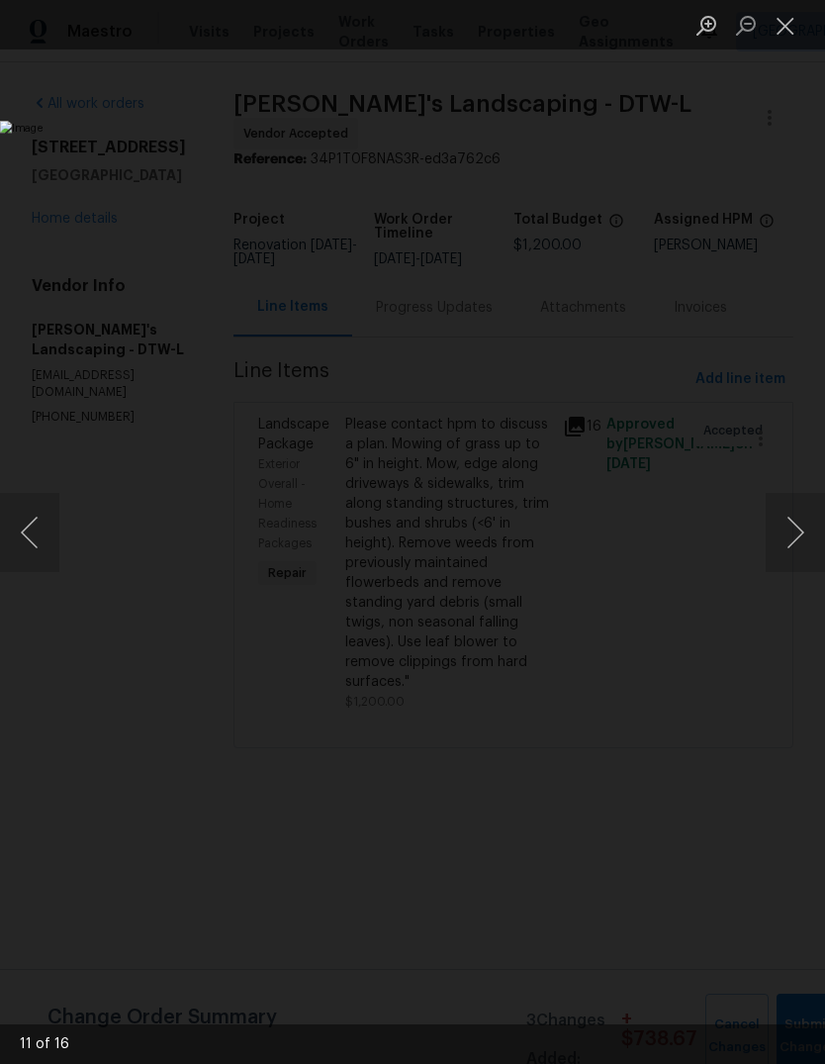
click at [778, 557] on button "Next image" at bounding box center [795, 532] width 59 height 79
click at [775, 564] on button "Next image" at bounding box center [795, 532] width 59 height 79
click at [775, 550] on button "Next image" at bounding box center [795, 532] width 59 height 79
click at [775, 549] on button "Next image" at bounding box center [795, 532] width 59 height 79
click at [770, 552] on button "Next image" at bounding box center [795, 532] width 59 height 79
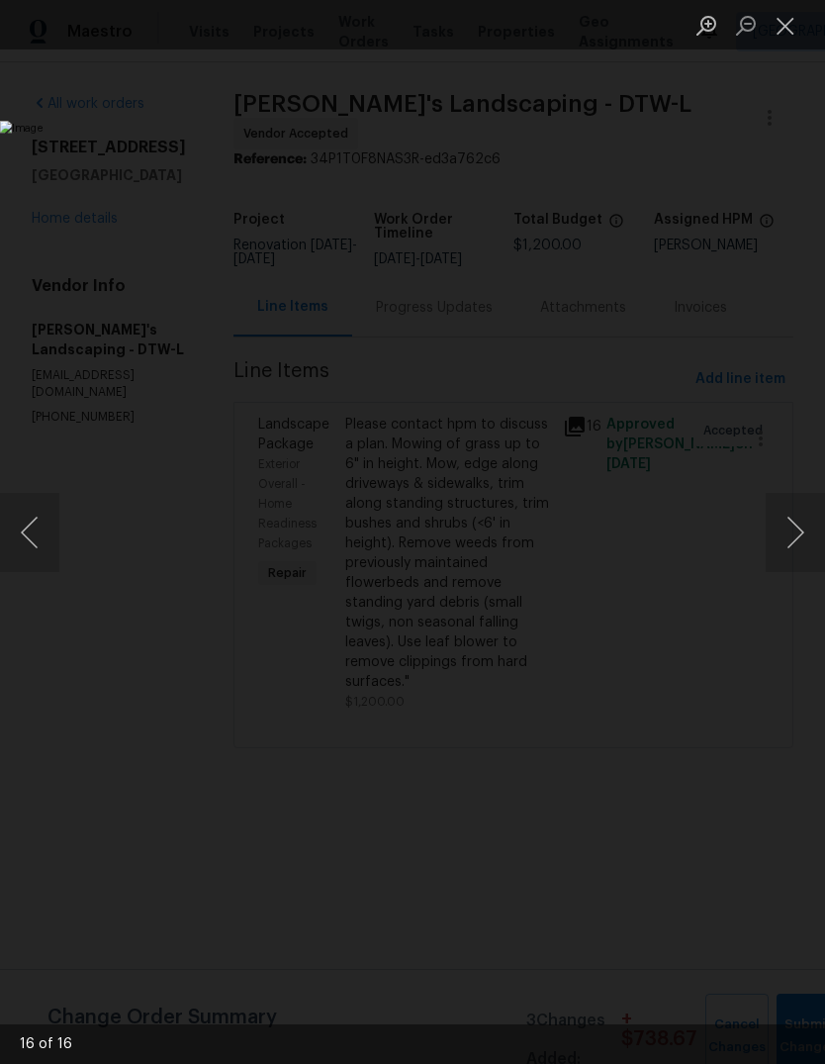
click at [770, 559] on button "Next image" at bounding box center [795, 532] width 59 height 79
click at [770, 562] on button "Next image" at bounding box center [795, 532] width 59 height 79
click at [794, 536] on button "Next image" at bounding box center [795, 532] width 59 height 79
click at [794, 546] on button "Next image" at bounding box center [795, 532] width 59 height 79
click at [803, 543] on button "Next image" at bounding box center [795, 532] width 59 height 79
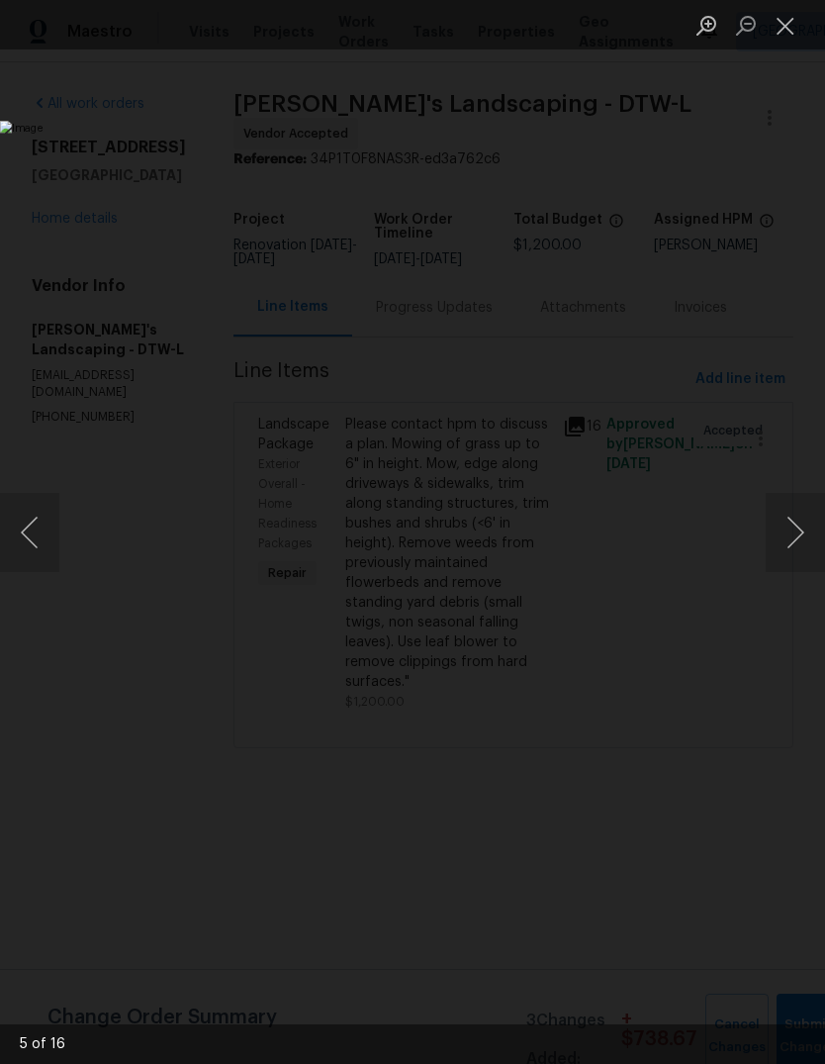
click at [798, 537] on button "Next image" at bounding box center [795, 532] width 59 height 79
click at [797, 547] on button "Next image" at bounding box center [795, 532] width 59 height 79
click at [799, 544] on button "Next image" at bounding box center [795, 532] width 59 height 79
click at [799, 547] on button "Next image" at bounding box center [795, 532] width 59 height 79
click at [799, 545] on button "Next image" at bounding box center [795, 532] width 59 height 79
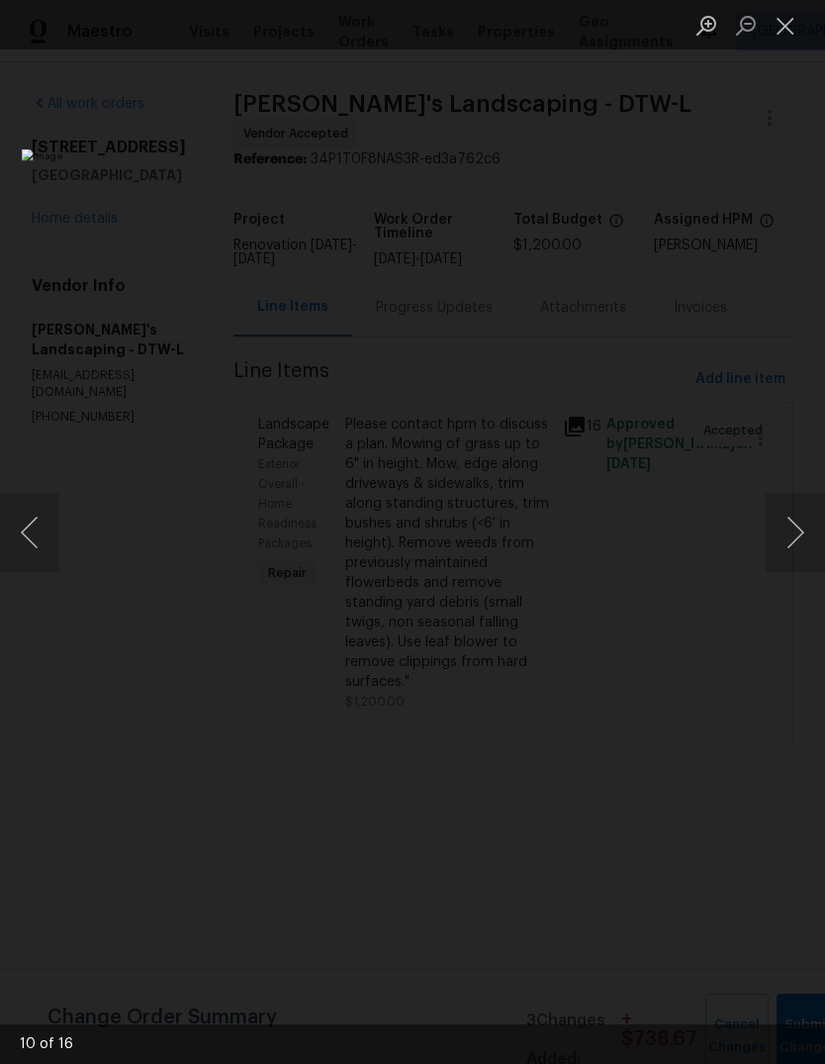
click at [790, 42] on button "Close lightbox" at bounding box center [786, 25] width 40 height 35
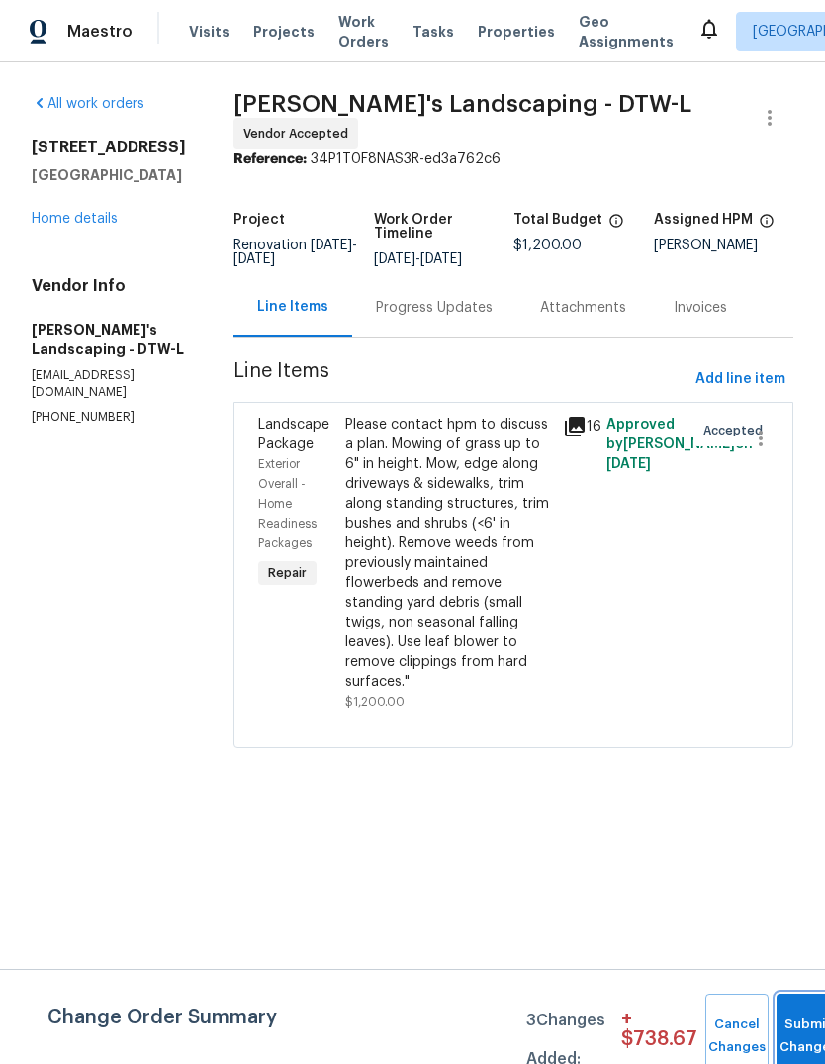
click at [787, 1036] on span "Submit Changes" at bounding box center [809, 1036] width 44 height 46
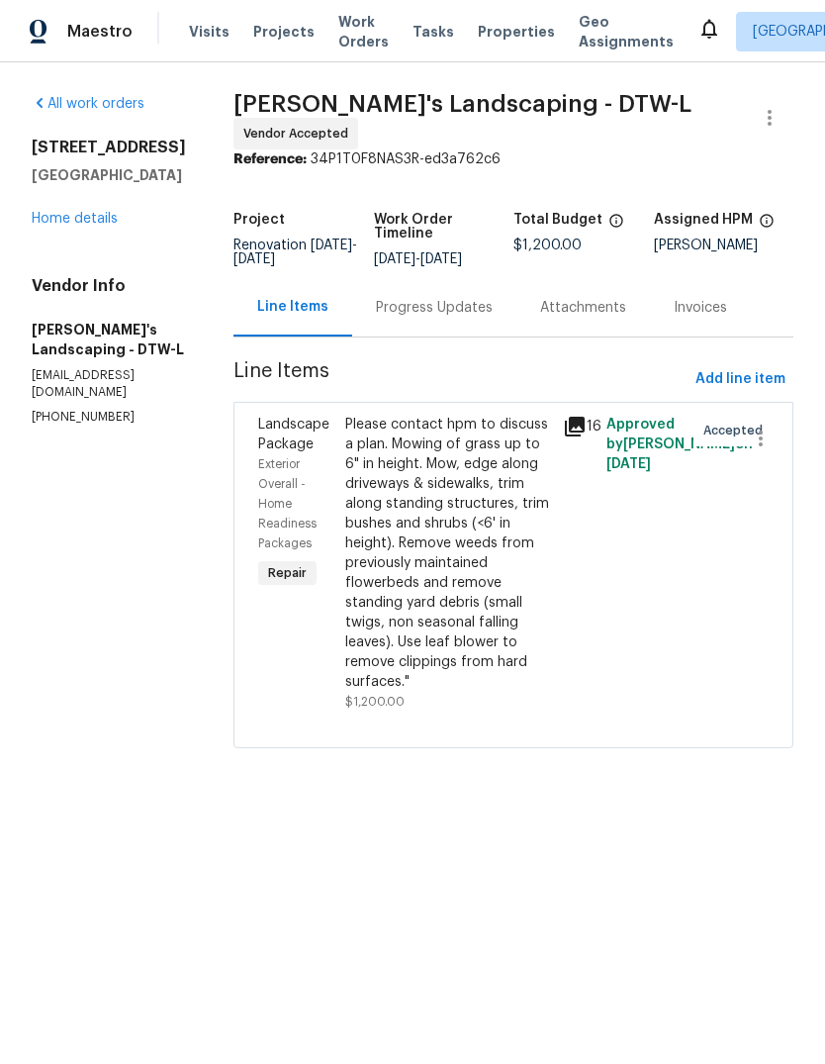
click at [93, 224] on link "Home details" at bounding box center [75, 219] width 86 height 14
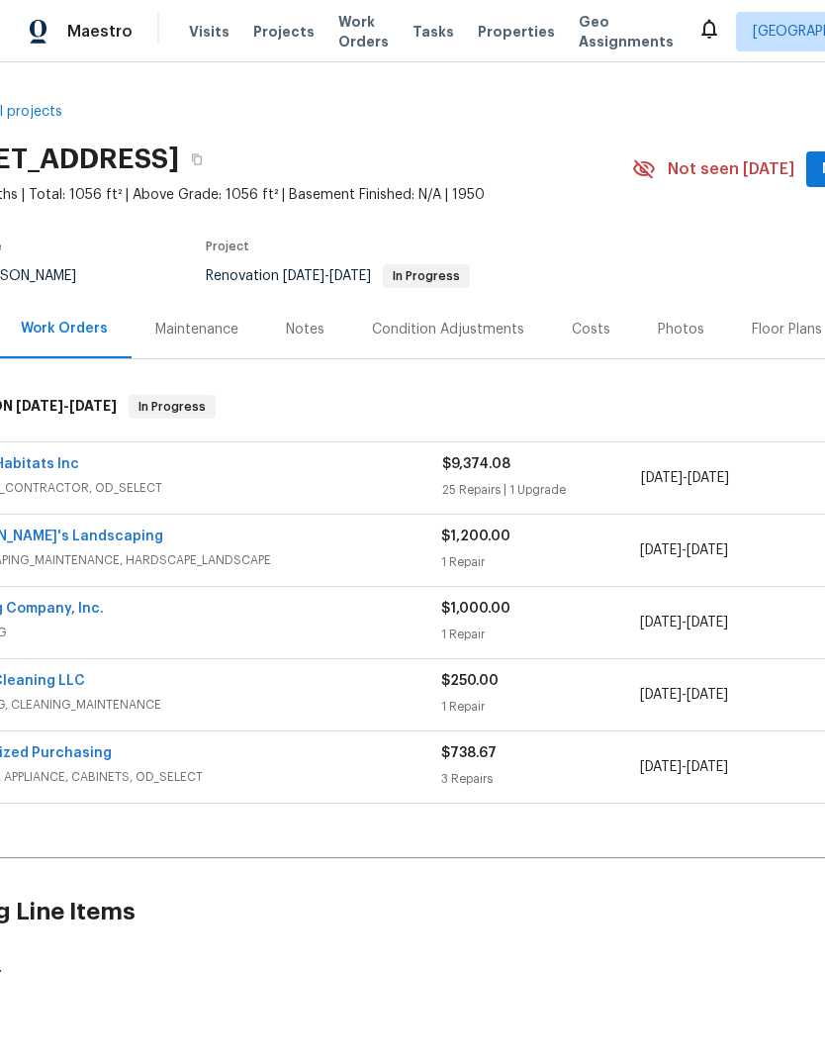
scroll to position [0, 174]
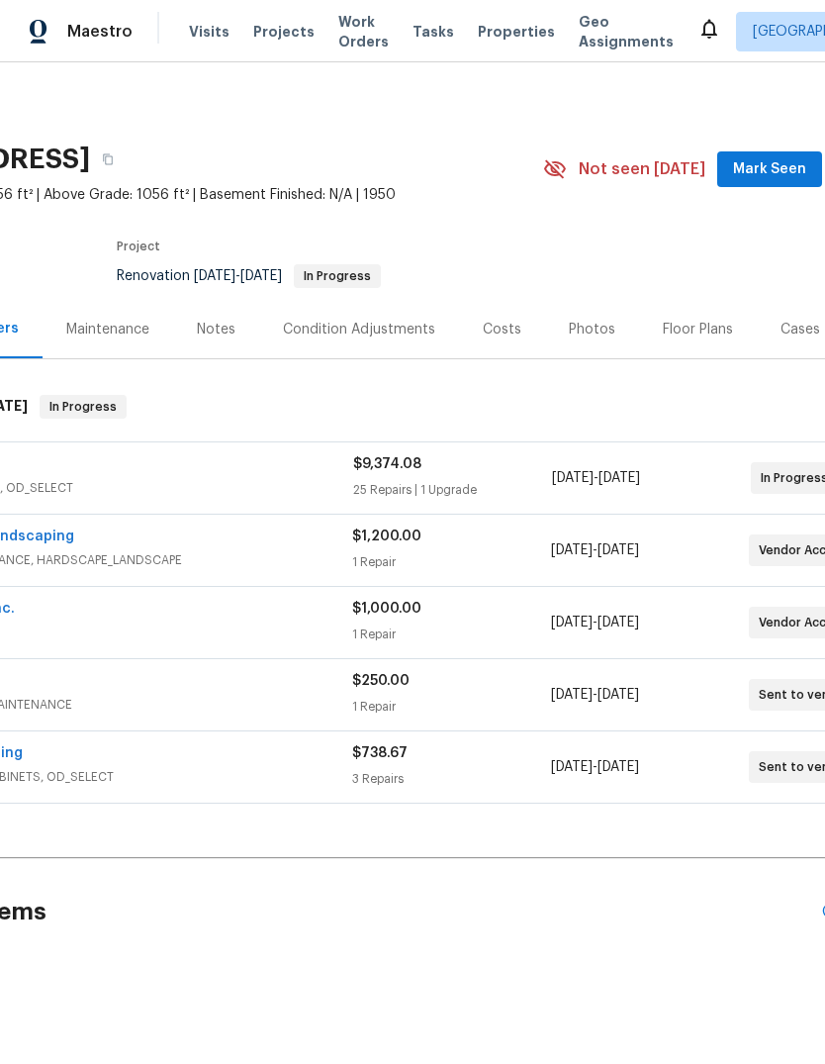
click at [755, 166] on span "Mark Seen" at bounding box center [769, 169] width 73 height 25
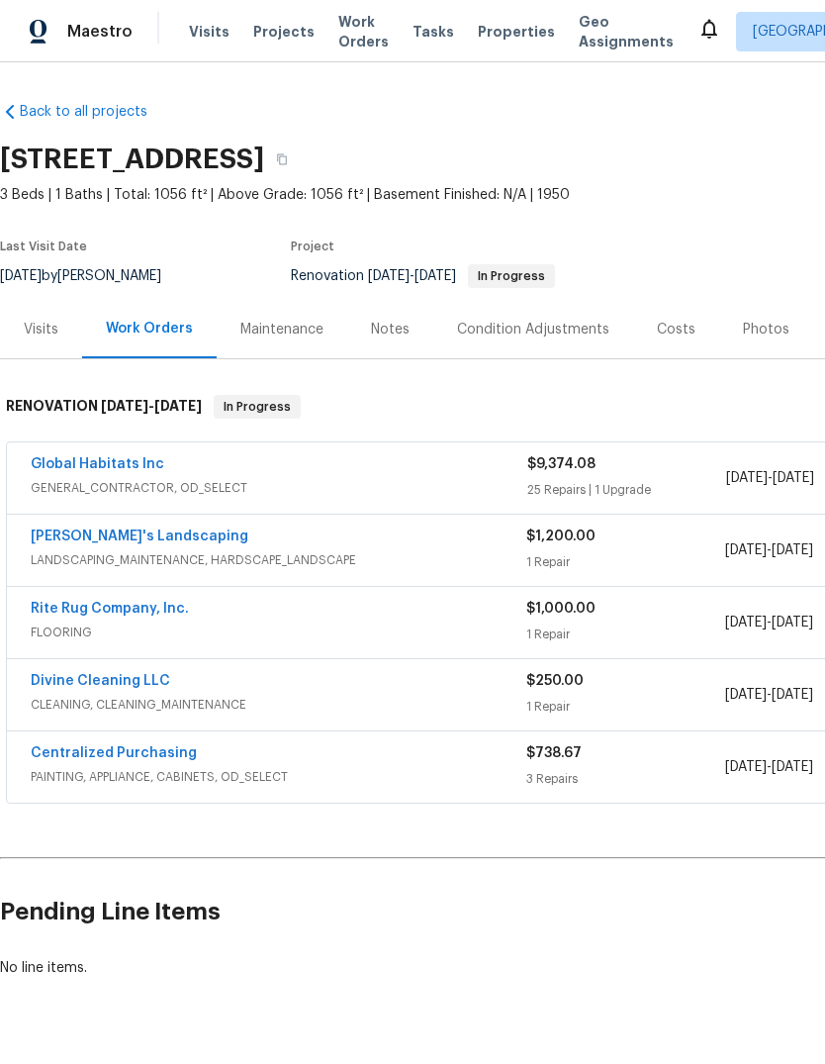
scroll to position [0, 0]
click at [414, 324] on div "Notes" at bounding box center [390, 329] width 86 height 58
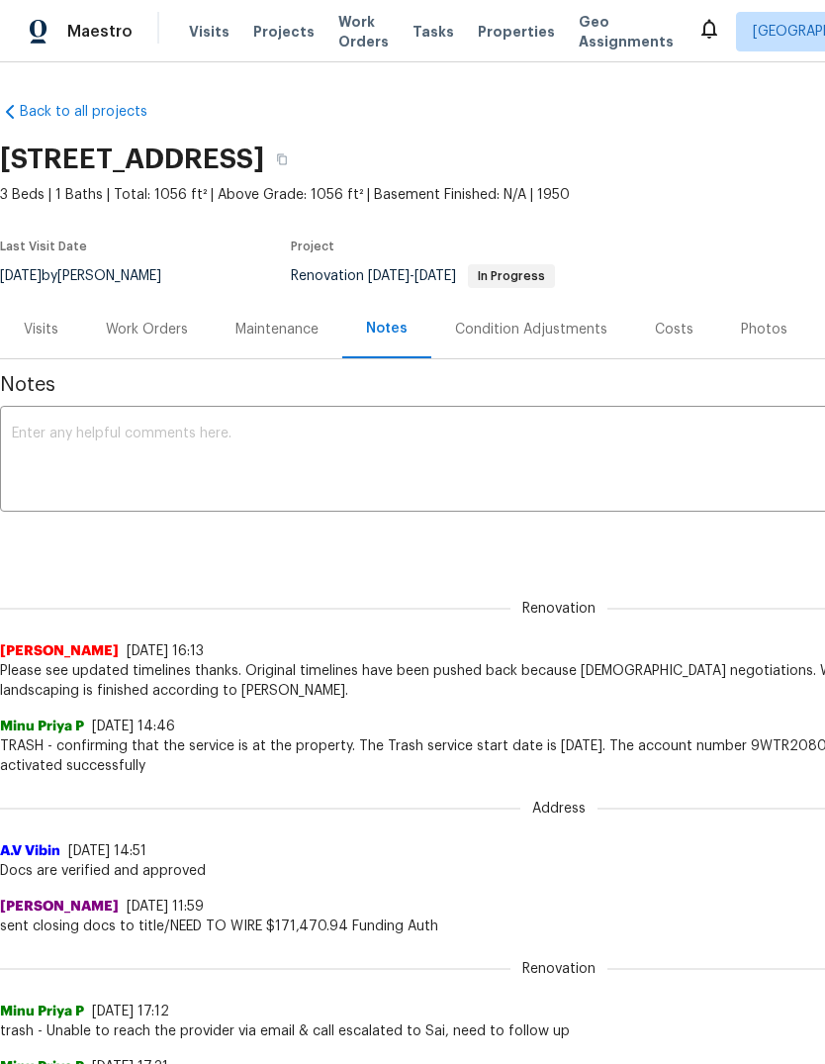
click at [343, 511] on div "x ​" at bounding box center [559, 461] width 1118 height 101
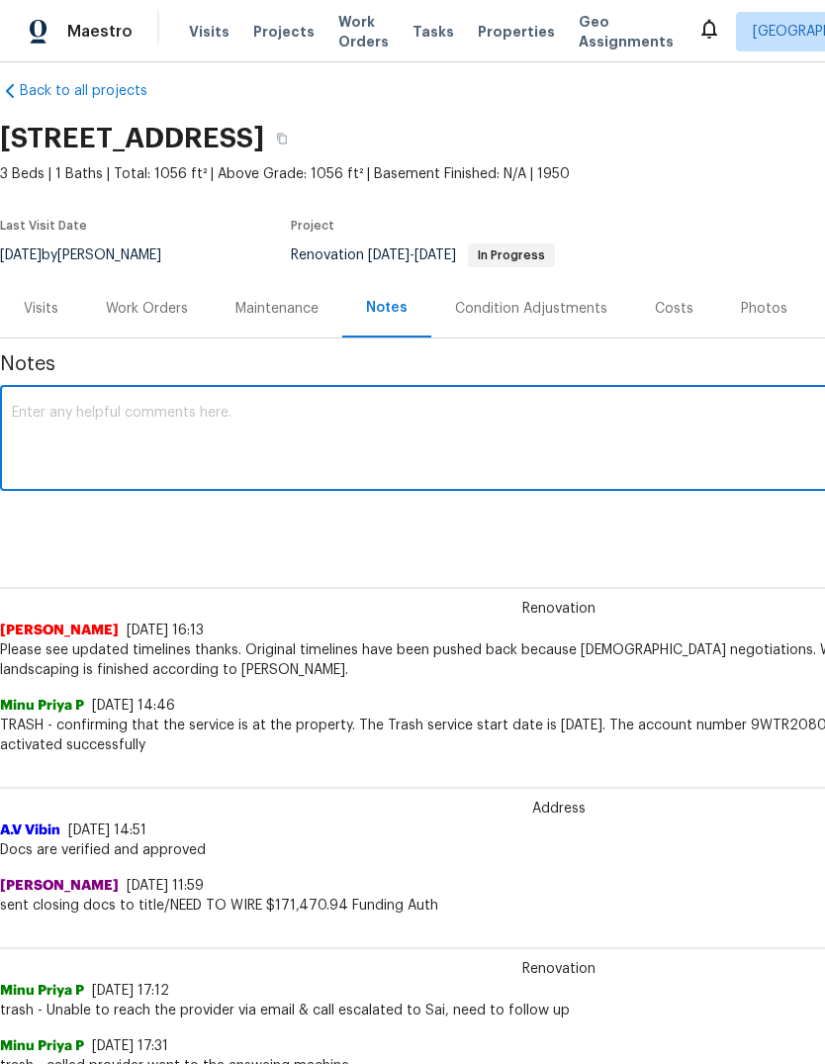
scroll to position [21, 0]
click at [488, 441] on textarea at bounding box center [559, 440] width 1095 height 69
click at [443, 457] on textarea at bounding box center [559, 440] width 1095 height 69
click at [464, 472] on textarea at bounding box center [559, 440] width 1095 height 69
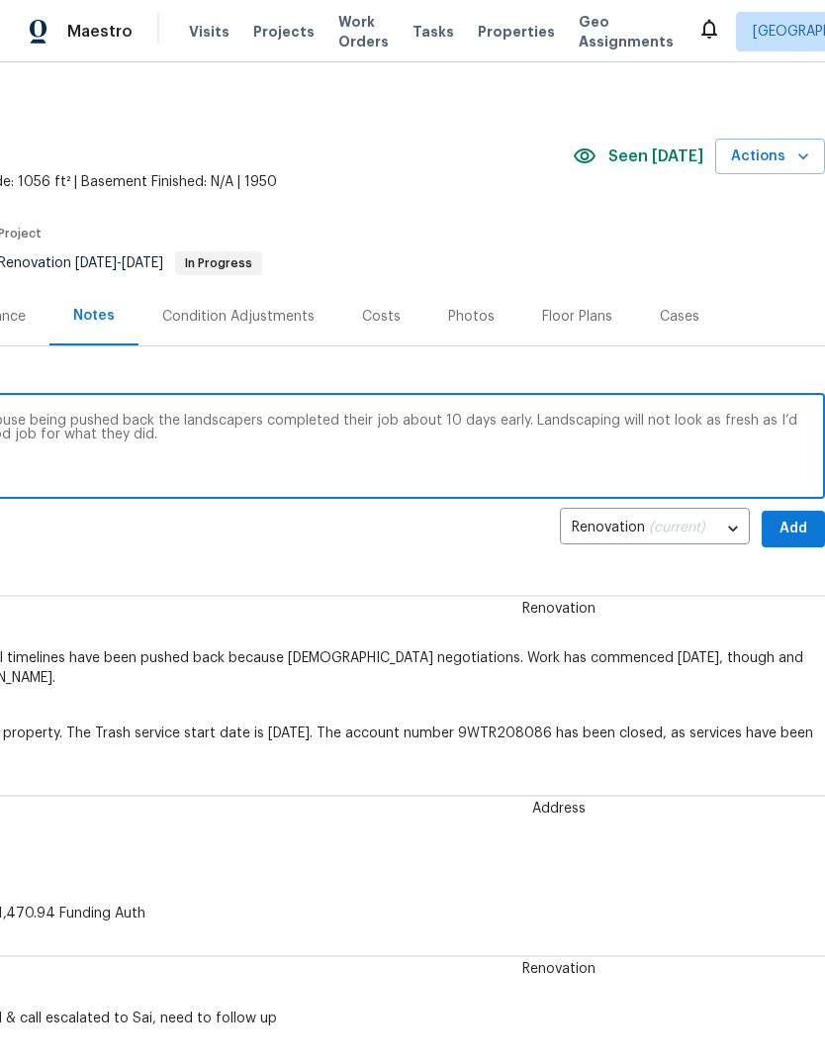
scroll to position [12, 293]
type textarea "Unfortunately, due to the closing of this house being pushed back the landscape…"
click at [800, 529] on span "Add" at bounding box center [794, 530] width 32 height 25
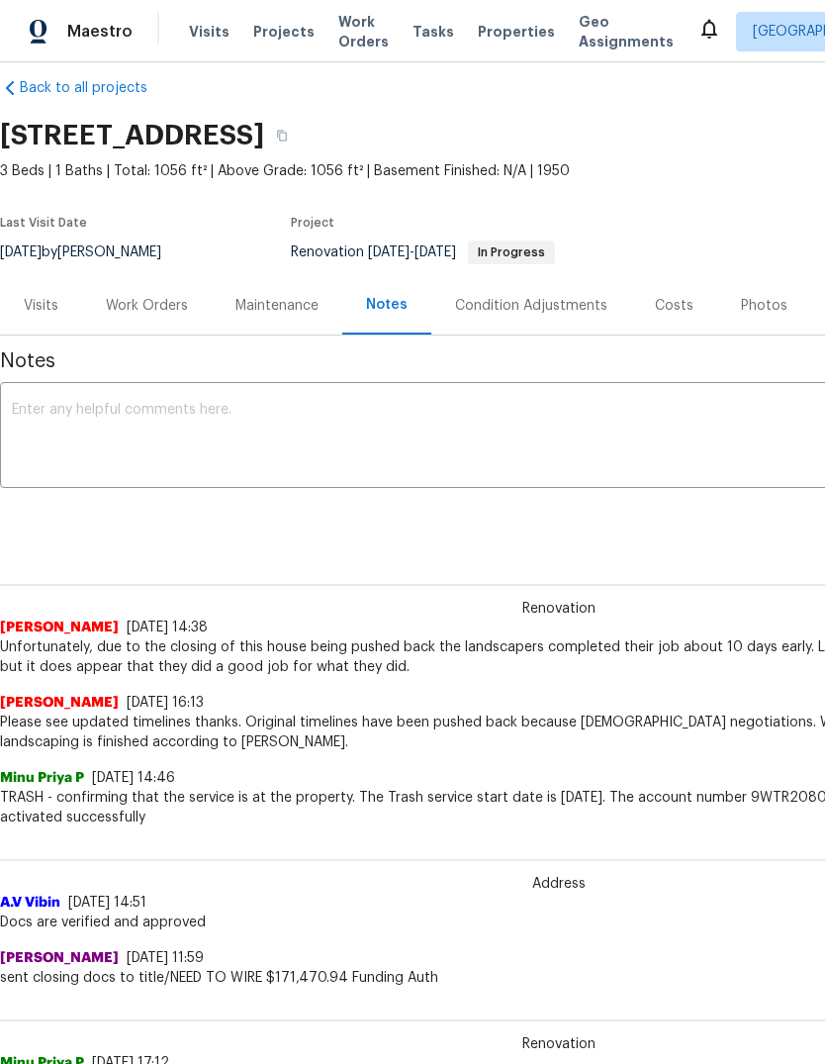
scroll to position [24, 0]
click at [133, 308] on div "Work Orders" at bounding box center [147, 306] width 82 height 20
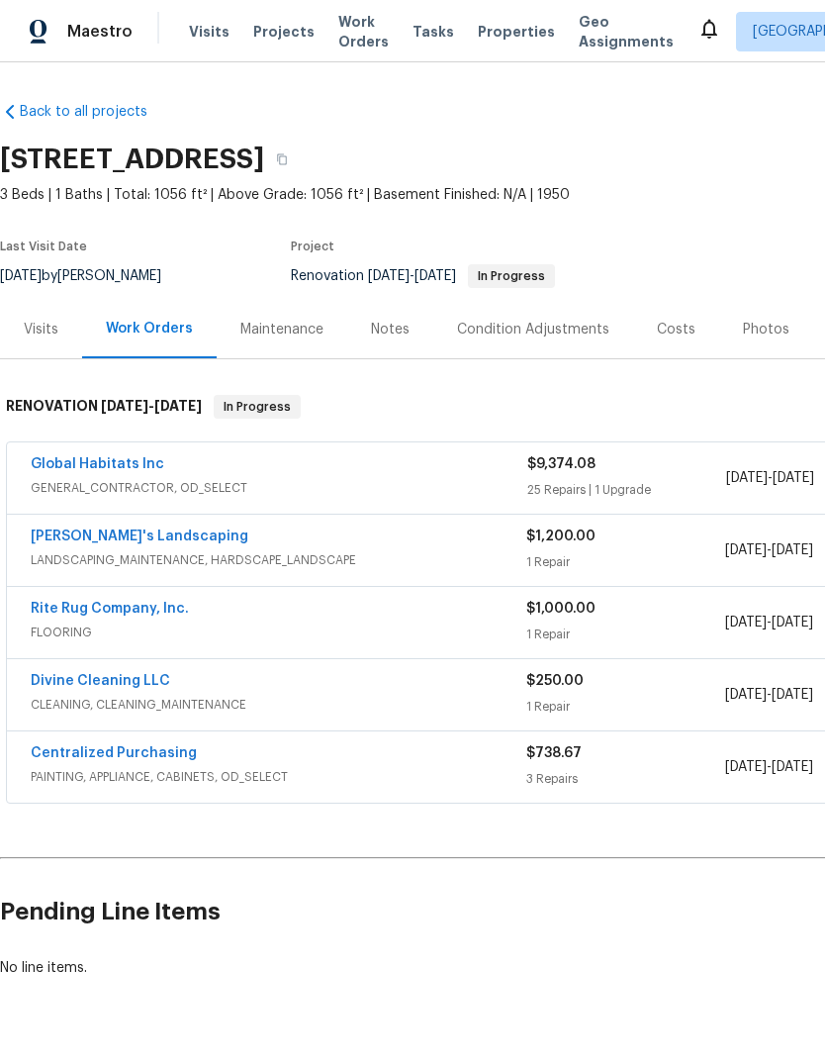
click at [151, 538] on link "Baraiac's Landscaping" at bounding box center [140, 536] width 218 height 14
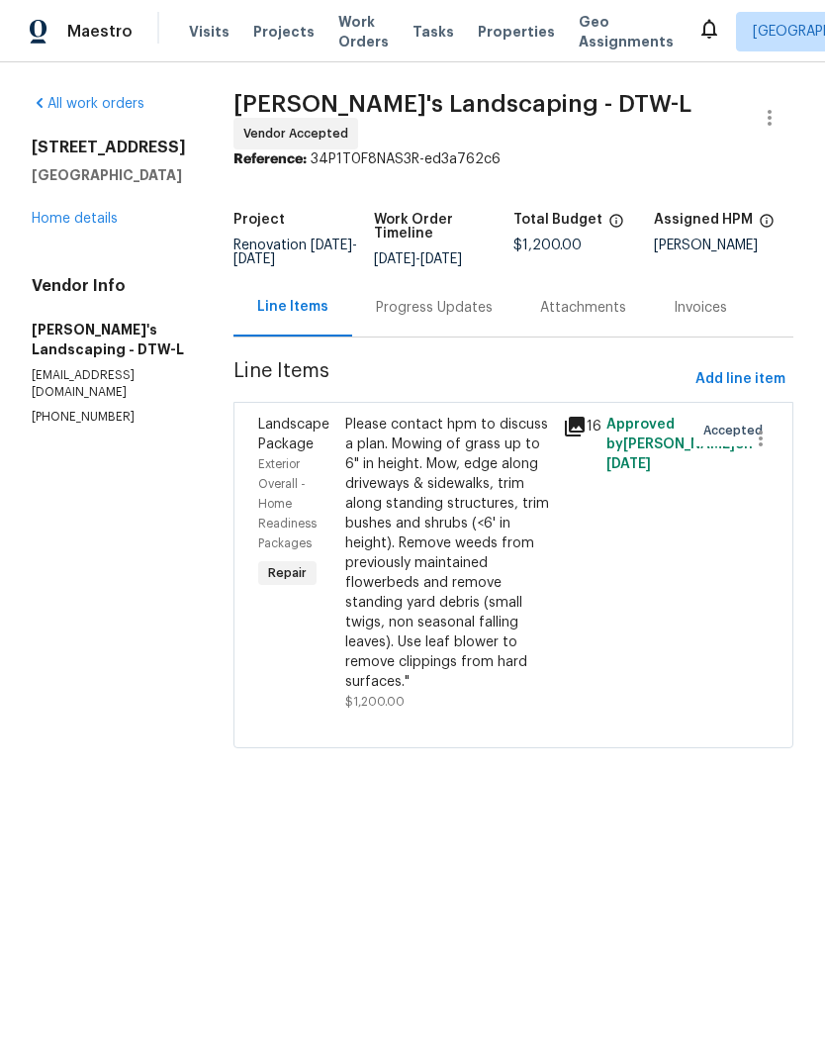
click at [587, 438] on icon at bounding box center [575, 427] width 24 height 24
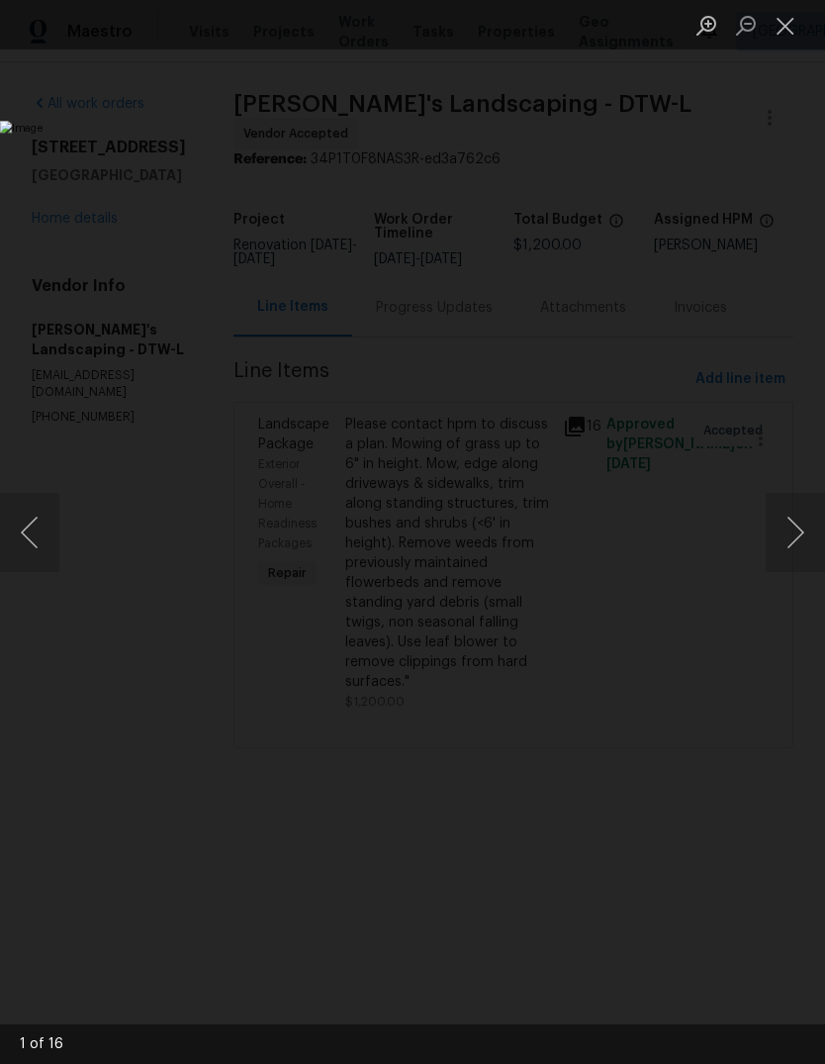
click at [779, 568] on button "Next image" at bounding box center [795, 532] width 59 height 79
click at [790, 556] on button "Next image" at bounding box center [795, 532] width 59 height 79
click at [783, 553] on button "Next image" at bounding box center [795, 532] width 59 height 79
click at [785, 551] on button "Next image" at bounding box center [795, 532] width 59 height 79
click at [785, 548] on button "Next image" at bounding box center [795, 532] width 59 height 79
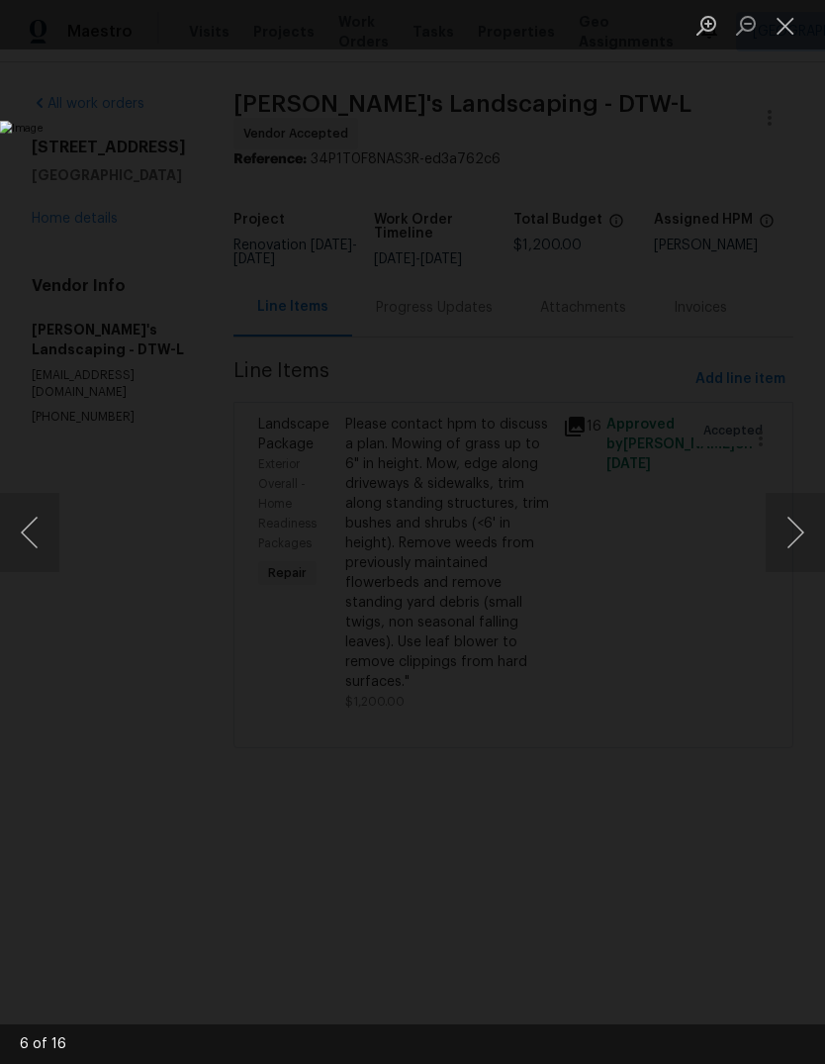
click at [779, 554] on button "Next image" at bounding box center [795, 532] width 59 height 79
click at [786, 545] on button "Next image" at bounding box center [795, 532] width 59 height 79
click at [785, 548] on button "Next image" at bounding box center [795, 532] width 59 height 79
click at [784, 548] on button "Next image" at bounding box center [795, 532] width 59 height 79
click at [782, 550] on button "Next image" at bounding box center [795, 532] width 59 height 79
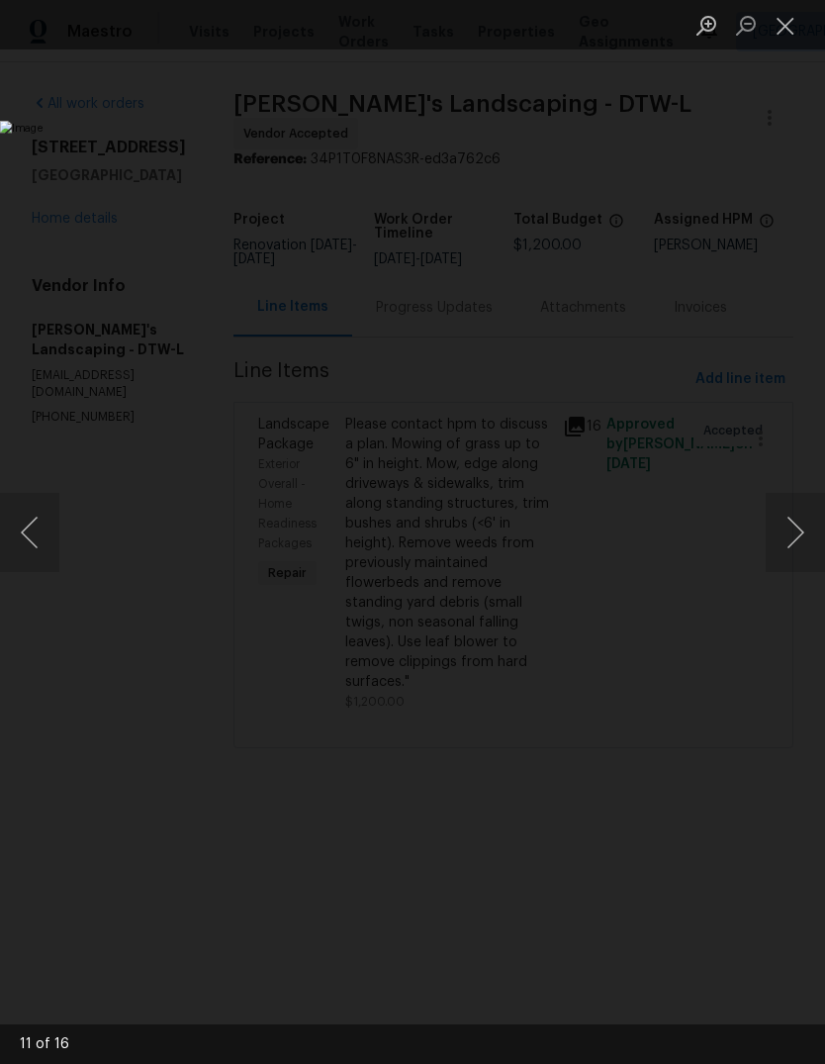
click at [780, 548] on button "Next image" at bounding box center [795, 532] width 59 height 79
click at [783, 548] on button "Next image" at bounding box center [795, 532] width 59 height 79
click at [778, 550] on button "Next image" at bounding box center [795, 532] width 59 height 79
click at [780, 545] on button "Next image" at bounding box center [795, 532] width 59 height 79
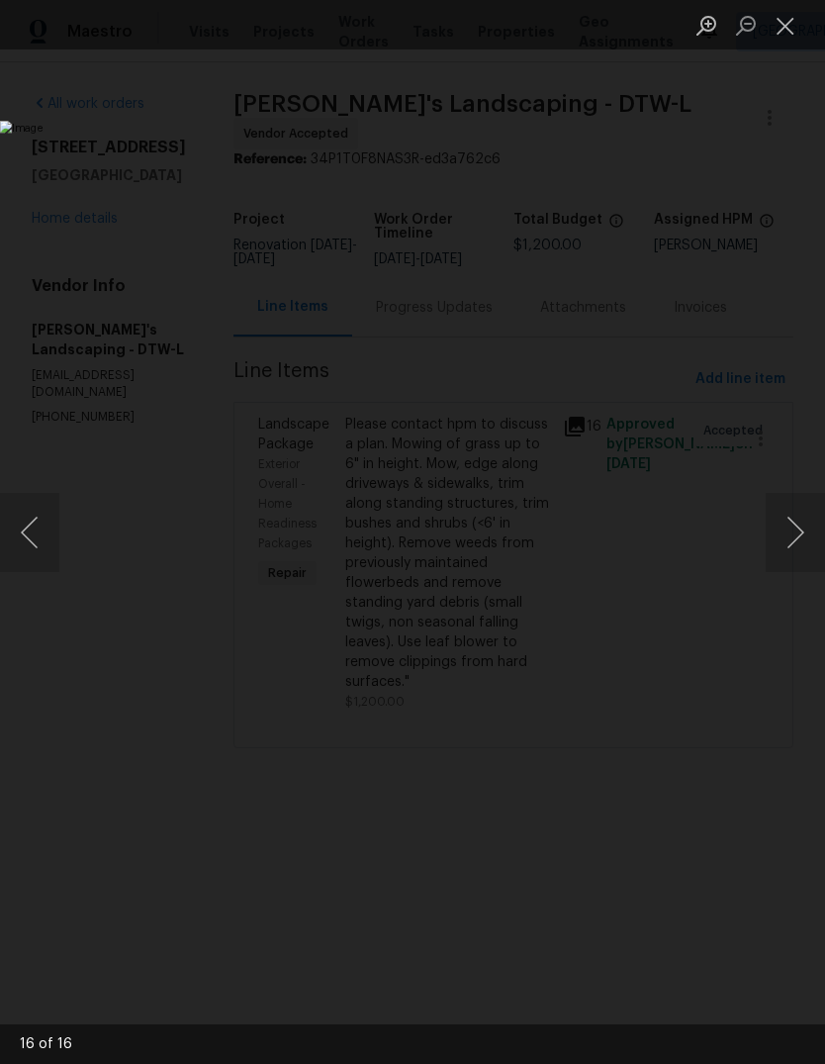
click at [638, 574] on img "Lightbox" at bounding box center [319, 532] width 638 height 822
click at [638, 573] on img "Lightbox" at bounding box center [319, 532] width 638 height 822
click at [779, 526] on button "Next image" at bounding box center [795, 532] width 59 height 79
click at [778, 516] on button "Next image" at bounding box center [795, 532] width 59 height 79
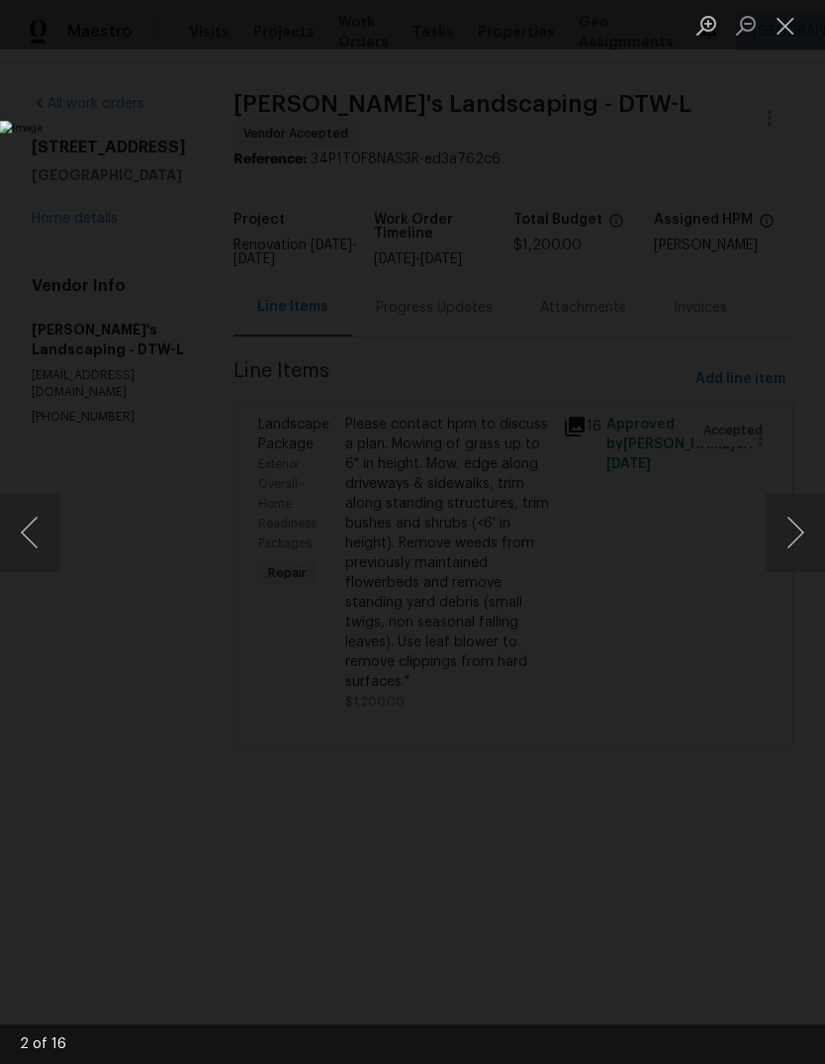
click at [778, 514] on button "Next image" at bounding box center [795, 532] width 59 height 79
click at [787, 506] on button "Next image" at bounding box center [795, 532] width 59 height 79
click at [785, 499] on button "Next image" at bounding box center [795, 532] width 59 height 79
click at [785, 498] on button "Next image" at bounding box center [795, 532] width 59 height 79
click at [783, 502] on button "Next image" at bounding box center [795, 532] width 59 height 79
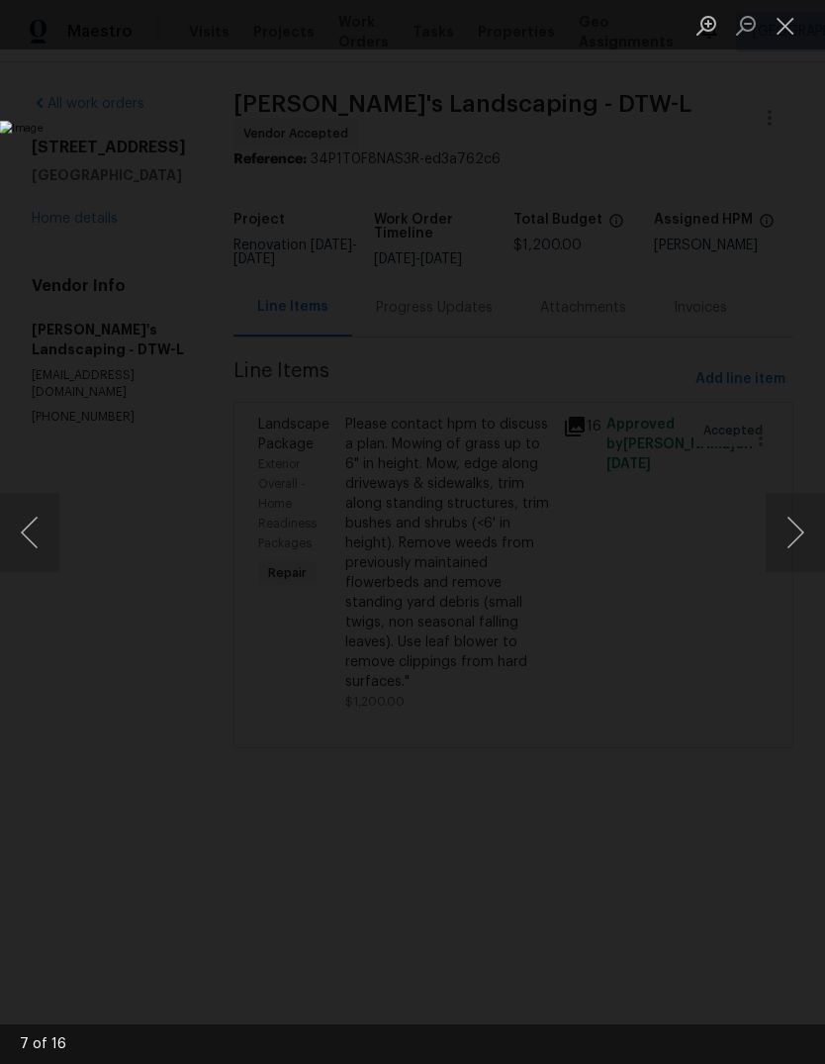
click at [792, 23] on button "Close lightbox" at bounding box center [786, 25] width 40 height 35
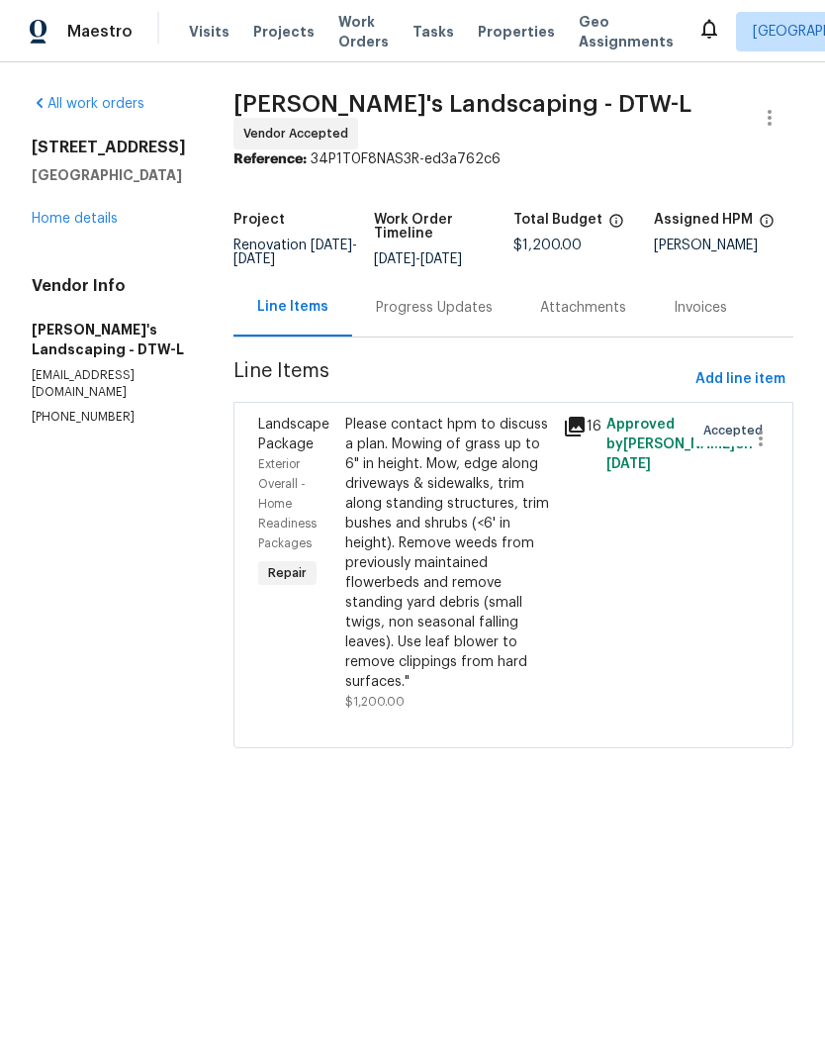
click at [502, 26] on span "Properties" at bounding box center [516, 32] width 77 height 20
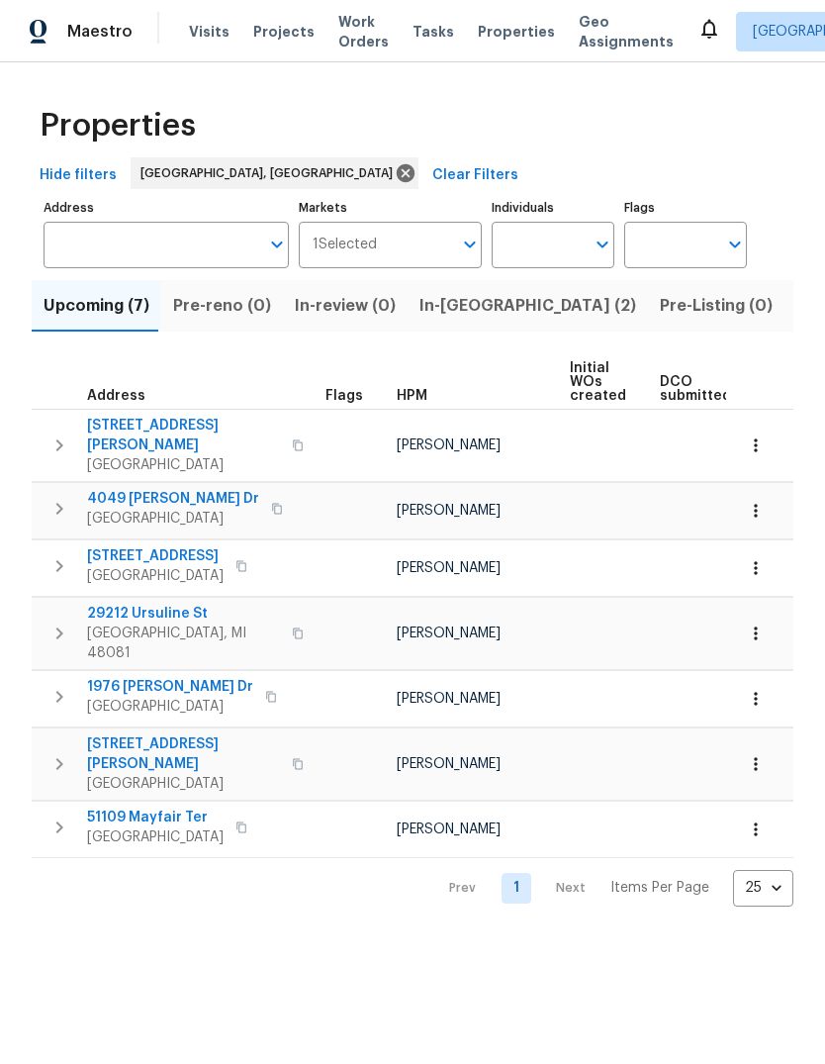
click at [469, 303] on span "In-[GEOGRAPHIC_DATA] (2)" at bounding box center [528, 306] width 217 height 28
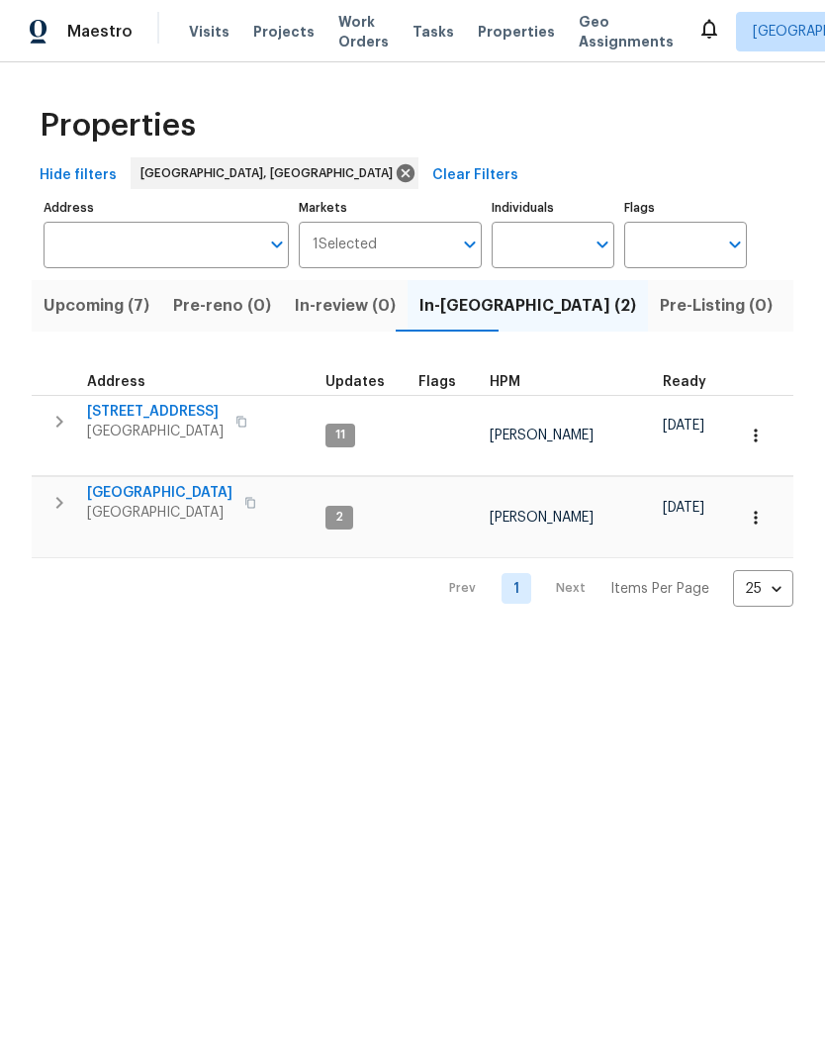
click at [129, 486] on span "[GEOGRAPHIC_DATA]" at bounding box center [159, 493] width 145 height 20
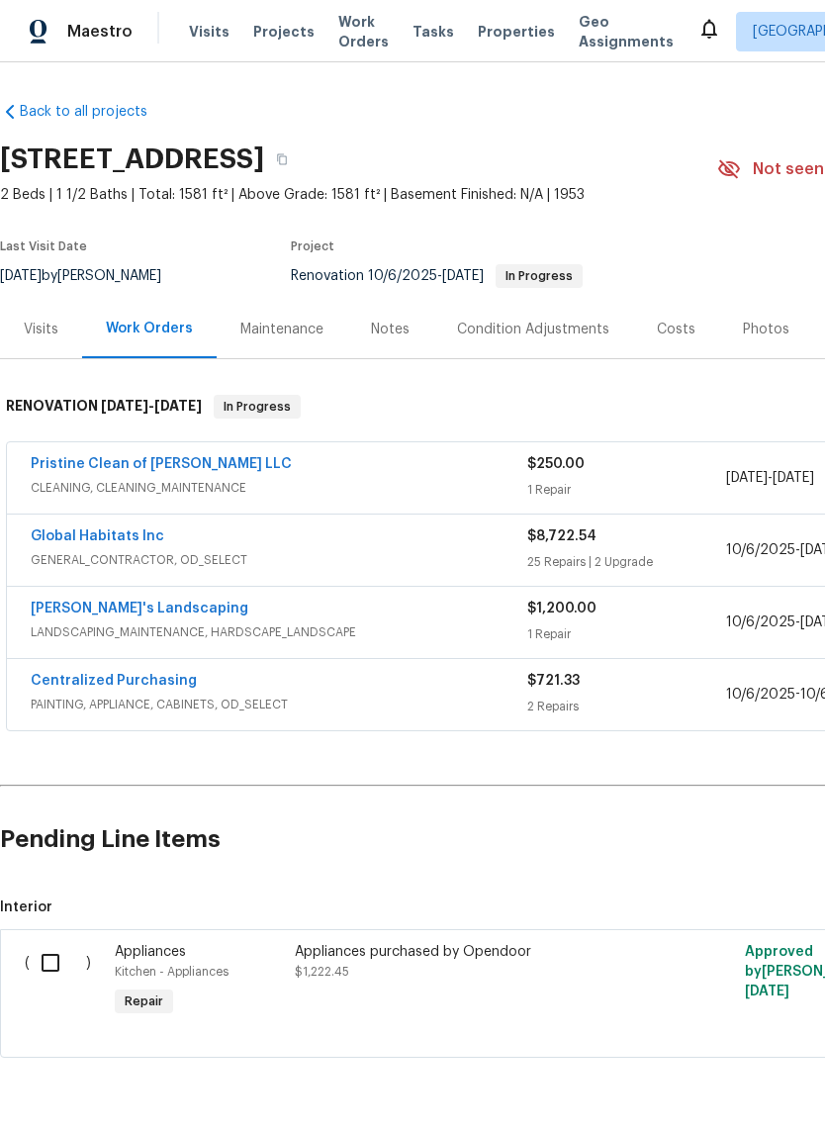
click at [422, 325] on div "Notes" at bounding box center [390, 329] width 86 height 58
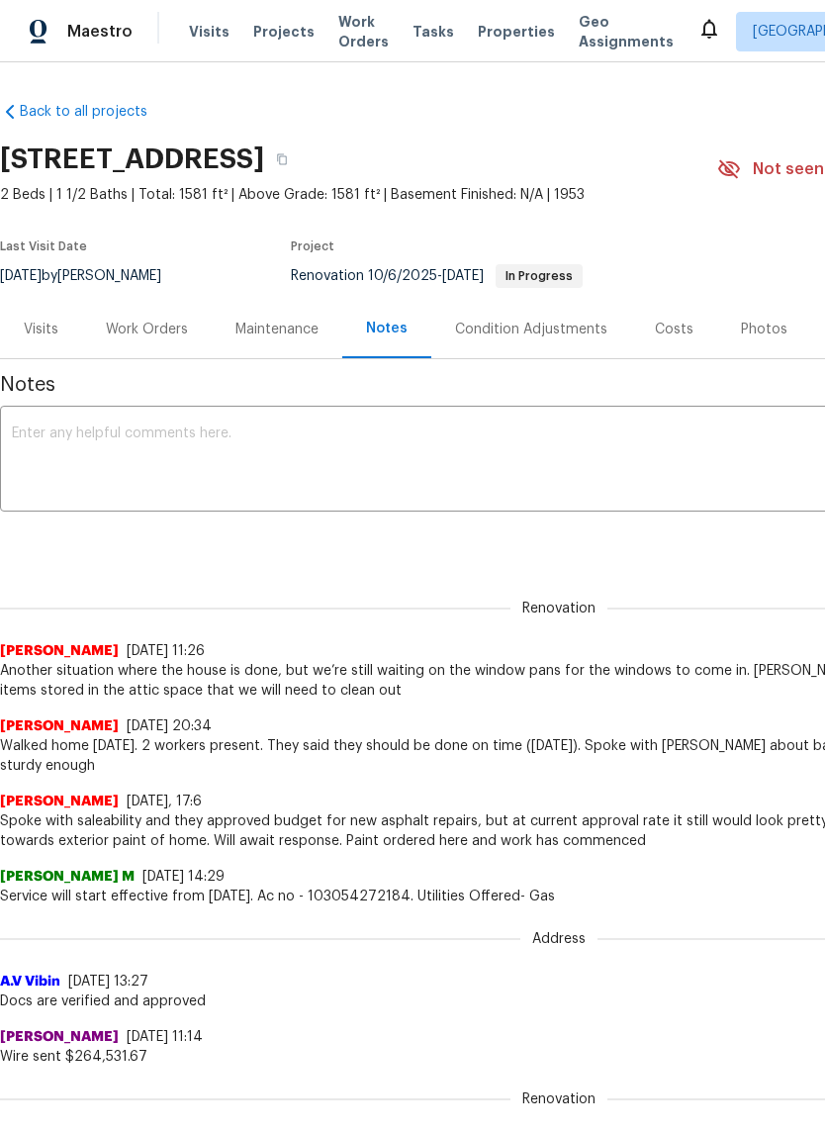
click at [500, 451] on textarea at bounding box center [559, 461] width 1095 height 69
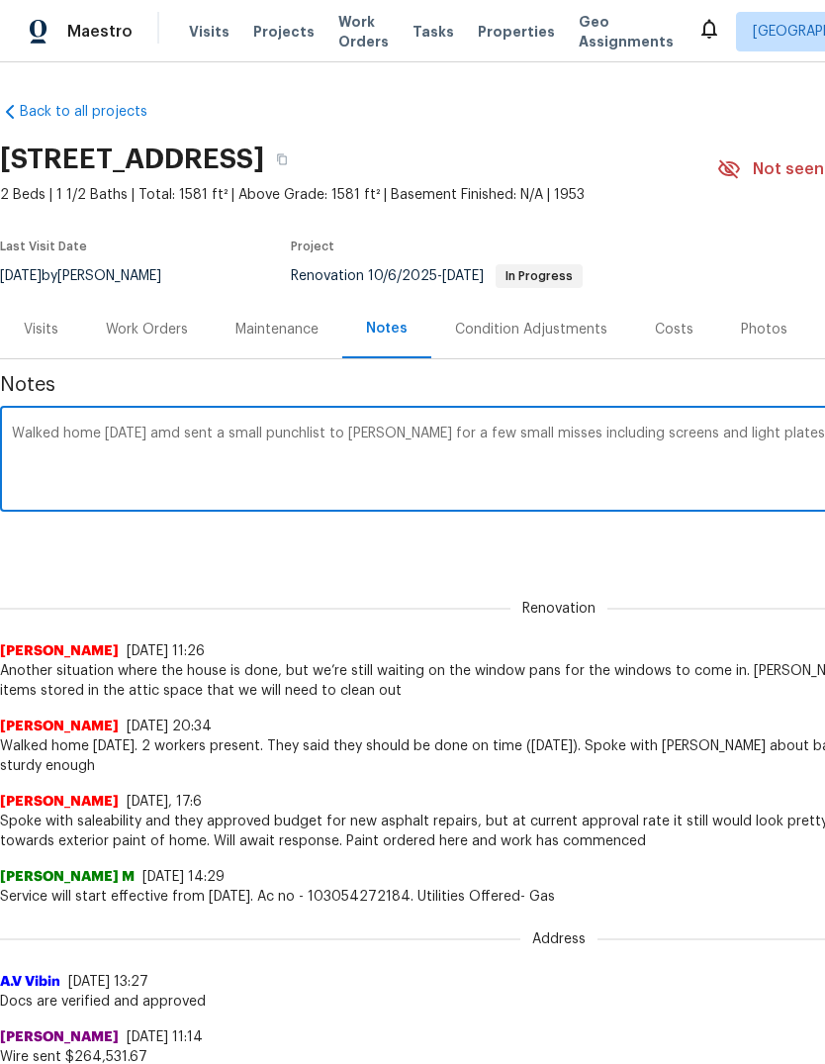
click at [288, 438] on textarea "Walked home today amd sent a small punchlist to john for a few small misses inc…" at bounding box center [559, 461] width 1095 height 69
click at [159, 437] on textarea "Walked home today amd sent a small punch list to john for a few small misses in…" at bounding box center [559, 461] width 1095 height 69
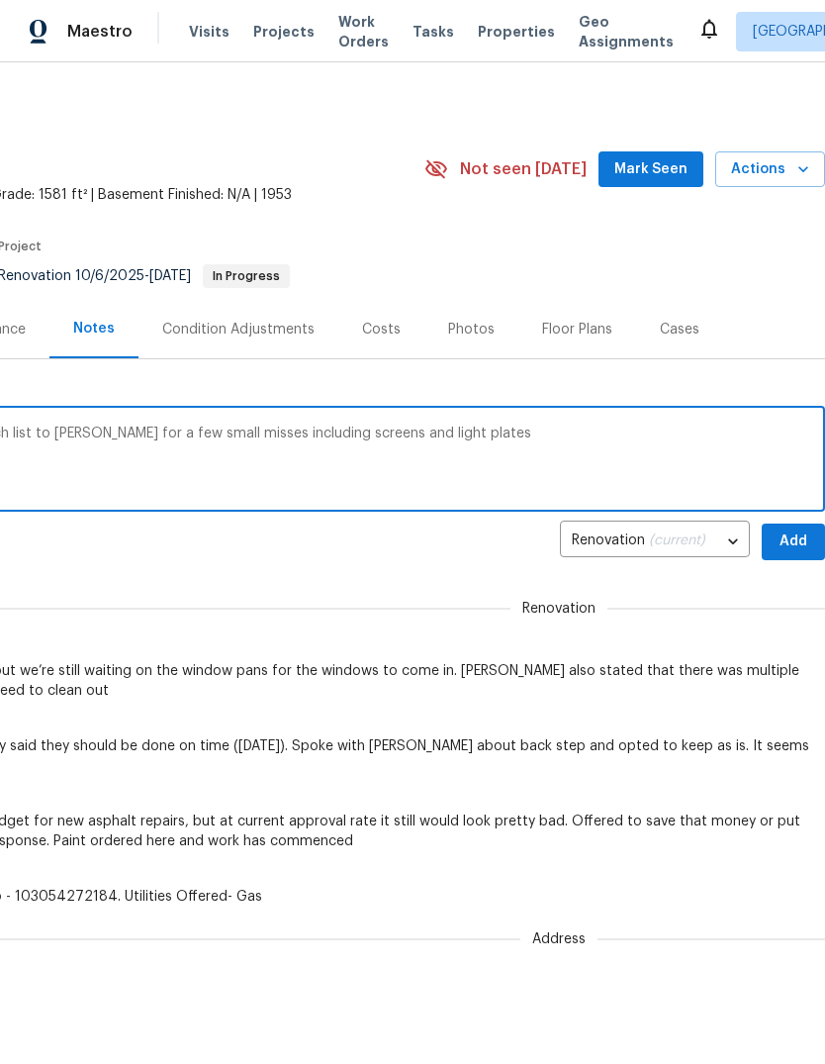
scroll to position [0, 293]
type textarea "Walked home today and sent a small punch list to john for a few small misses in…"
click at [799, 553] on button "Add" at bounding box center [793, 542] width 63 height 37
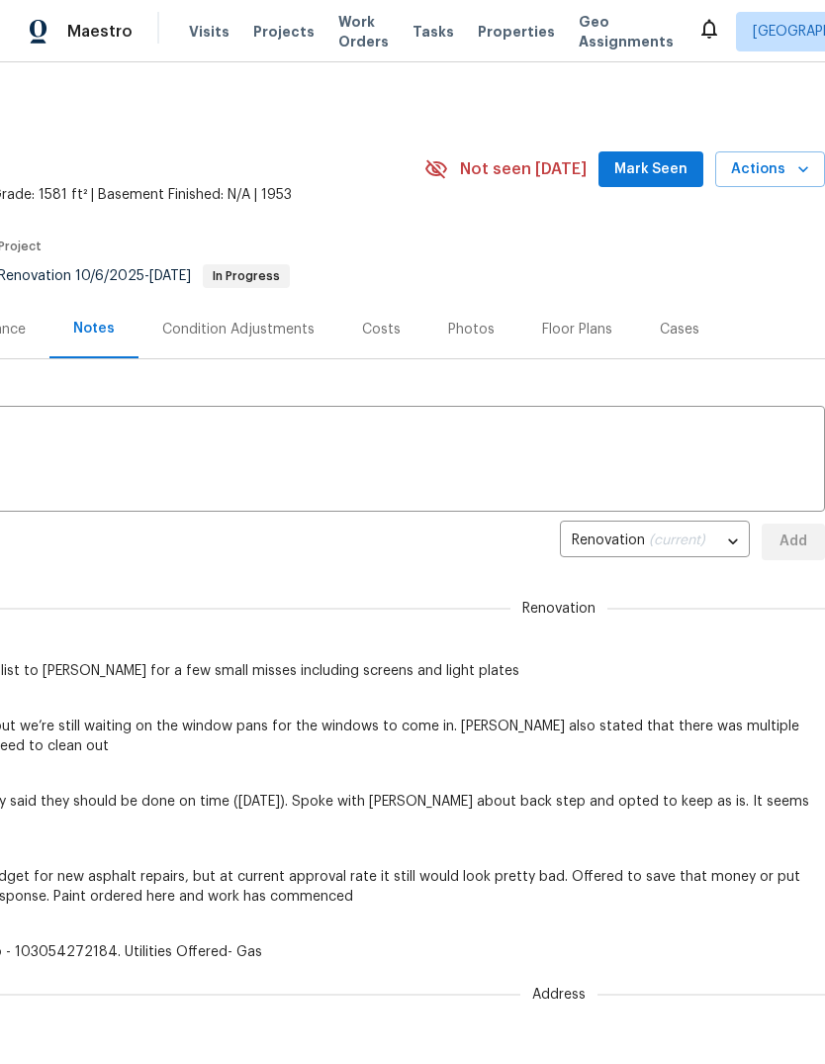
click at [695, 158] on button "Mark Seen" at bounding box center [651, 169] width 105 height 37
click at [483, 18] on div "Visits Projects Work Orders Tasks Properties Geo Assignments" at bounding box center [443, 32] width 509 height 40
click at [491, 18] on div "Visits Projects Work Orders Tasks Properties Geo Assignments" at bounding box center [443, 32] width 509 height 40
click at [500, 27] on span "Properties" at bounding box center [516, 32] width 77 height 20
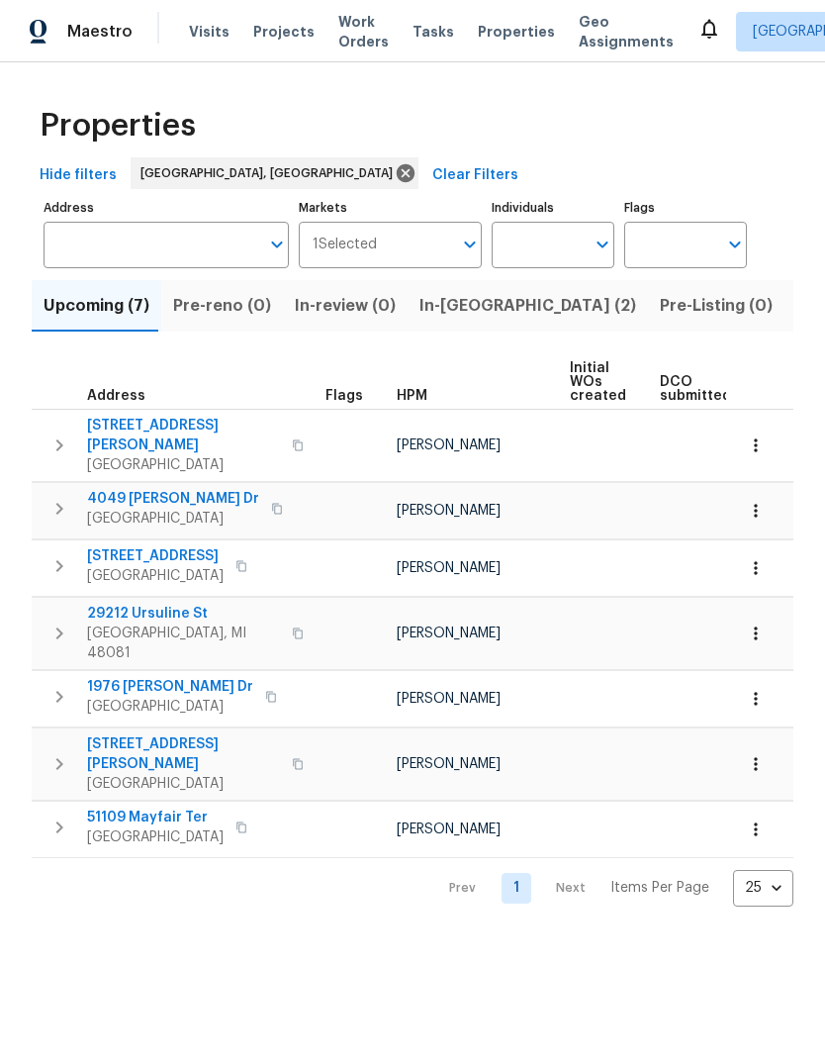
click at [797, 308] on span "Listed (13)" at bounding box center [837, 306] width 81 height 28
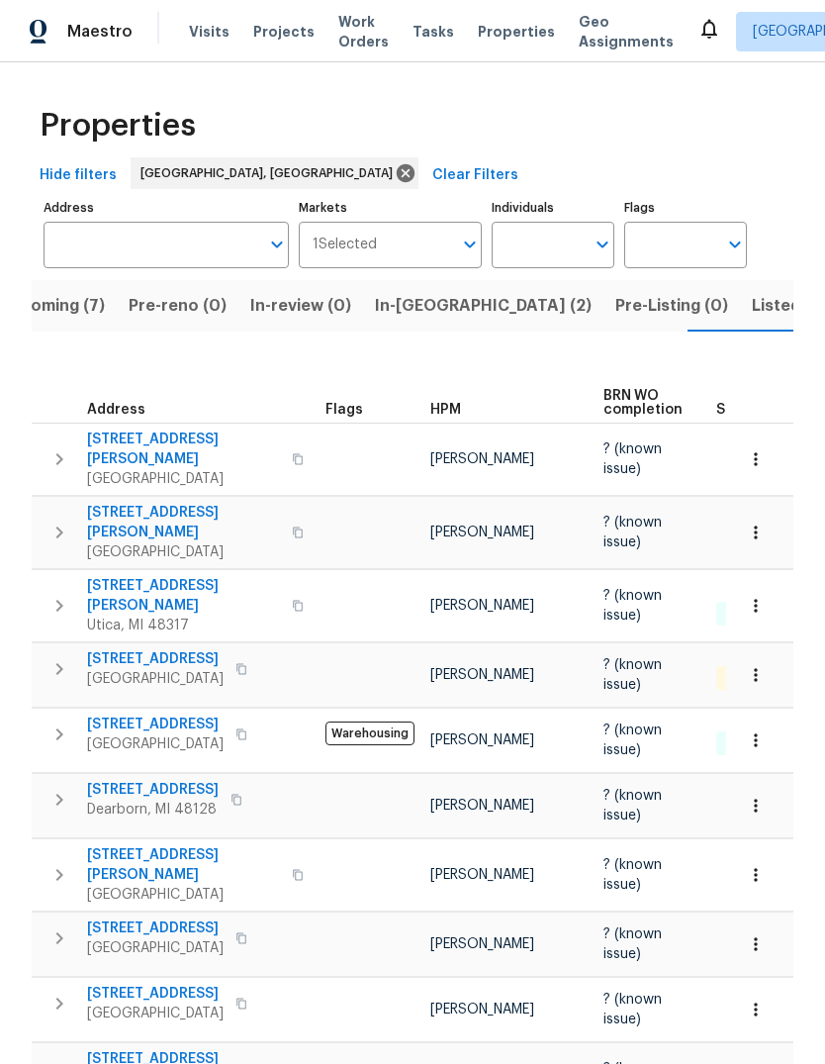
click at [752, 307] on span "Listed (13)" at bounding box center [792, 306] width 81 height 28
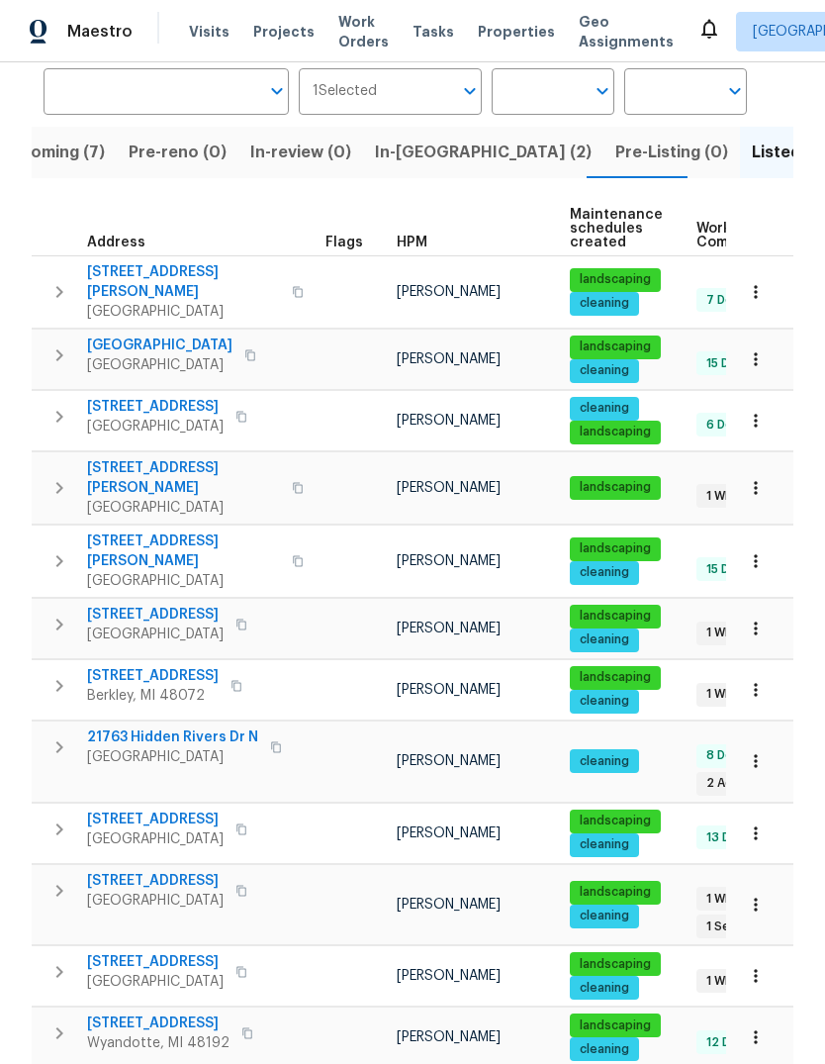
click at [134, 810] on span "20612 Kingsville St" at bounding box center [155, 820] width 137 height 20
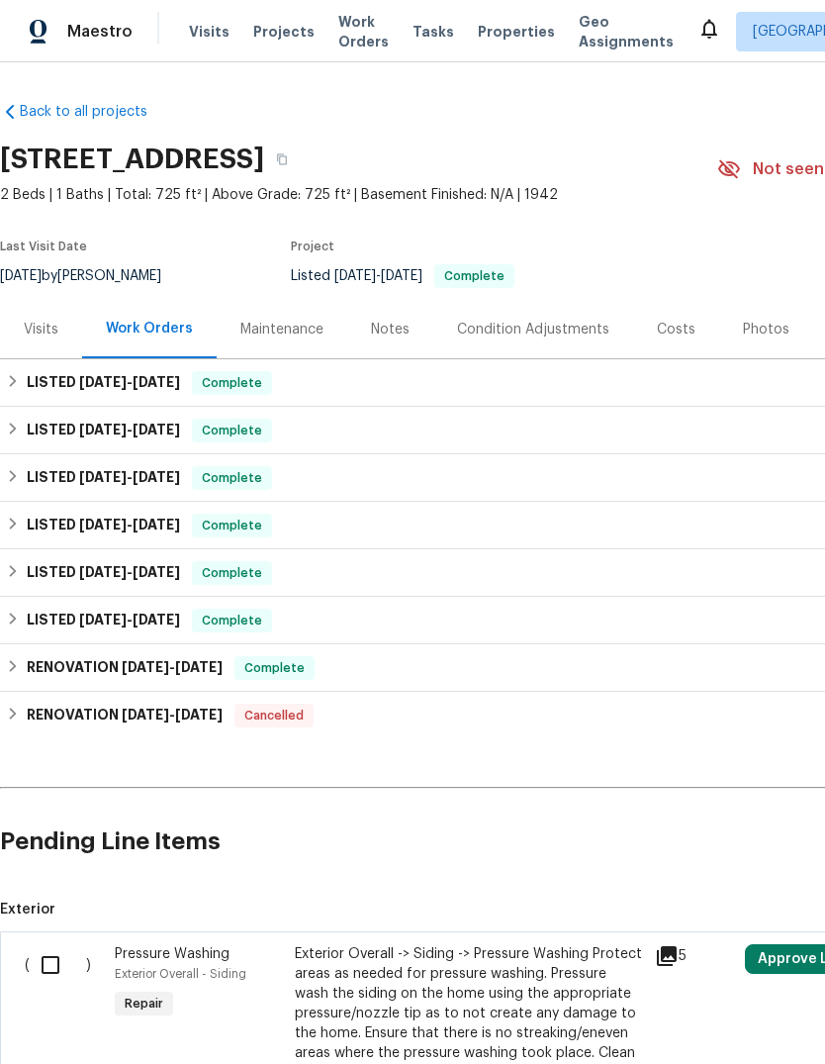
click at [500, 33] on span "Properties" at bounding box center [516, 32] width 77 height 20
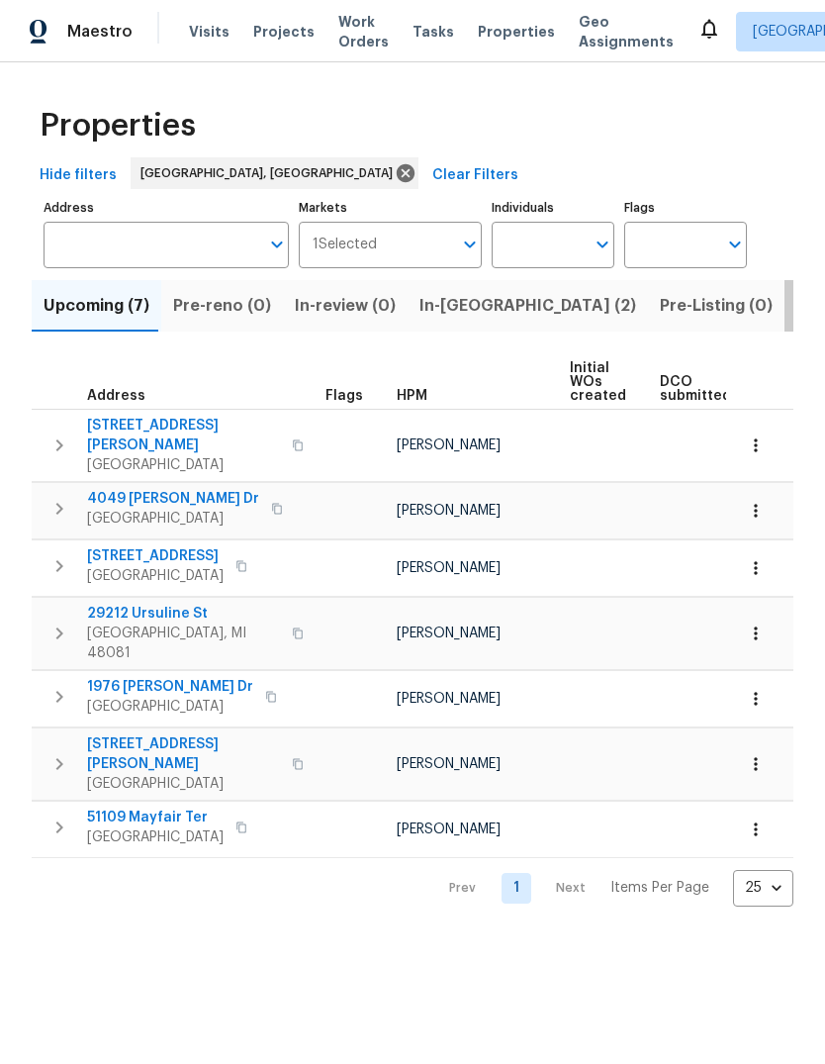
click at [797, 306] on span "Listed (13)" at bounding box center [837, 306] width 81 height 28
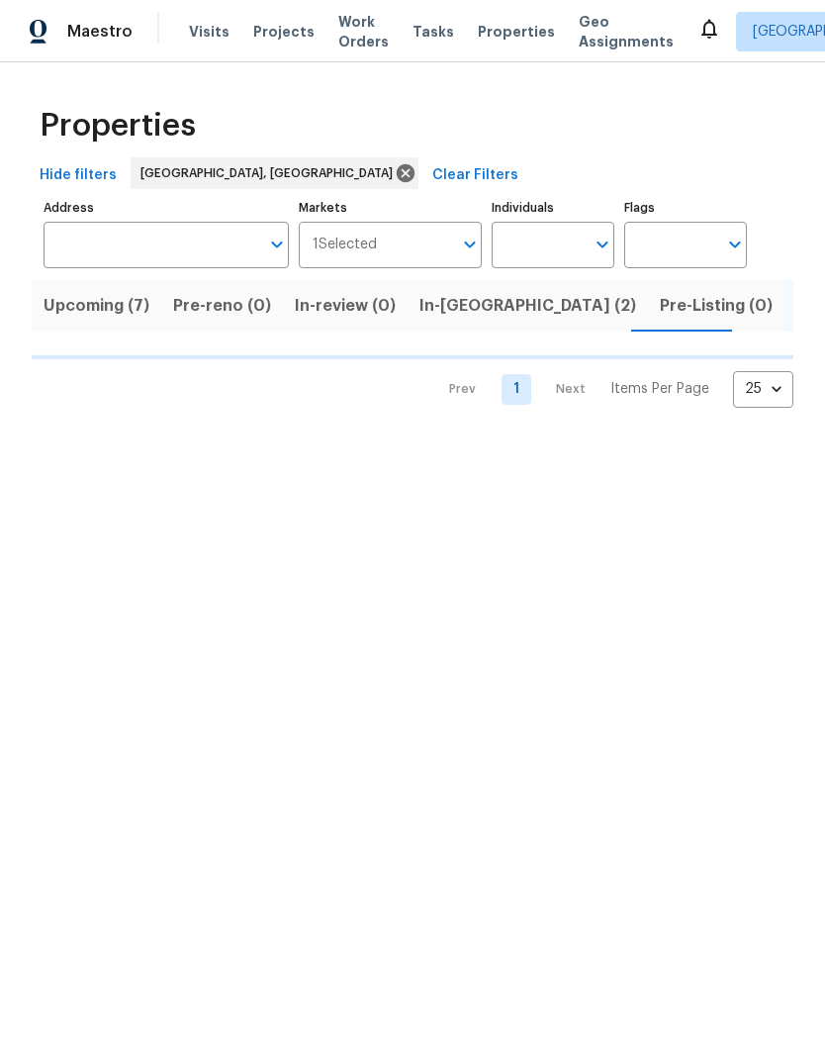
click at [797, 310] on span "Listed (13)" at bounding box center [837, 306] width 81 height 28
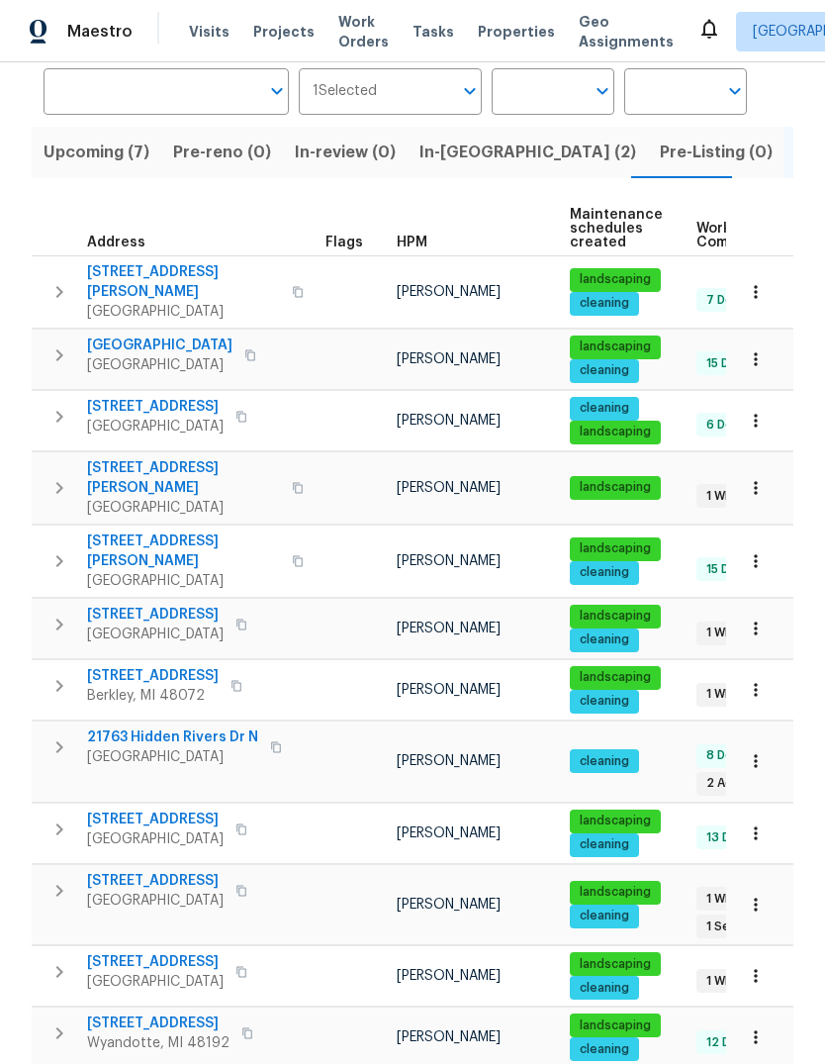
scroll to position [74, 0]
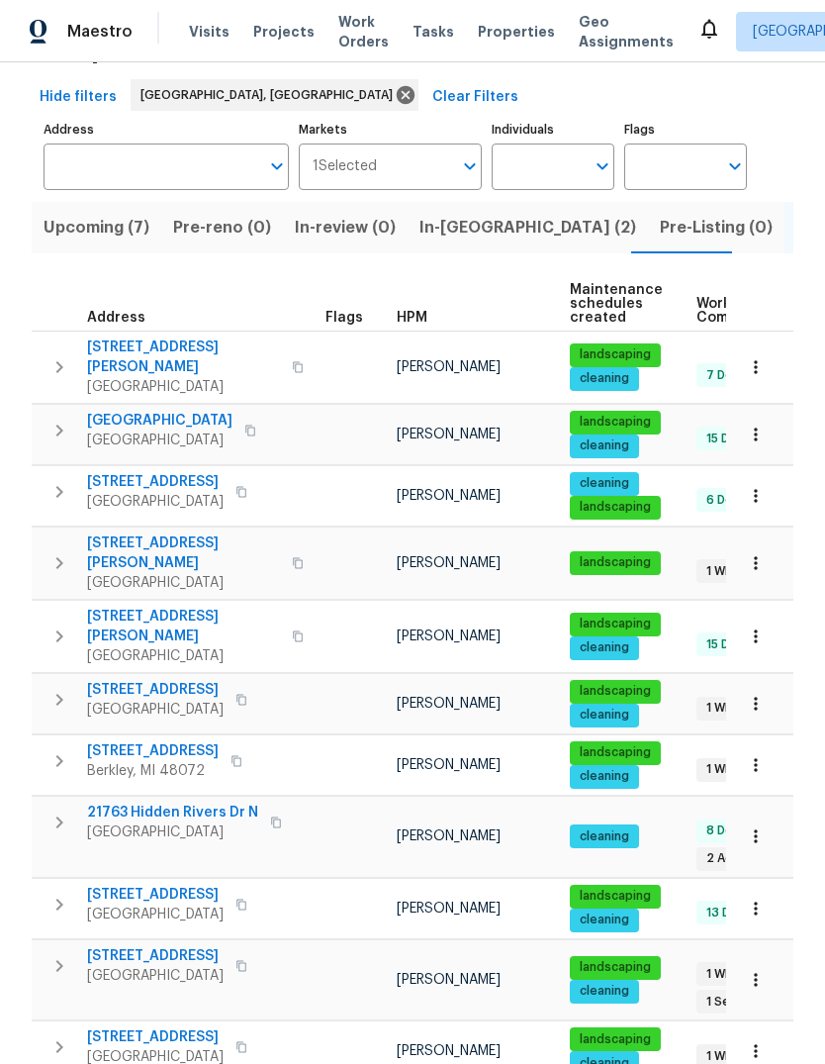
scroll to position [77, 0]
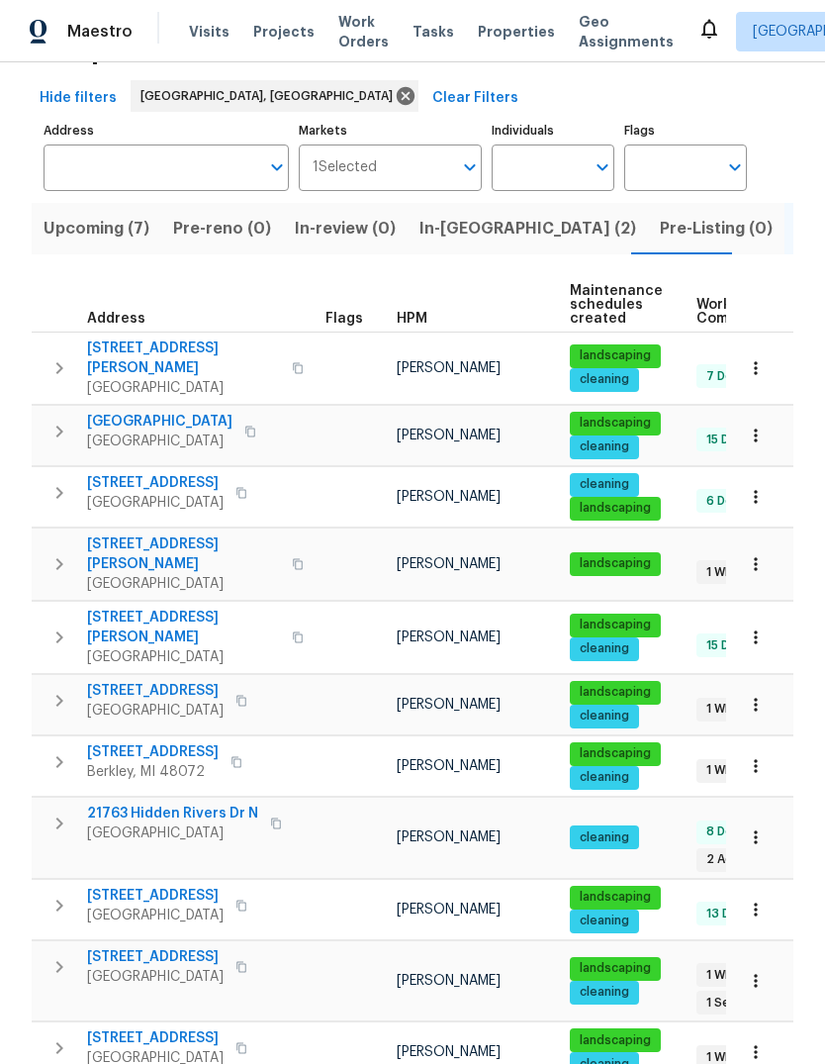
click at [236, 961] on icon "button" at bounding box center [242, 967] width 12 height 12
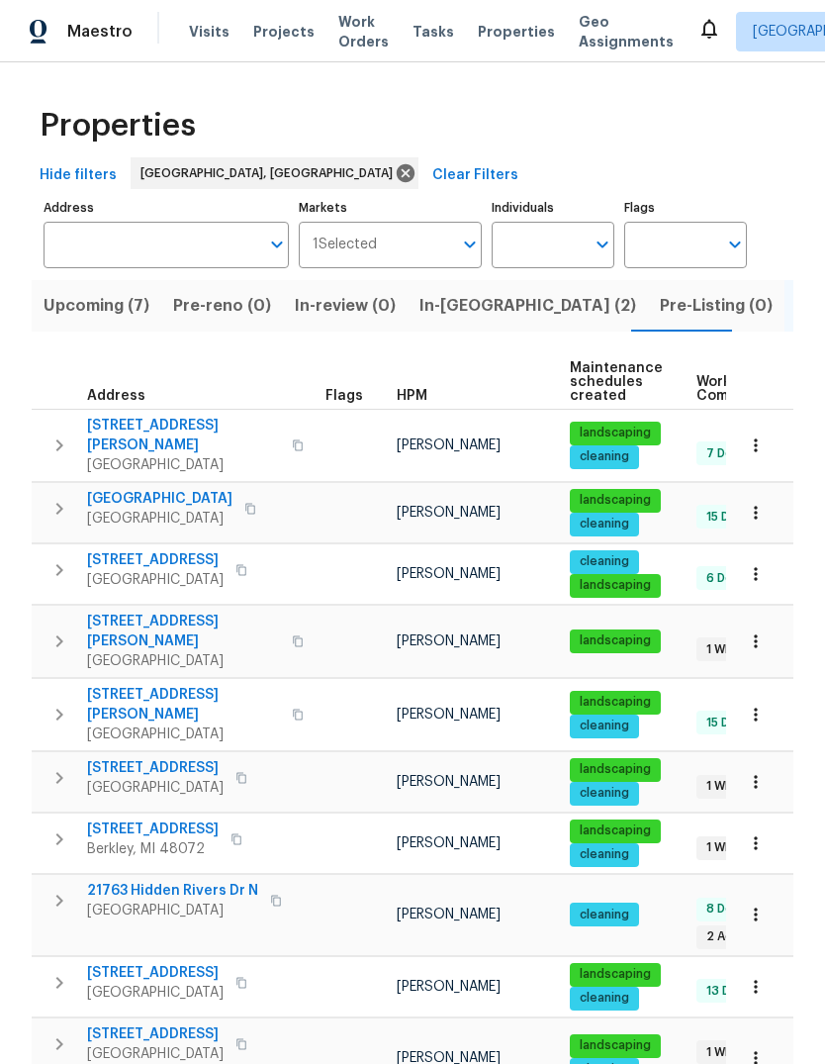
scroll to position [0, 0]
